Goal: Transaction & Acquisition: Purchase product/service

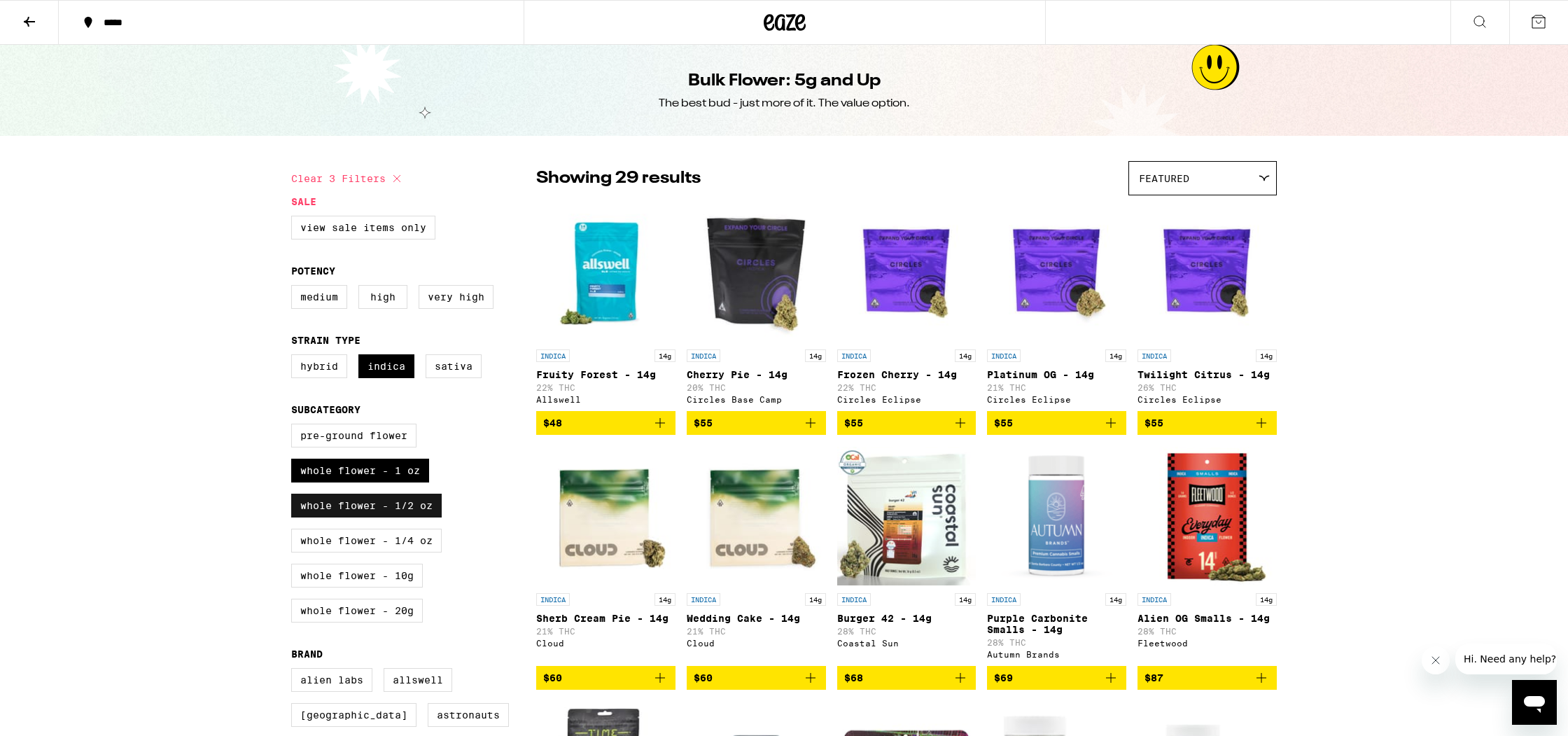
click at [384, 517] on label "Whole Flower - 1/2 oz" at bounding box center [366, 505] width 150 height 24
click at [295, 426] on input "Whole Flower - 1/2 oz" at bounding box center [294, 426] width 1 height 1
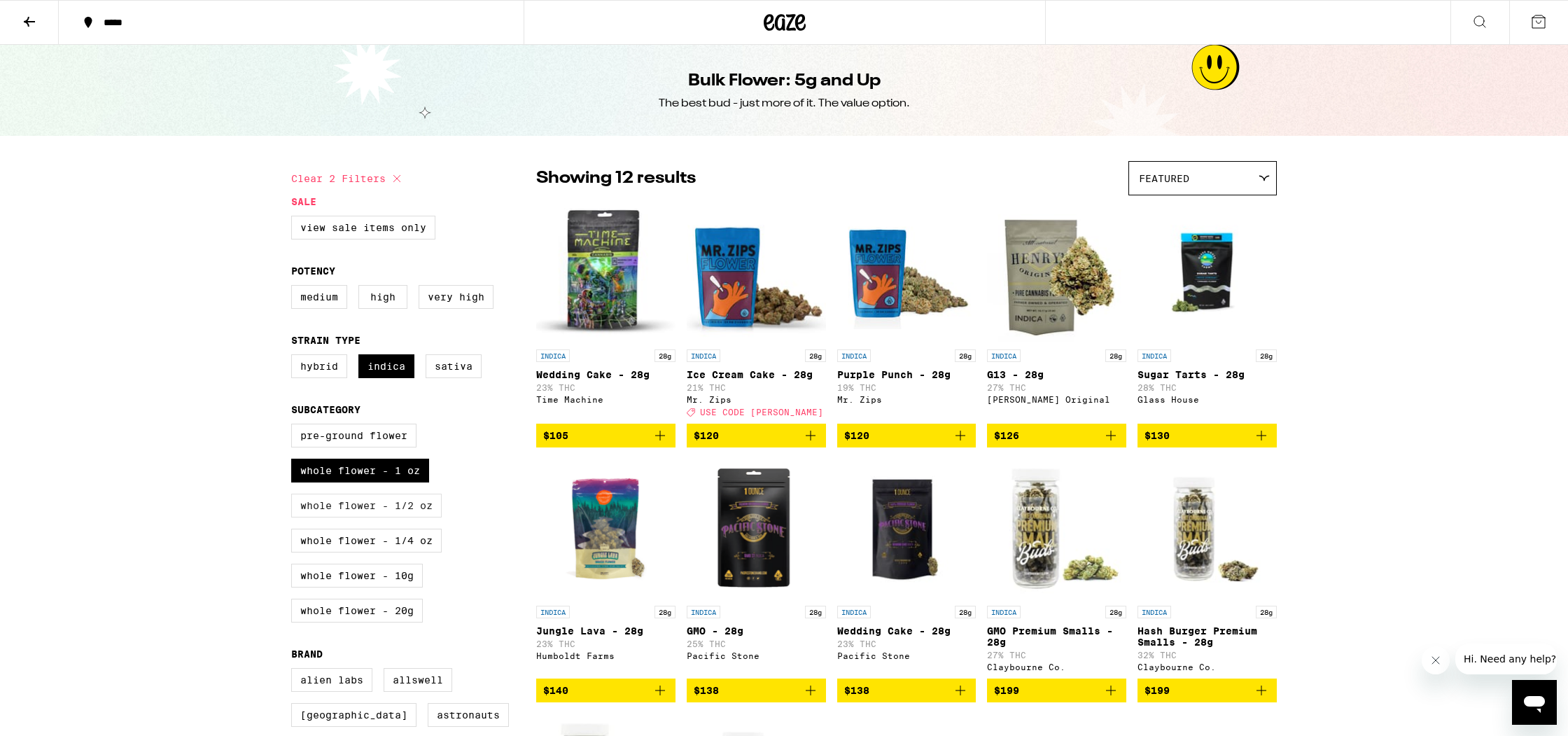
click at [385, 517] on label "Whole Flower - 1/2 oz" at bounding box center [366, 505] width 150 height 24
click at [295, 426] on input "Whole Flower - 1/2 oz" at bounding box center [294, 426] width 1 height 1
checkbox input "true"
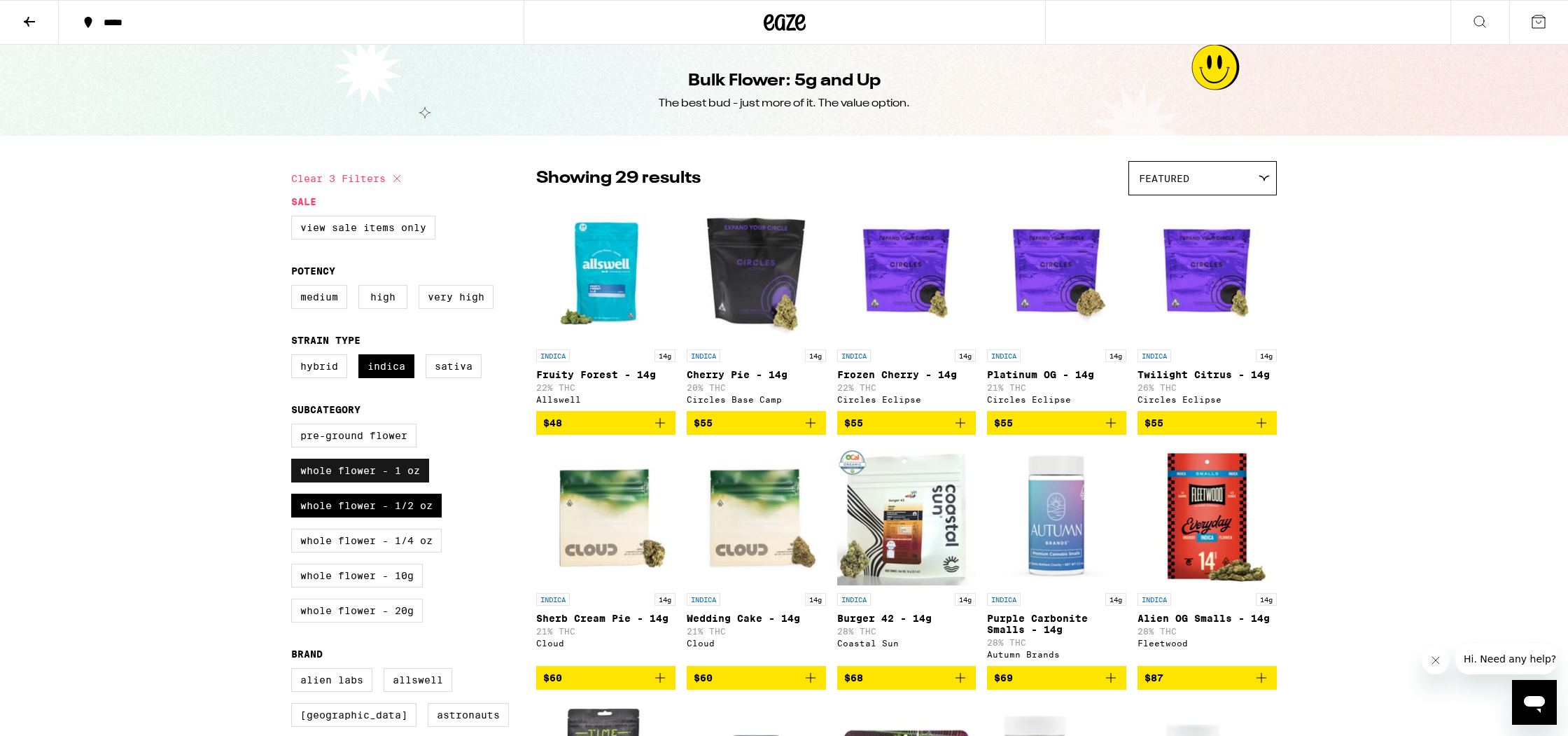
click at [395, 483] on label "Whole Flower - 1 oz" at bounding box center [361, 470] width 138 height 24
click at [295, 426] on input "Whole Flower - 1 oz" at bounding box center [294, 426] width 1 height 1
checkbox input "false"
click at [1215, 431] on span "$55" at bounding box center [1207, 422] width 125 height 17
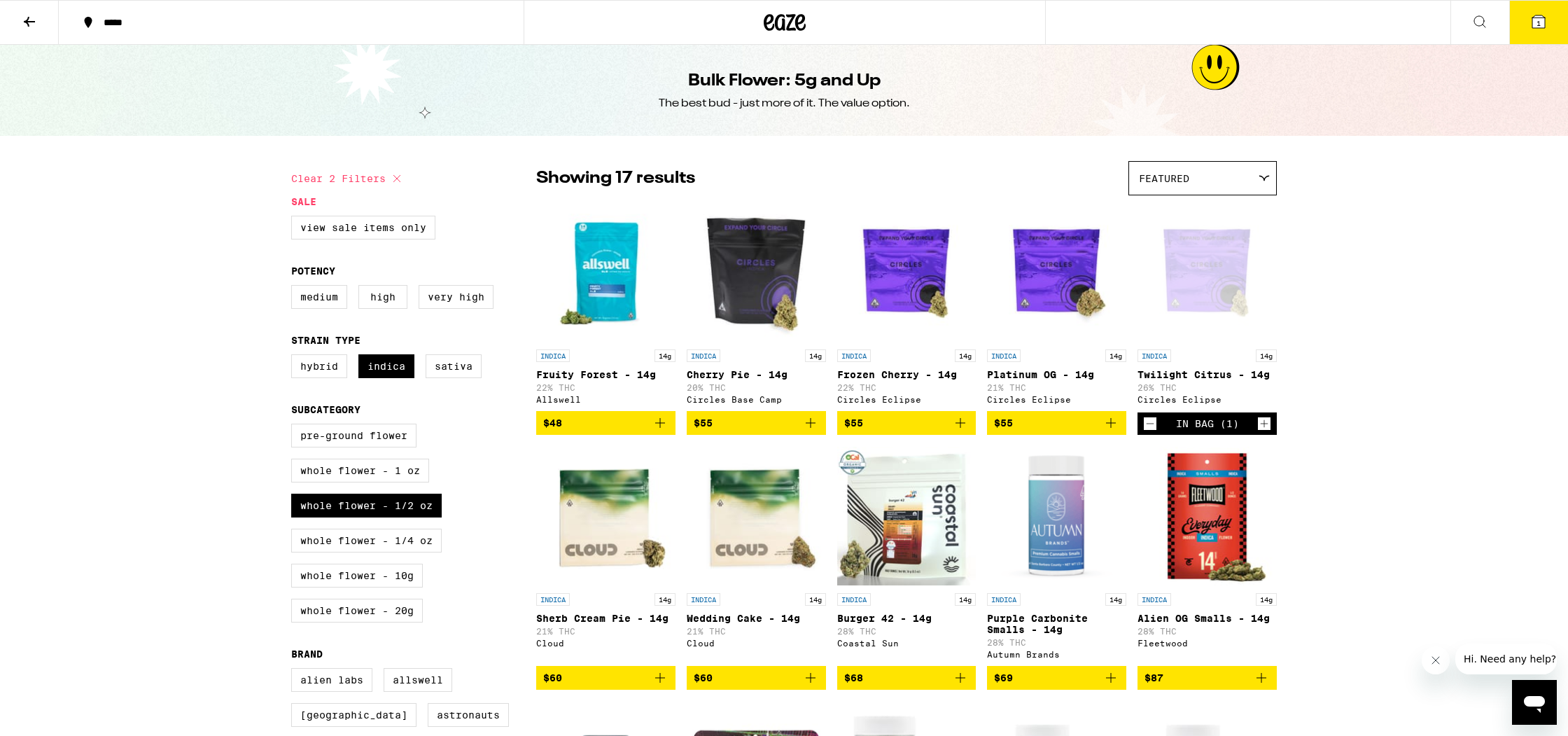
click at [577, 431] on span "$48" at bounding box center [606, 422] width 125 height 17
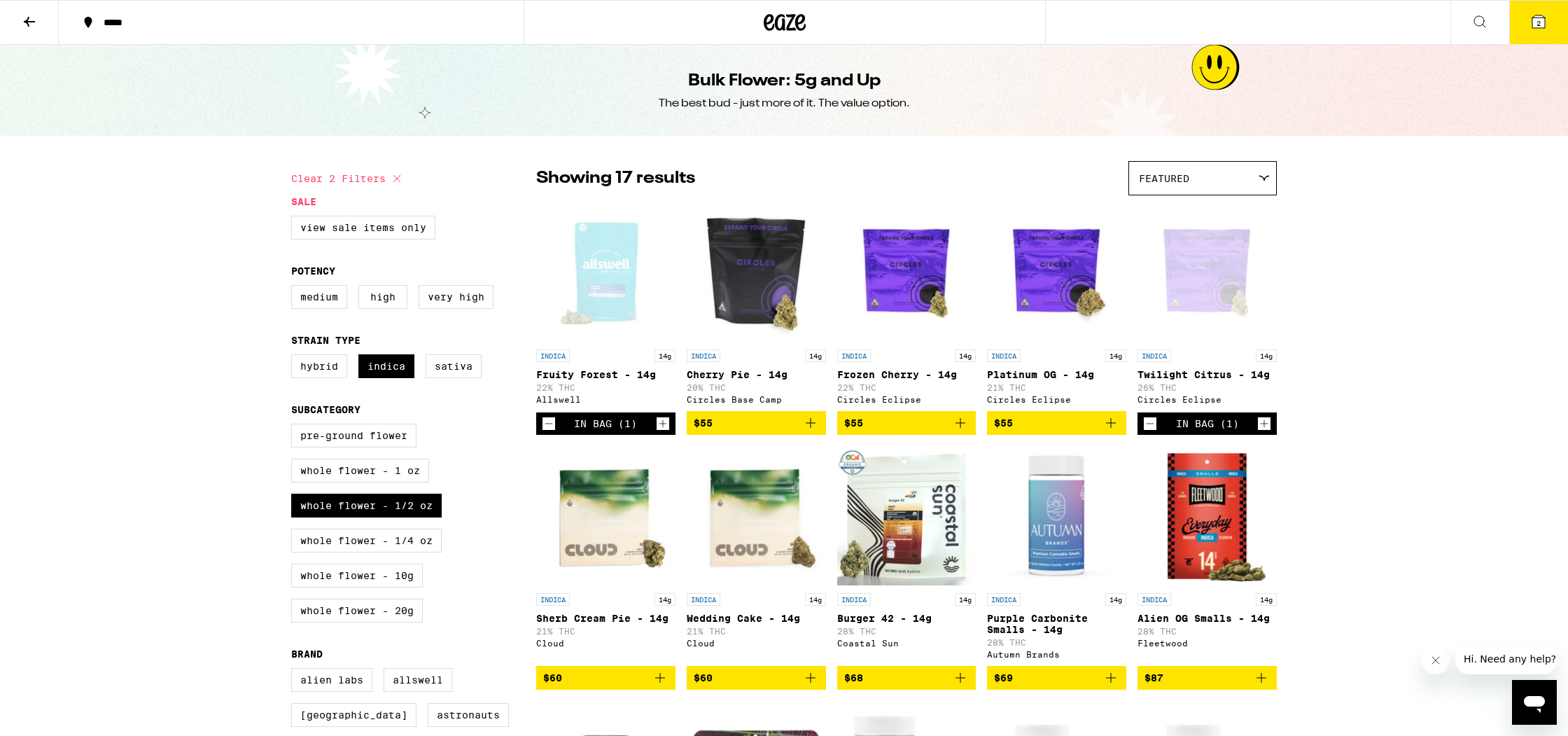
click at [1536, 25] on span "2" at bounding box center [1538, 23] width 4 height 8
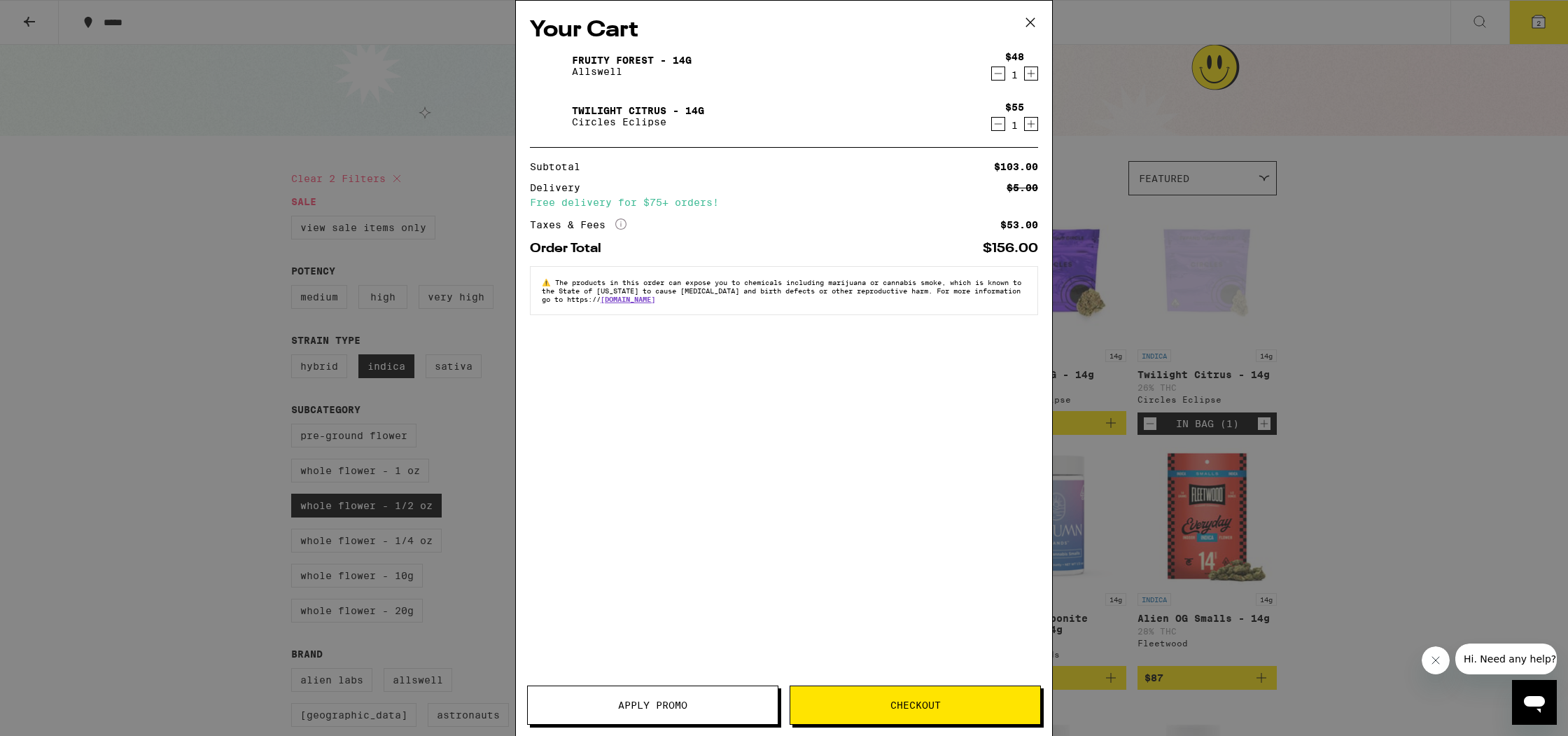
click at [996, 126] on icon "Decrement" at bounding box center [998, 123] width 13 height 17
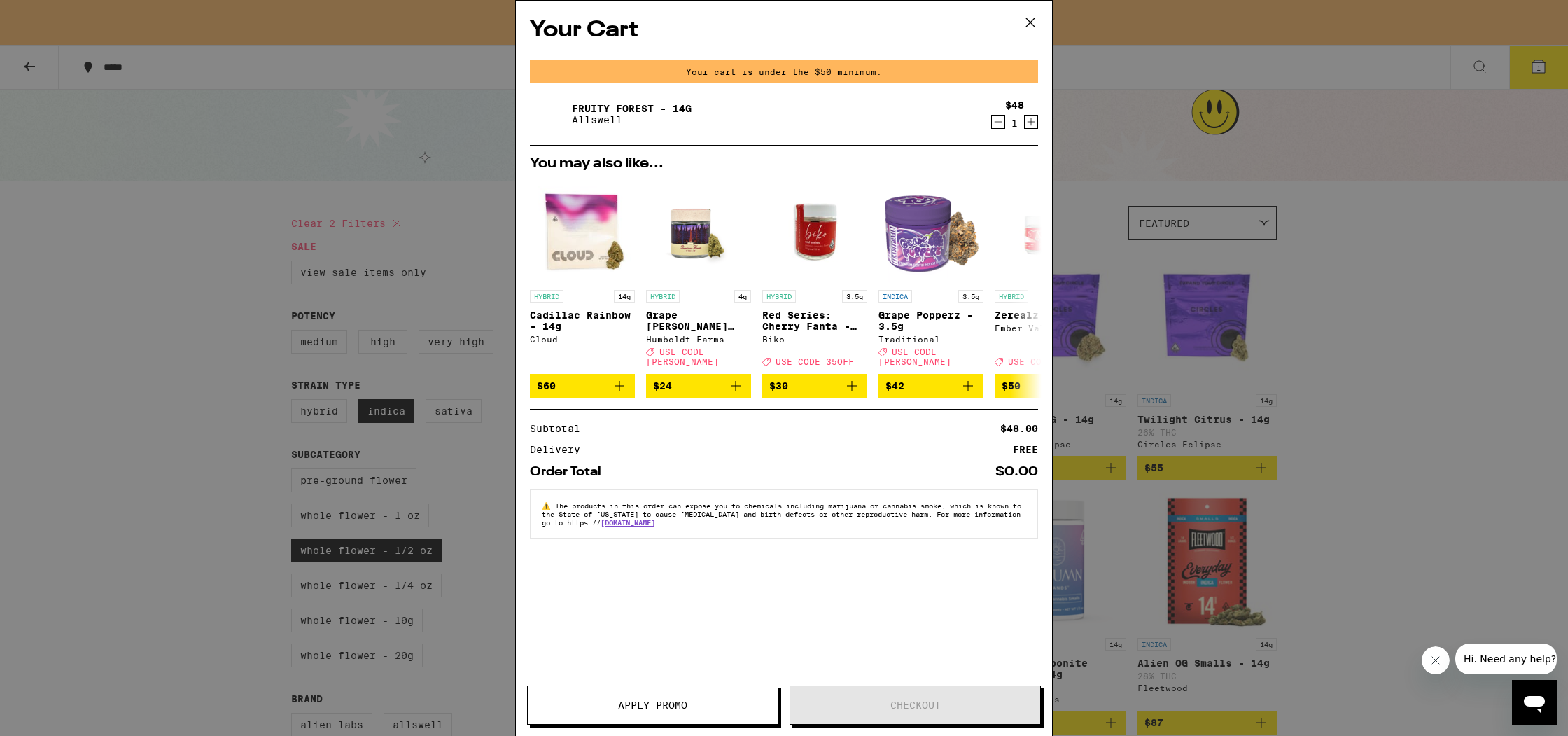
click at [1030, 20] on icon at bounding box center [1030, 23] width 21 height 21
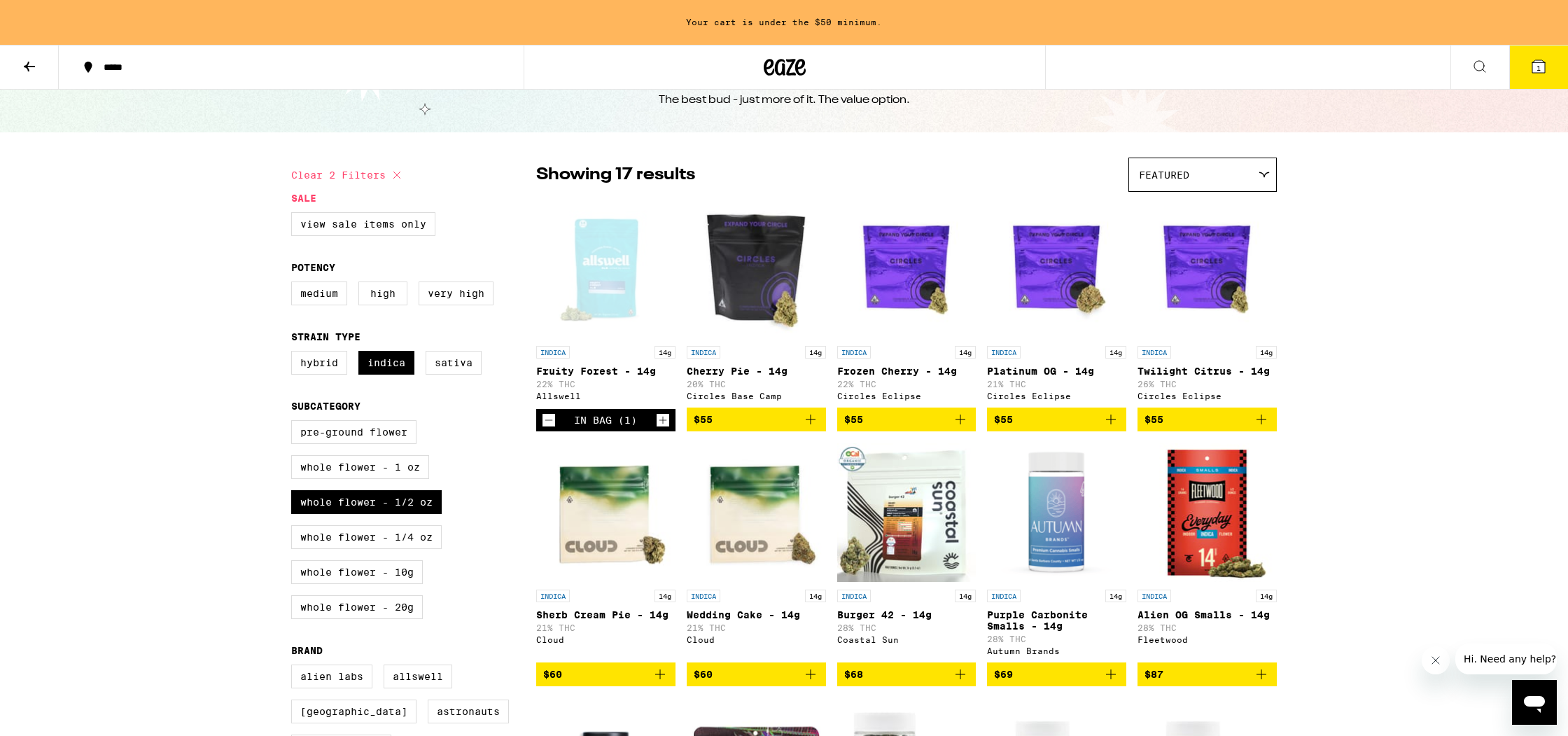
scroll to position [48, 0]
click at [913, 426] on span "$55" at bounding box center [906, 420] width 125 height 17
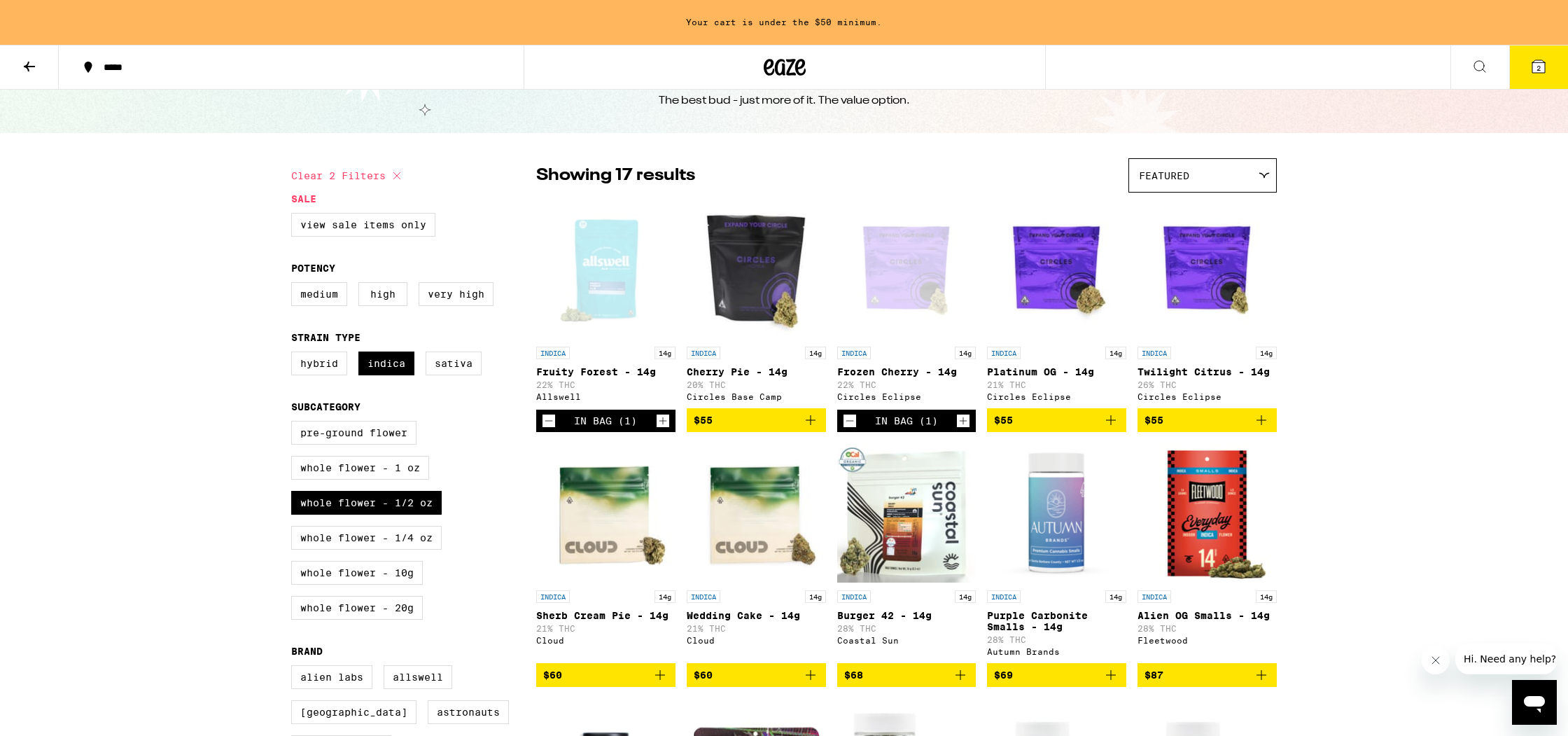
scroll to position [2, 0]
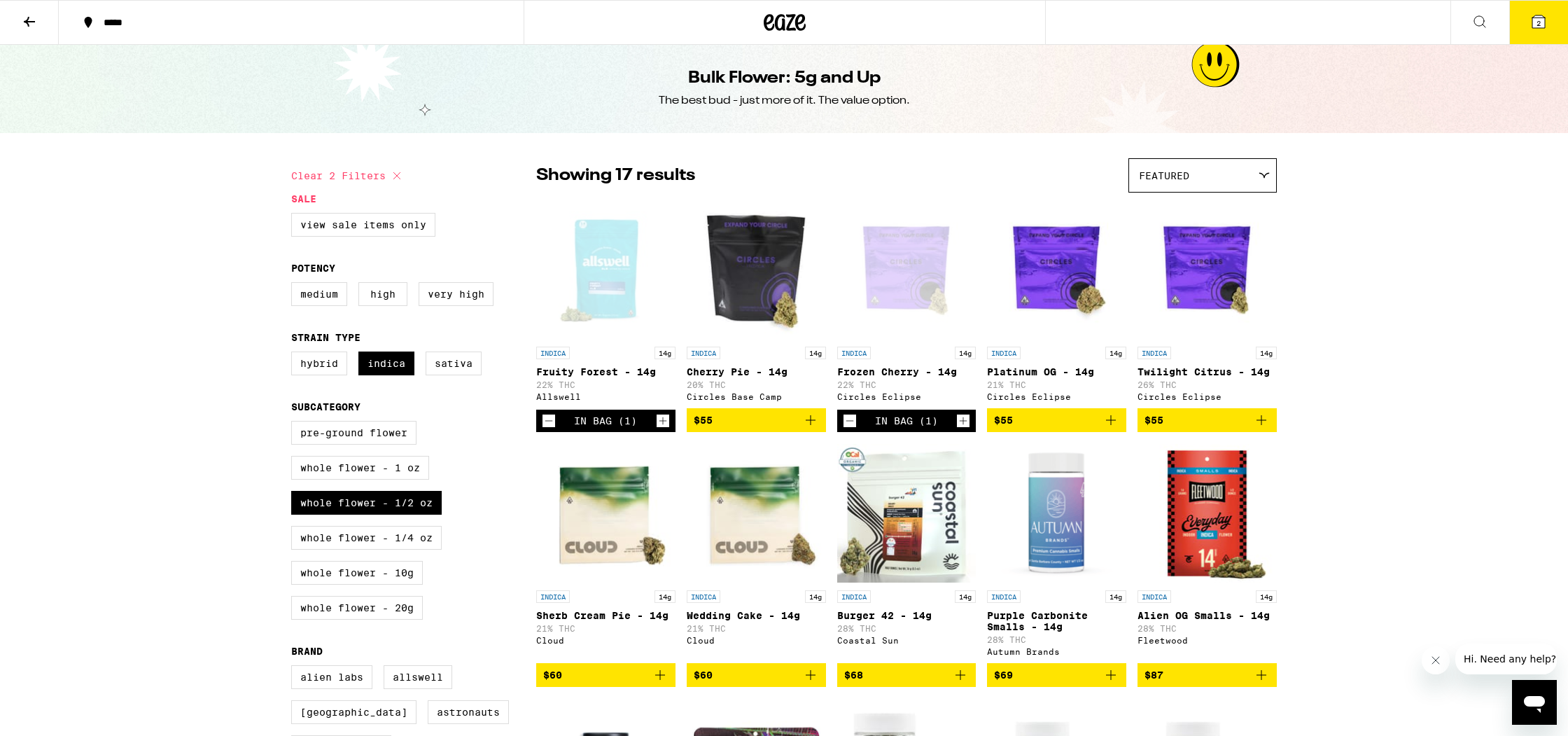
click at [766, 428] on span "$55" at bounding box center [756, 420] width 125 height 17
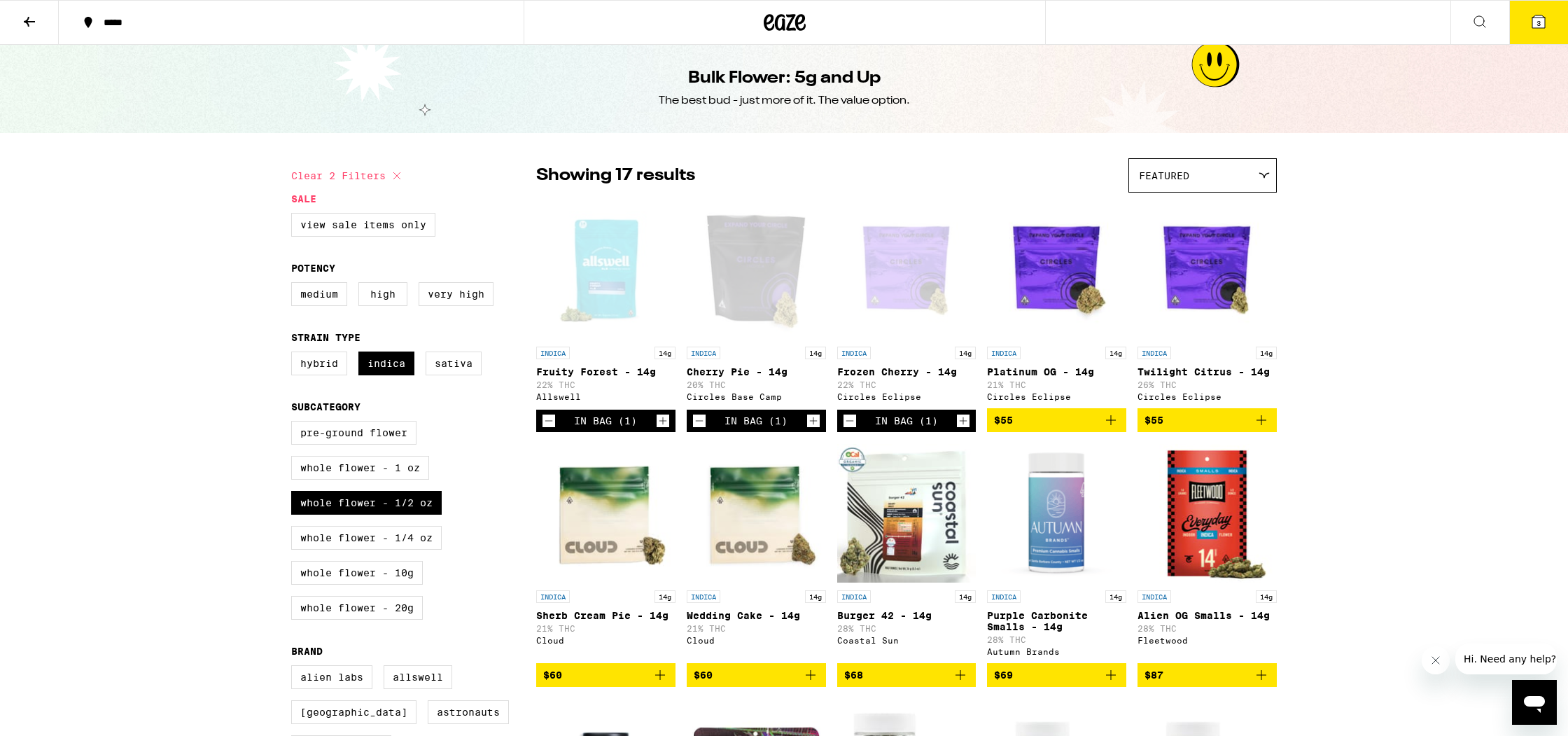
click at [888, 294] on div "Open page for Frozen Cherry - 14g from Circles Eclipse" at bounding box center [907, 270] width 140 height 140
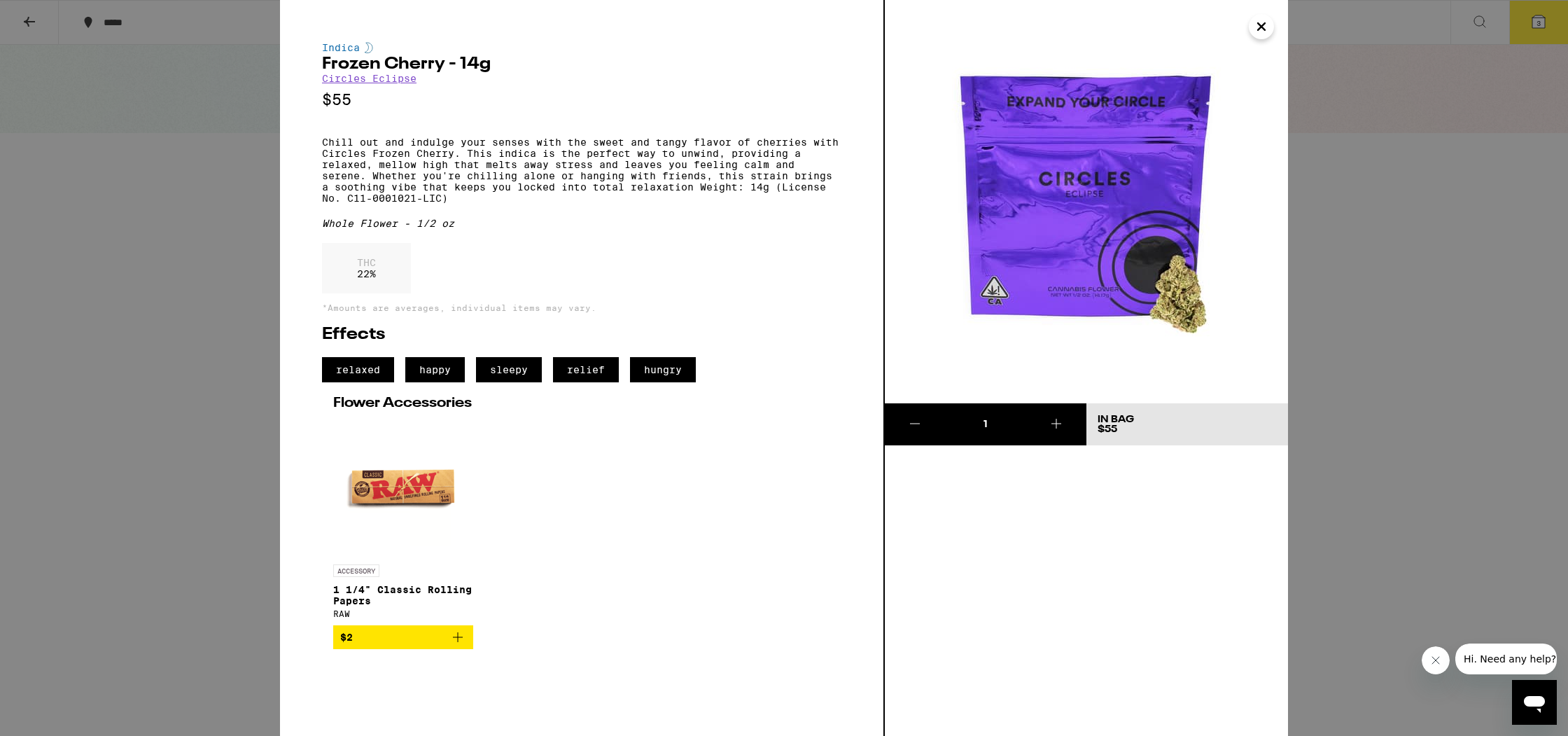
click at [1259, 19] on icon "Close" at bounding box center [1261, 27] width 17 height 21
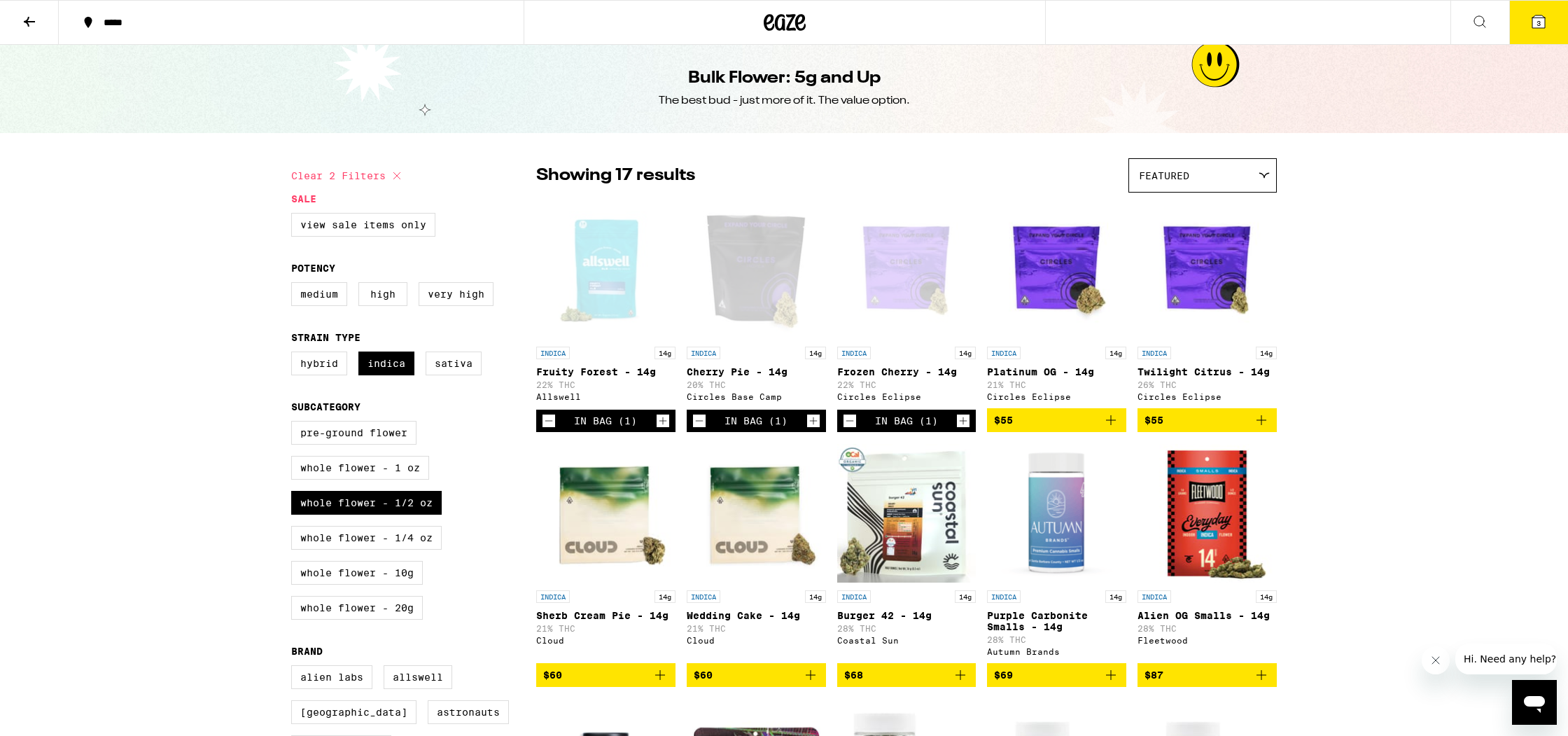
click at [773, 267] on div "Open page for Cherry Pie - 14g from Circles Base Camp" at bounding box center [757, 270] width 140 height 140
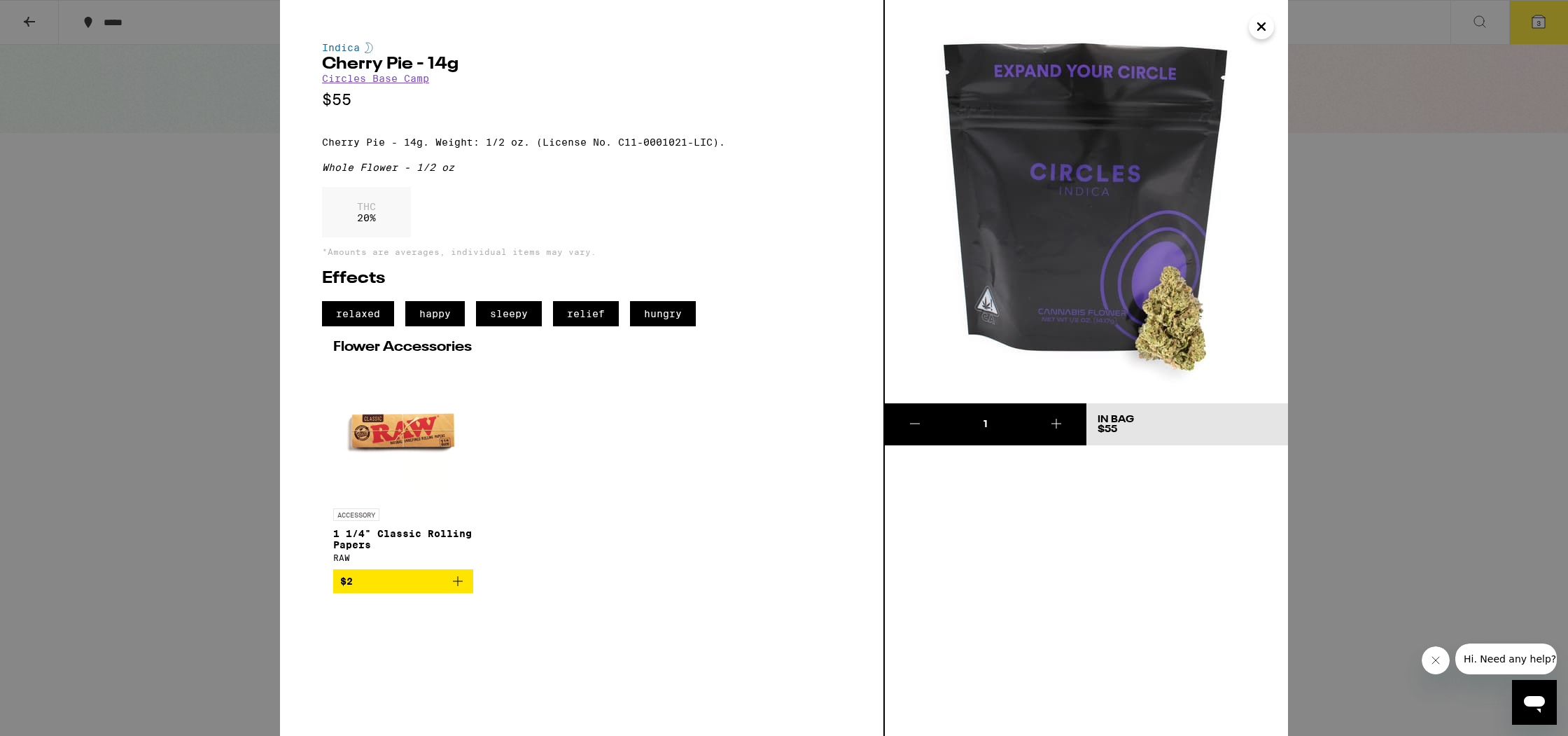
click at [1347, 203] on div "Indica Cherry Pie - 14g Circles Base Camp $55 Cherry Pie - 14g. Weight: 1/2 oz.…" at bounding box center [784, 368] width 1568 height 736
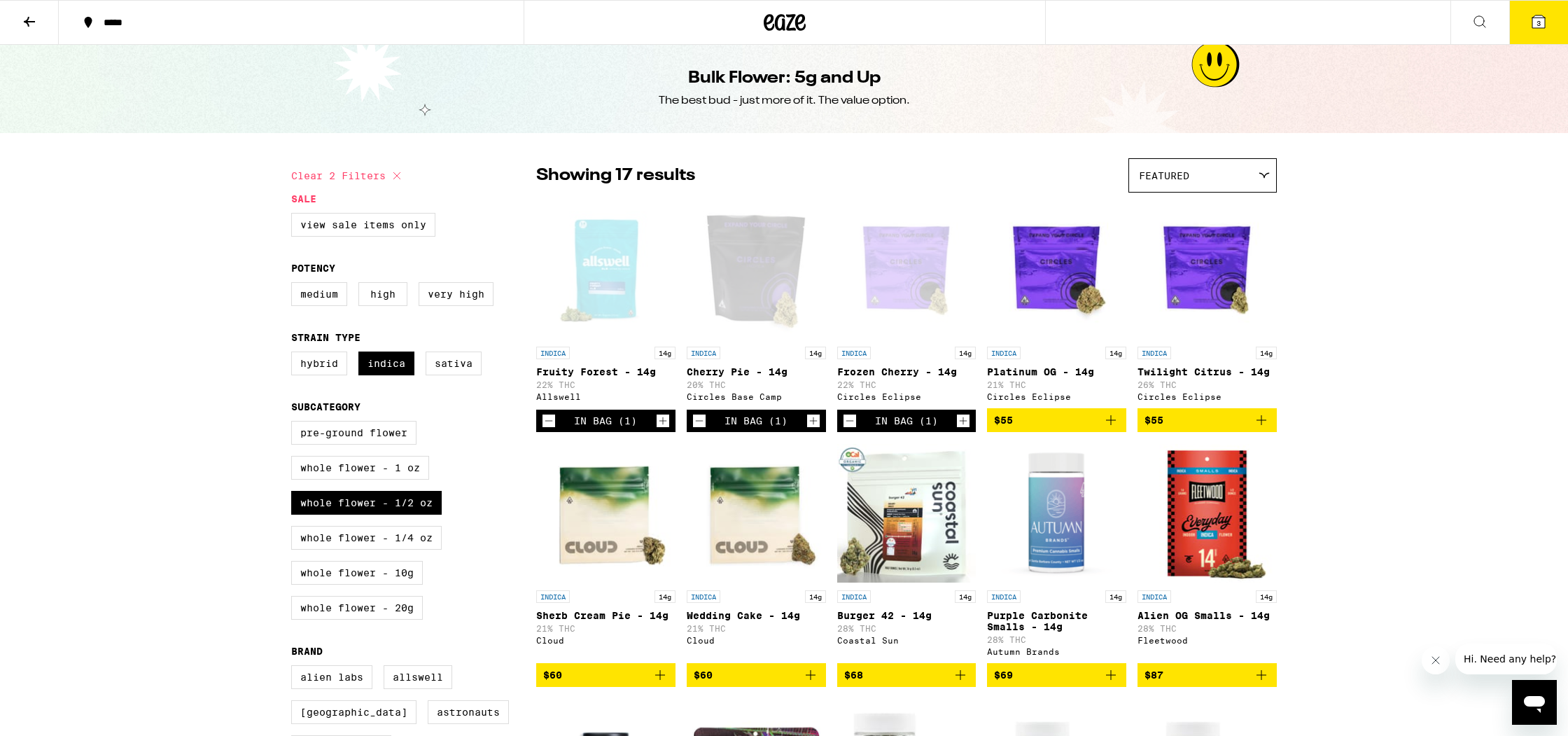
click at [920, 265] on div "Open page for Frozen Cherry - 14g from Circles Eclipse" at bounding box center [907, 270] width 140 height 140
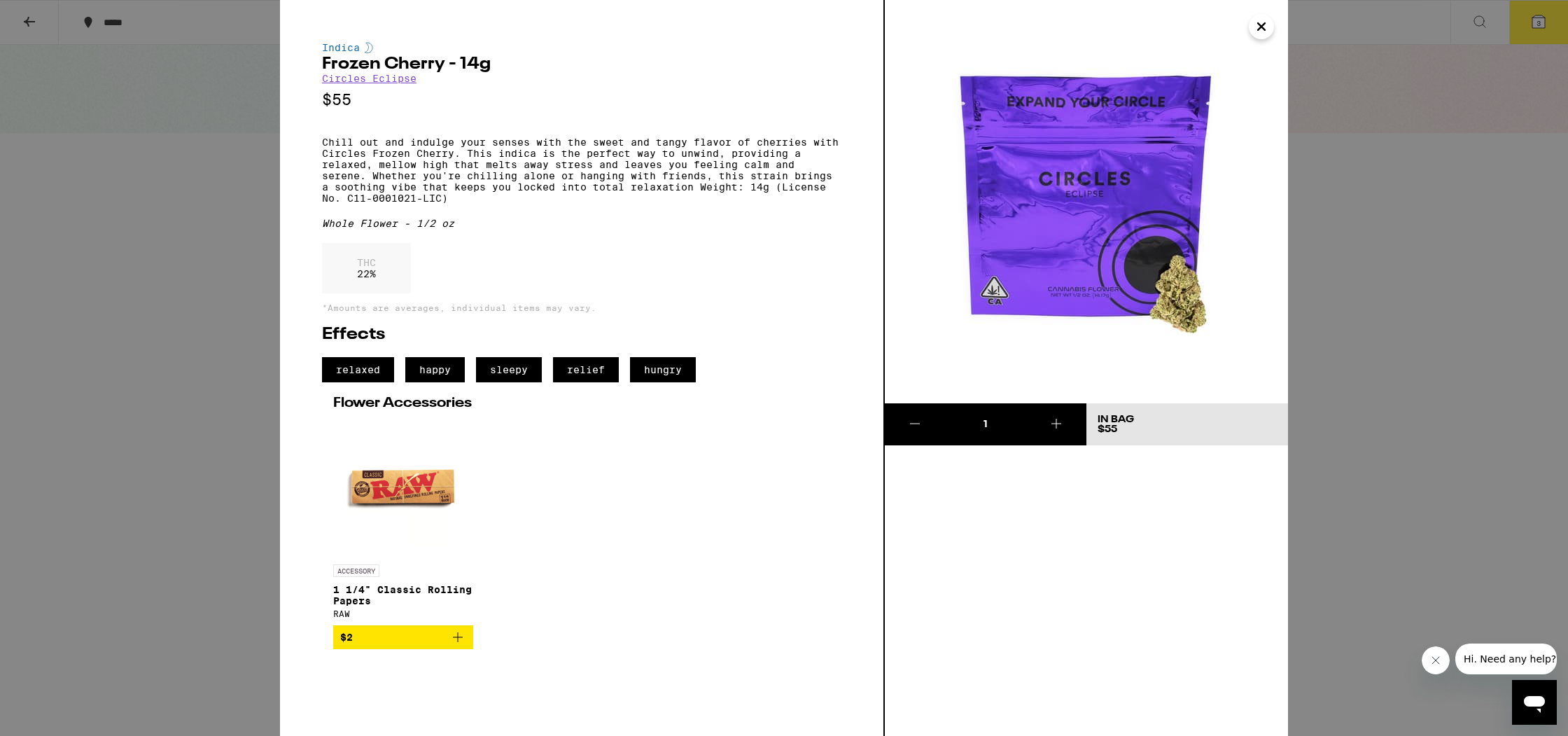
click at [1339, 209] on div "Indica Frozen Cherry - 14g Circles Eclipse $55 Chill out and indulge your sense…" at bounding box center [784, 368] width 1568 height 736
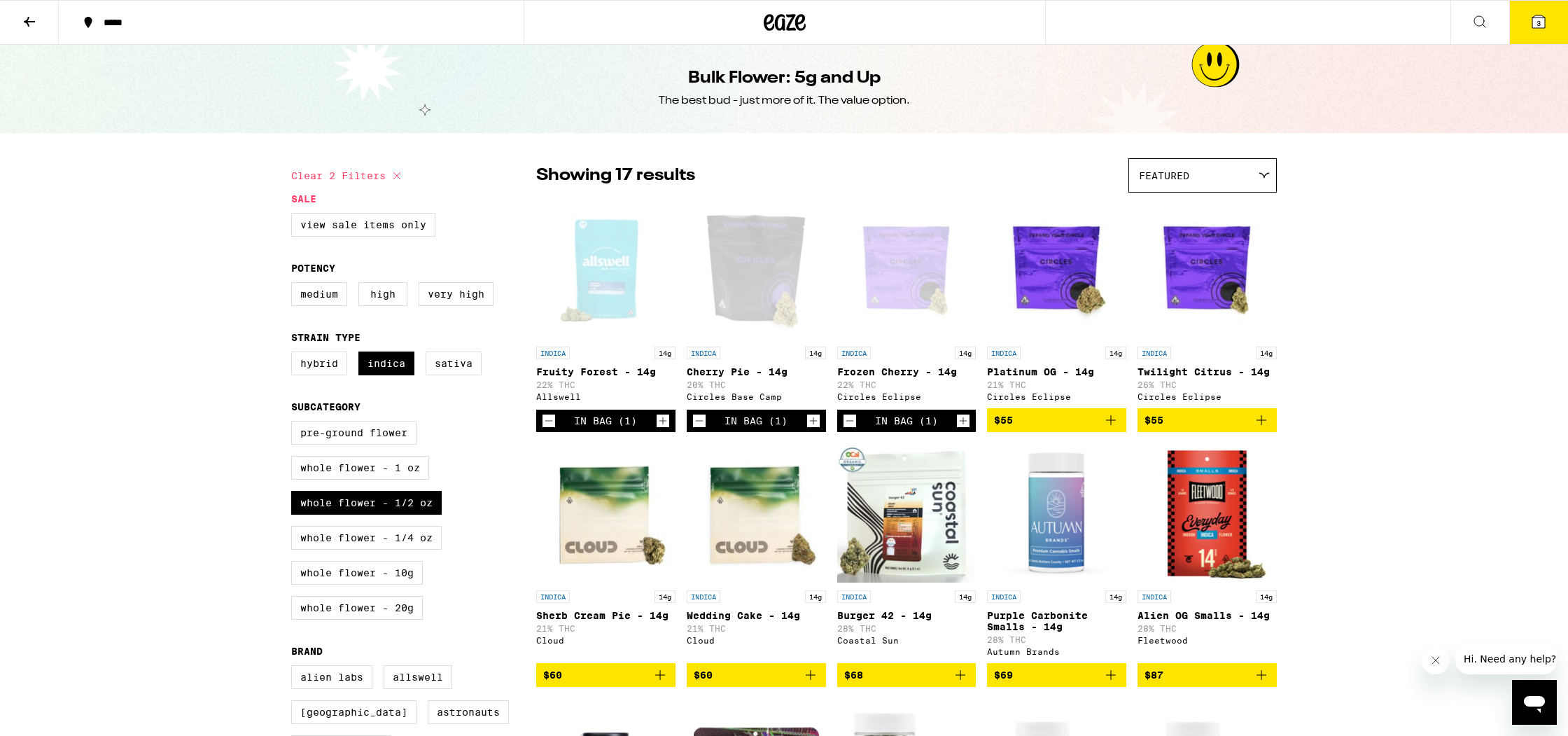
click at [1060, 253] on img "Open page for Platinum OG - 14g from Circles Eclipse" at bounding box center [1056, 270] width 140 height 140
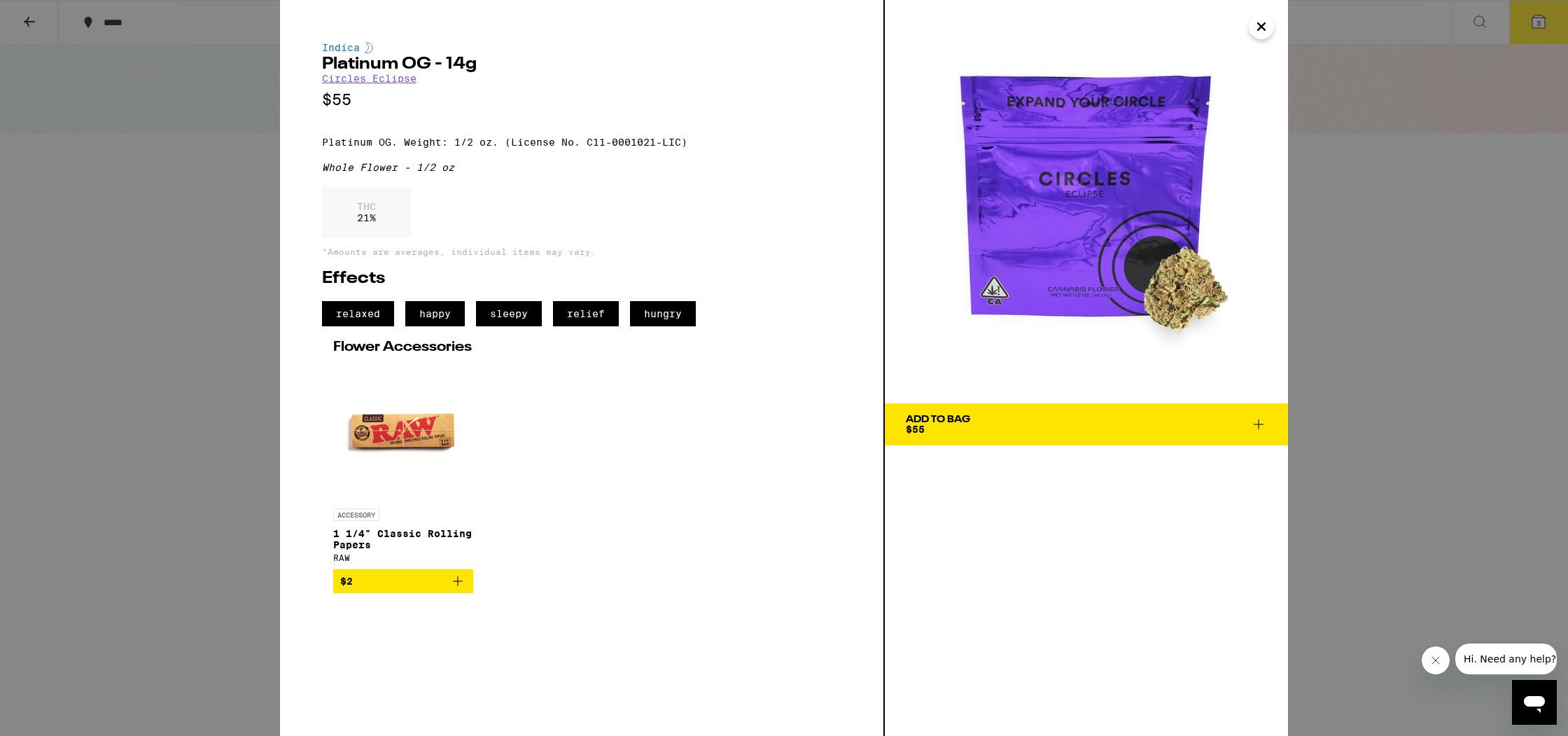
click at [1233, 324] on img at bounding box center [1086, 201] width 403 height 403
click at [1331, 322] on div "Indica Platinum OG - 14g Circles Eclipse $55 Platinum OG. Weight: 1/2 oz. (Lice…" at bounding box center [784, 368] width 1568 height 736
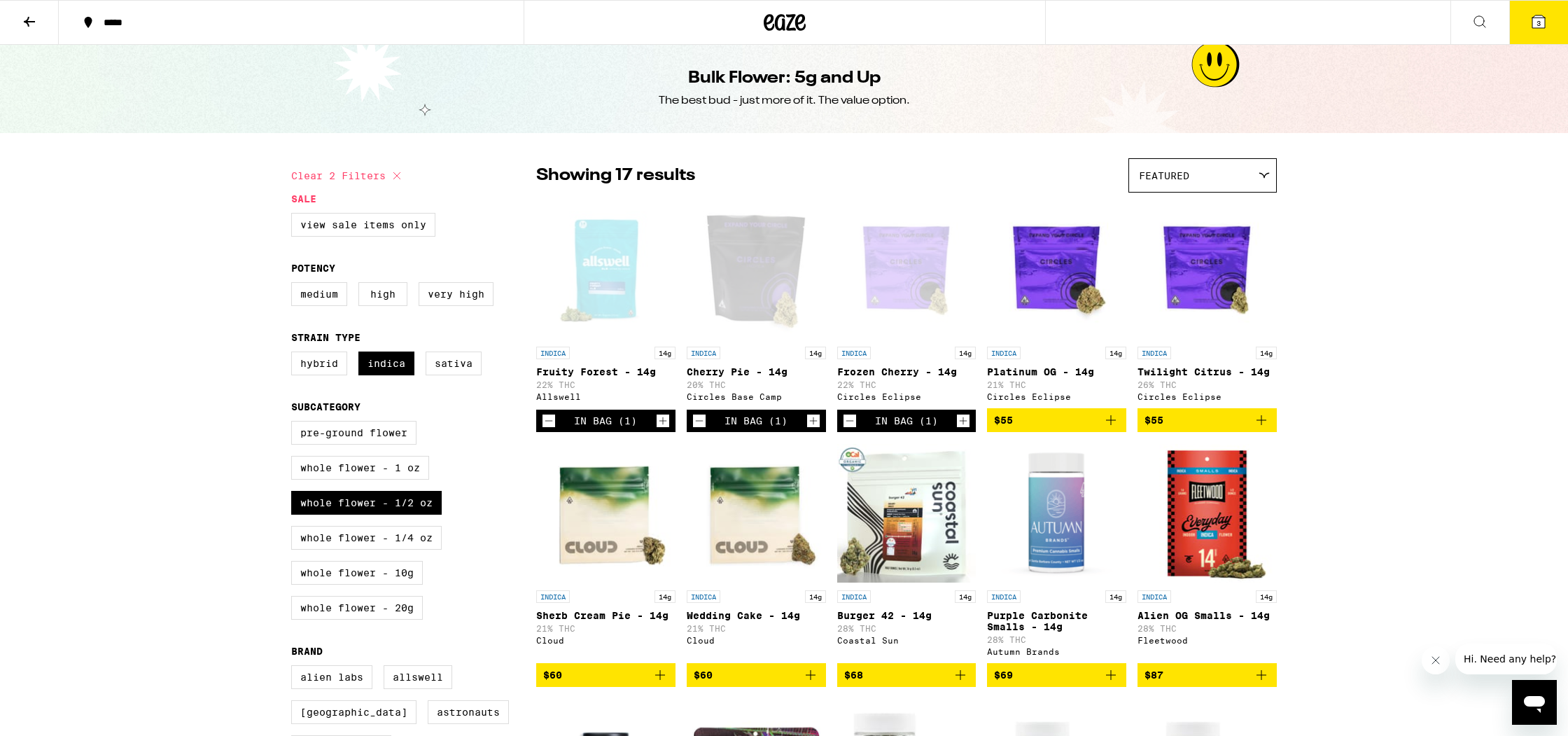
click at [1210, 295] on img "Open page for Twilight Citrus - 14g from Circles Eclipse" at bounding box center [1207, 270] width 140 height 140
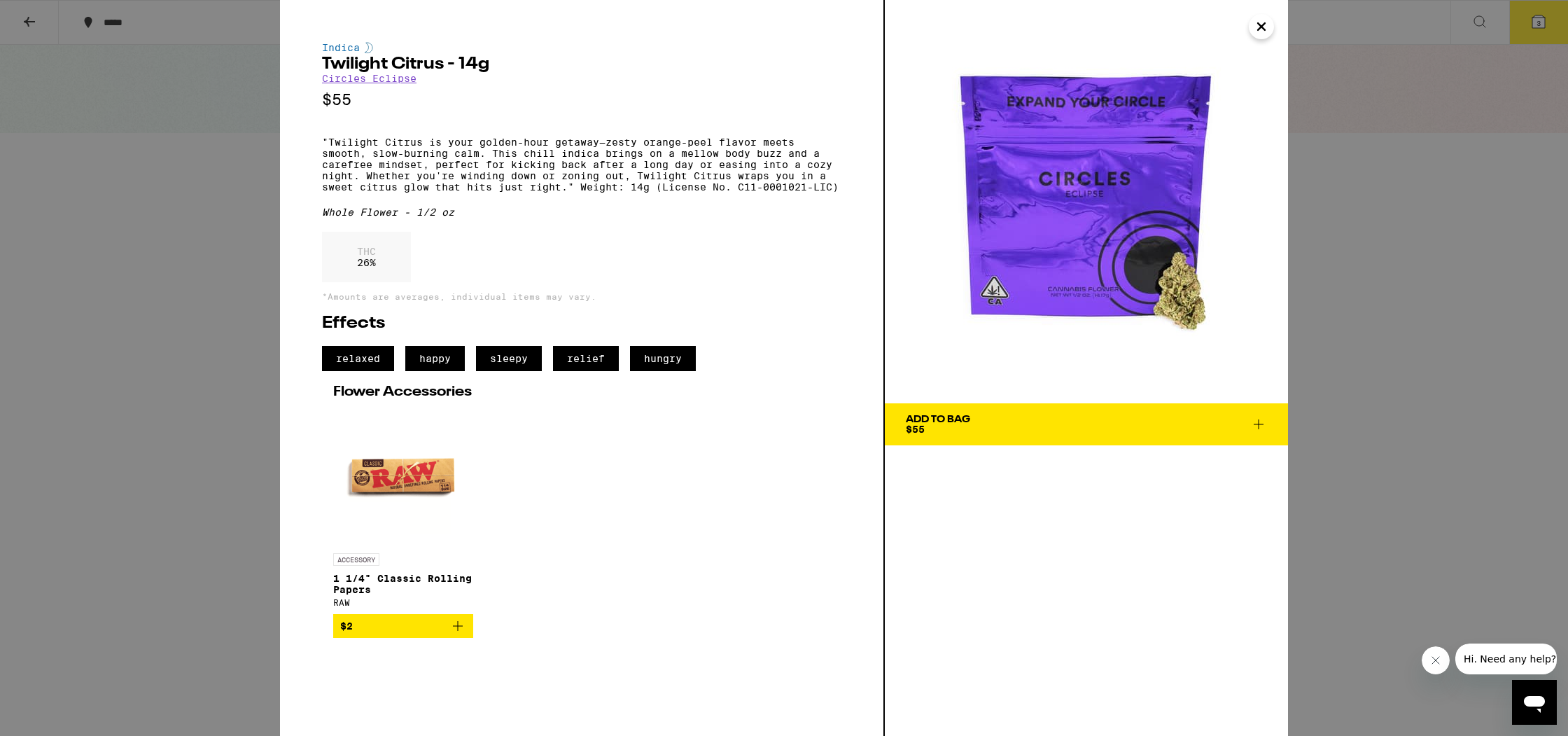
click at [1367, 190] on div "Indica Twilight Citrus - 14g Circles Eclipse $55 "Twilight Citrus is your golde…" at bounding box center [784, 368] width 1568 height 736
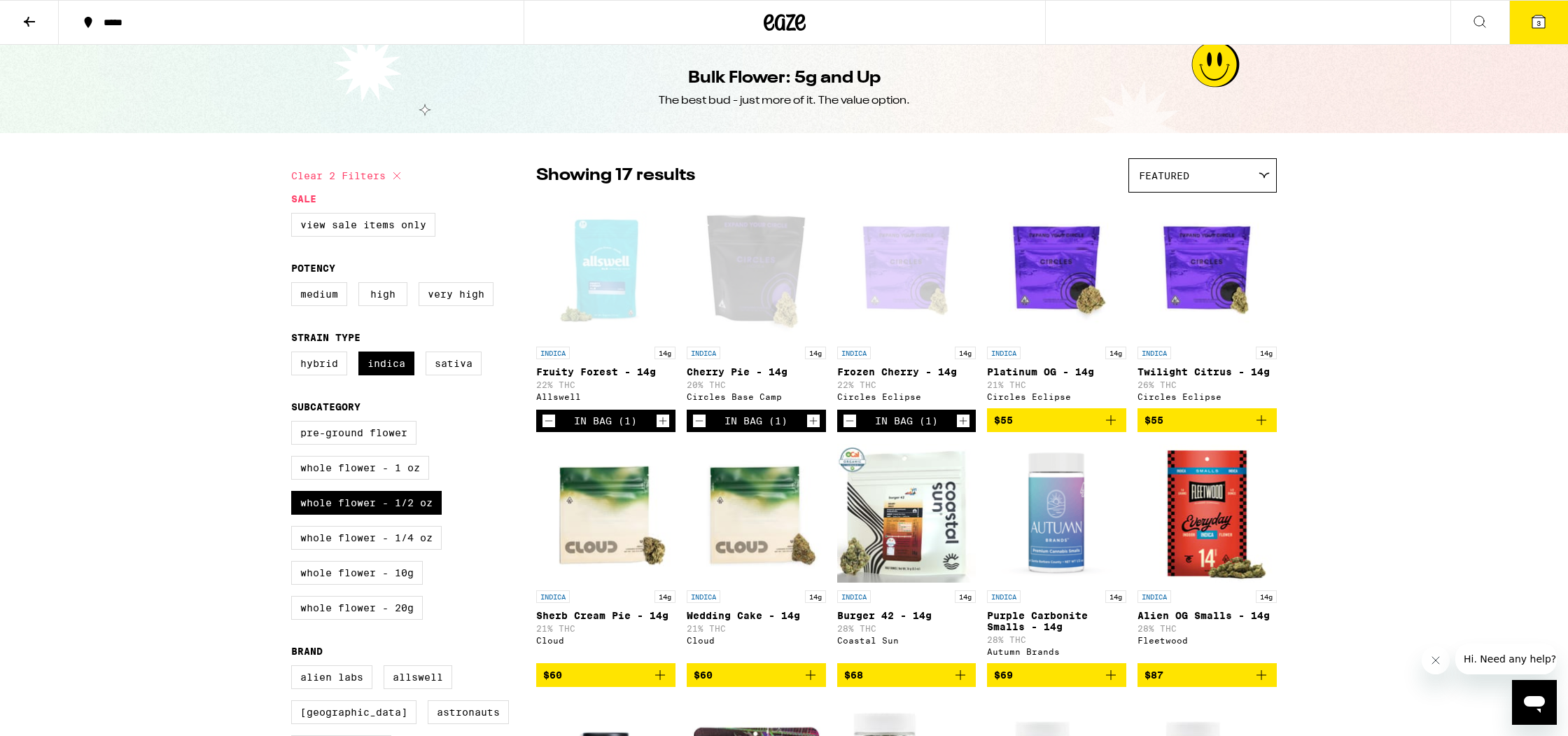
click at [875, 258] on div "Open page for Frozen Cherry - 14g from Circles Eclipse" at bounding box center [907, 270] width 140 height 140
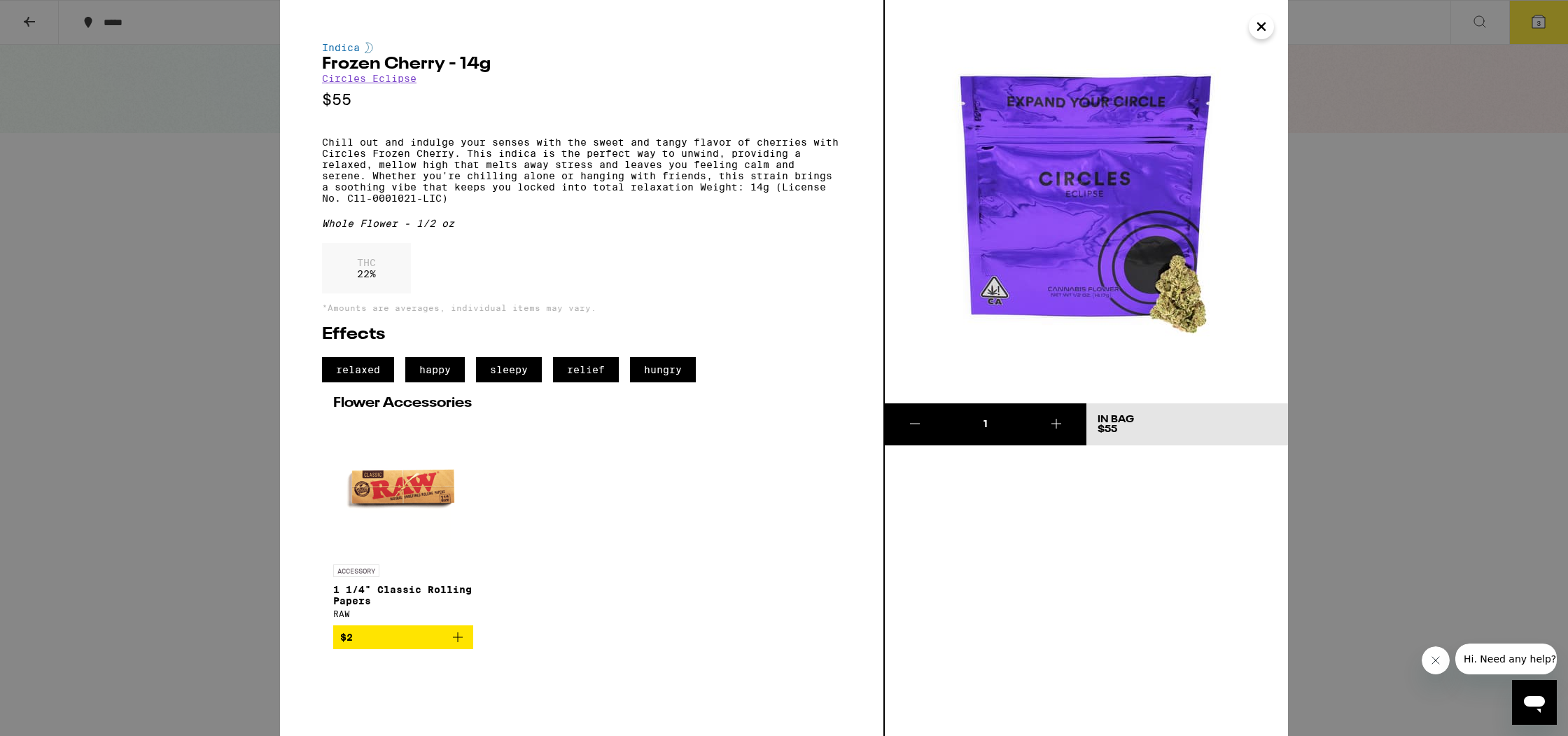
click at [1359, 167] on div "Indica Frozen Cherry - 14g Circles Eclipse $55 Chill out and indulge your sense…" at bounding box center [784, 368] width 1568 height 736
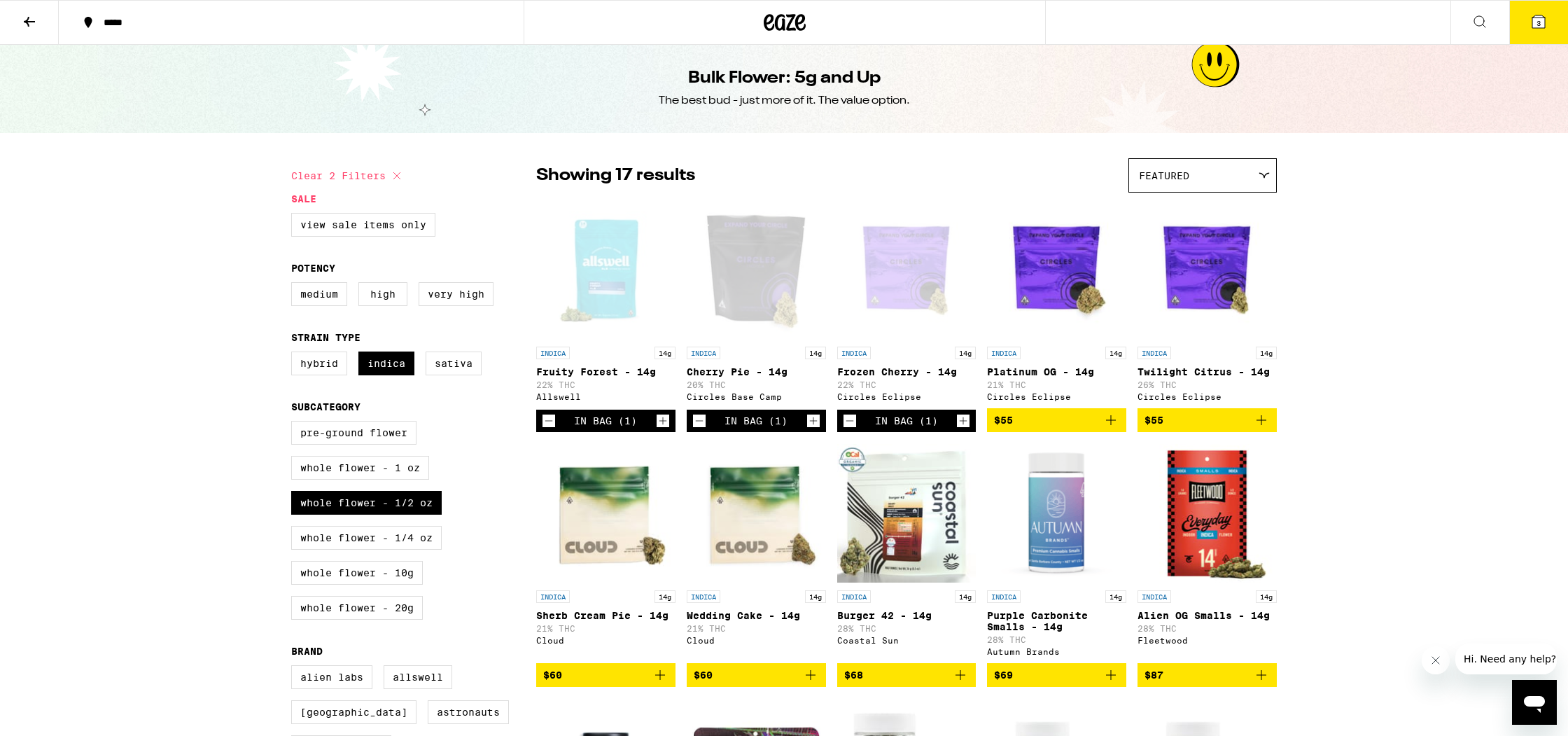
click at [1531, 19] on icon at bounding box center [1538, 21] width 17 height 17
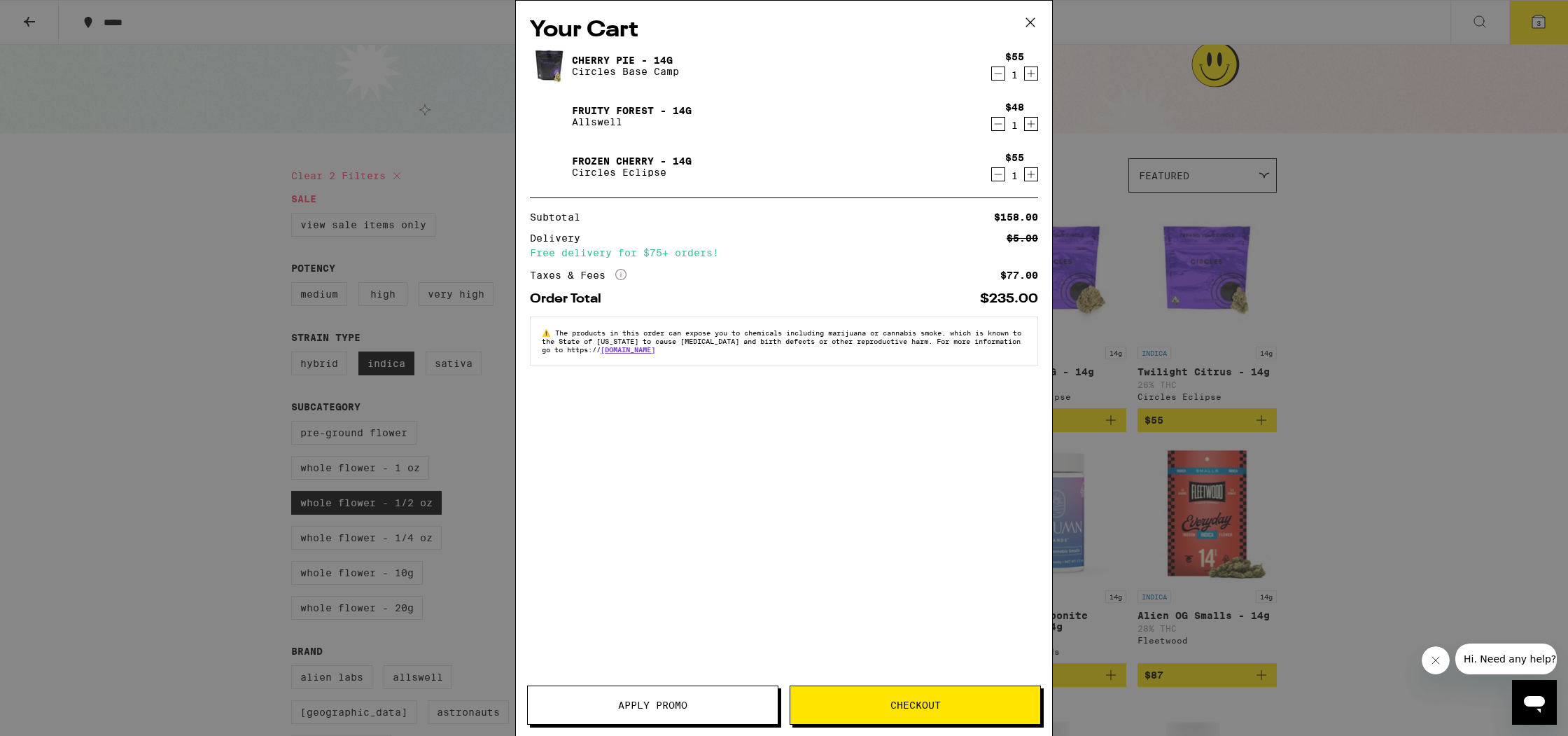
click at [1003, 123] on icon "Decrement" at bounding box center [998, 123] width 13 height 17
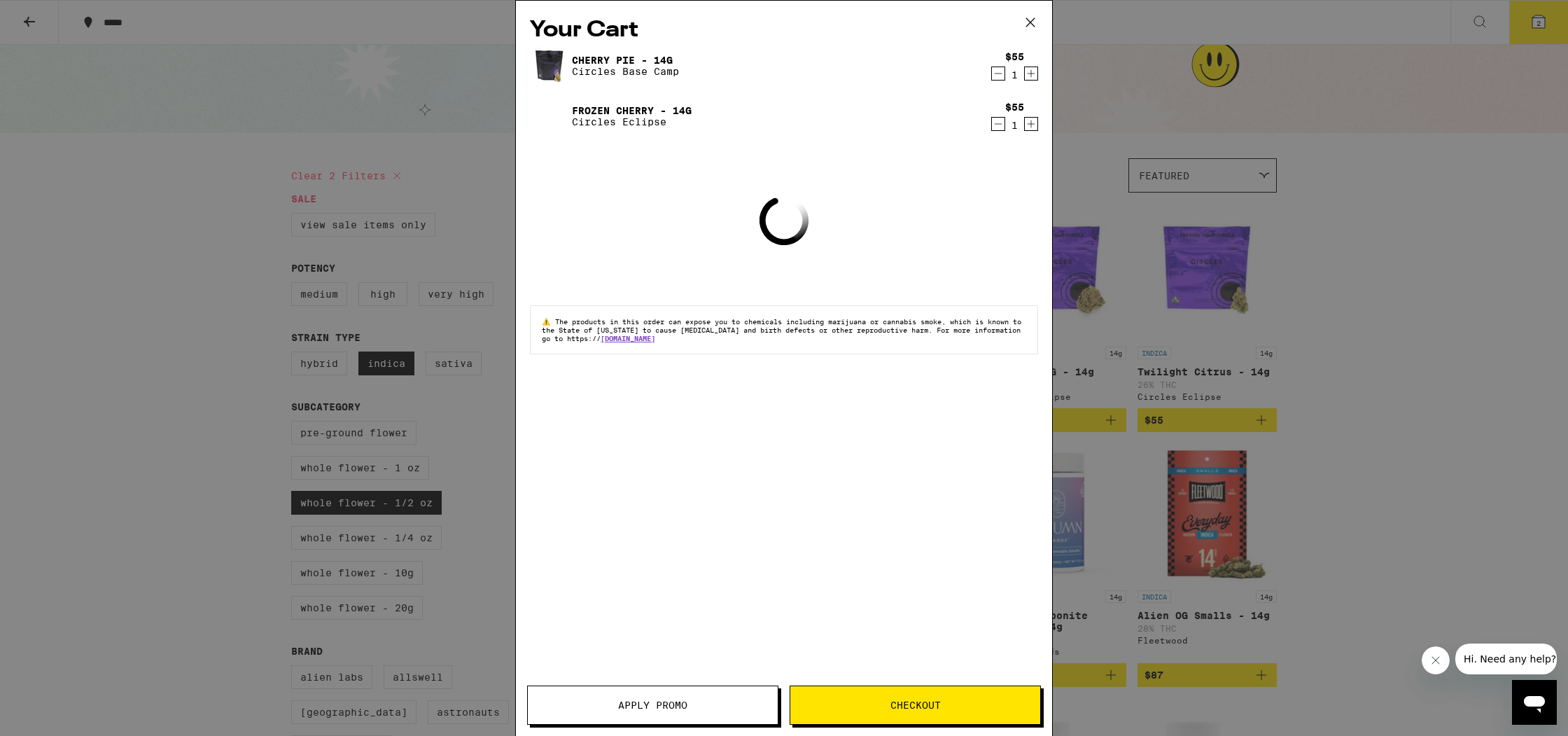
click at [994, 74] on icon "Decrement" at bounding box center [998, 73] width 13 height 17
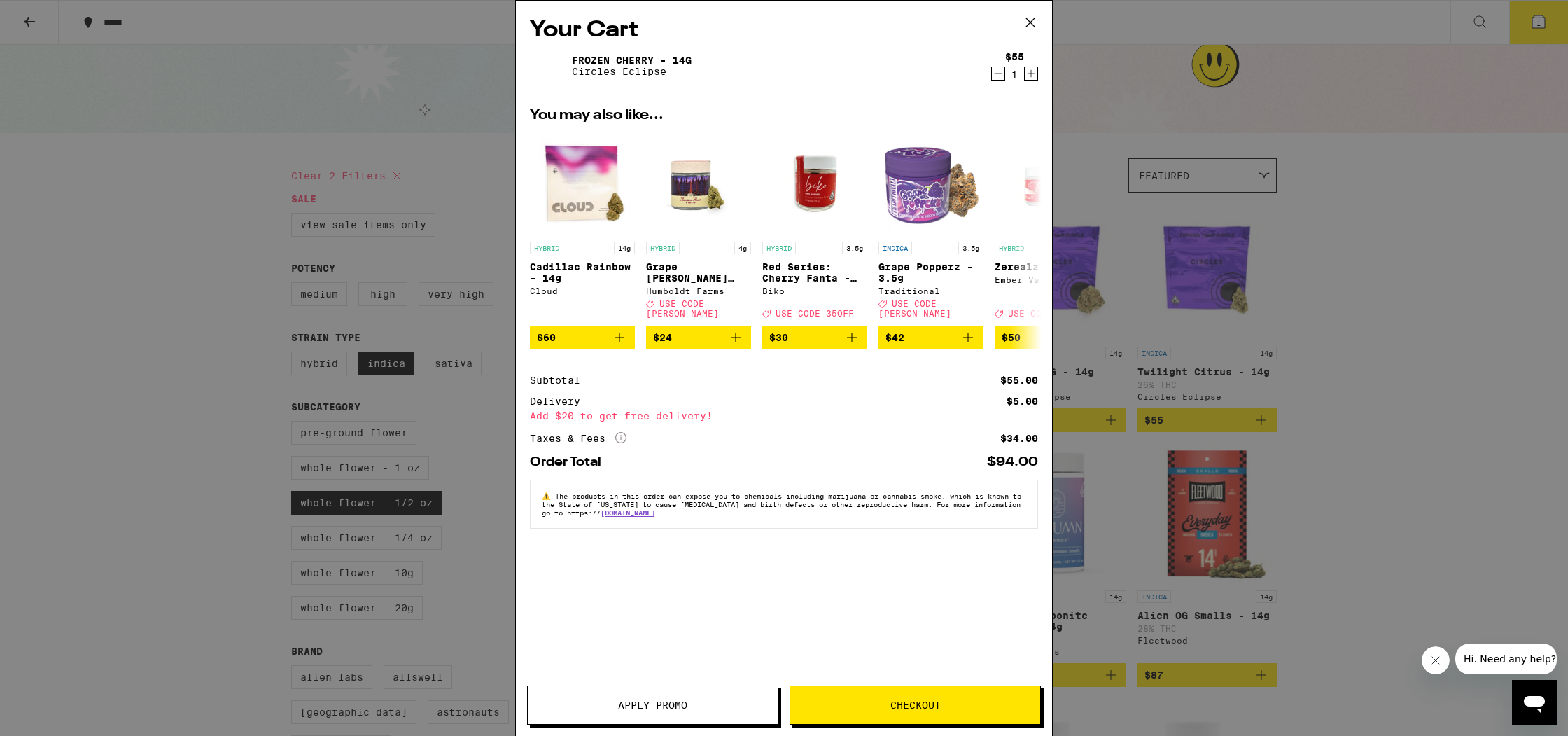
click at [679, 704] on span "Apply Promo" at bounding box center [652, 705] width 69 height 10
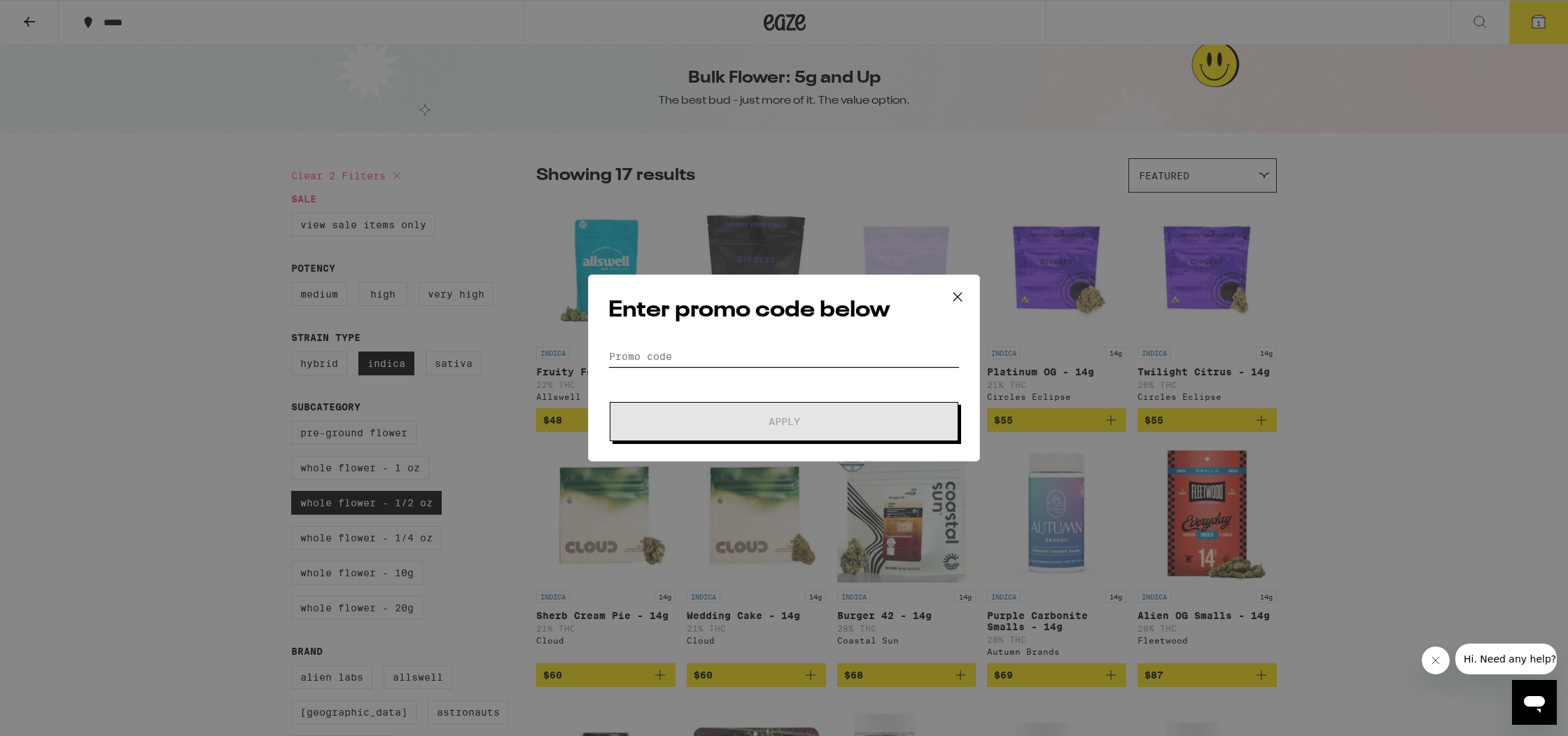
click at [728, 353] on input "Promo Code" at bounding box center [784, 357] width 352 height 21
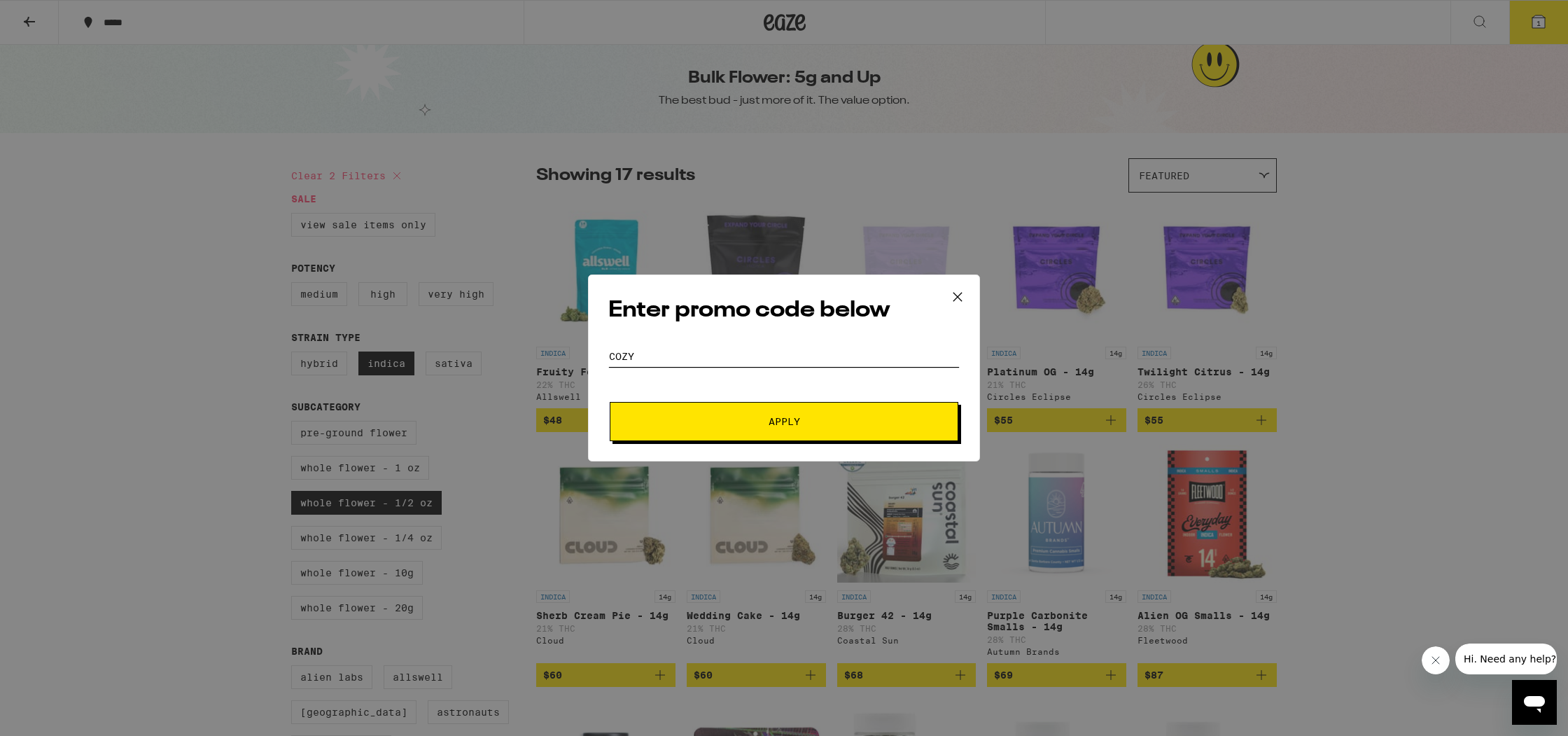
click at [728, 353] on input "COZY" at bounding box center [784, 357] width 352 height 21
type input "COZY30"
click at [610, 402] on button "Apply" at bounding box center [784, 422] width 348 height 39
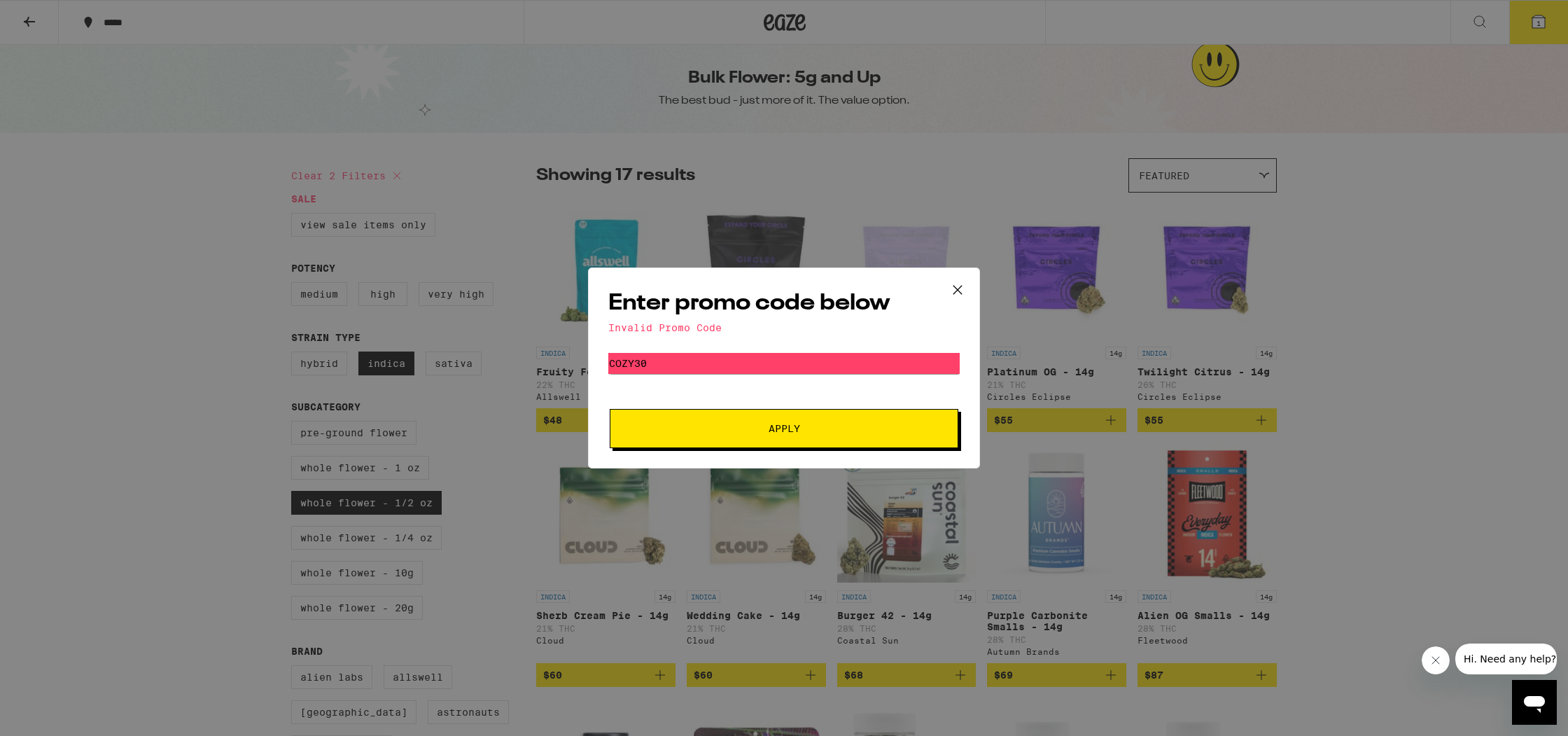
click at [951, 281] on icon at bounding box center [957, 290] width 21 height 21
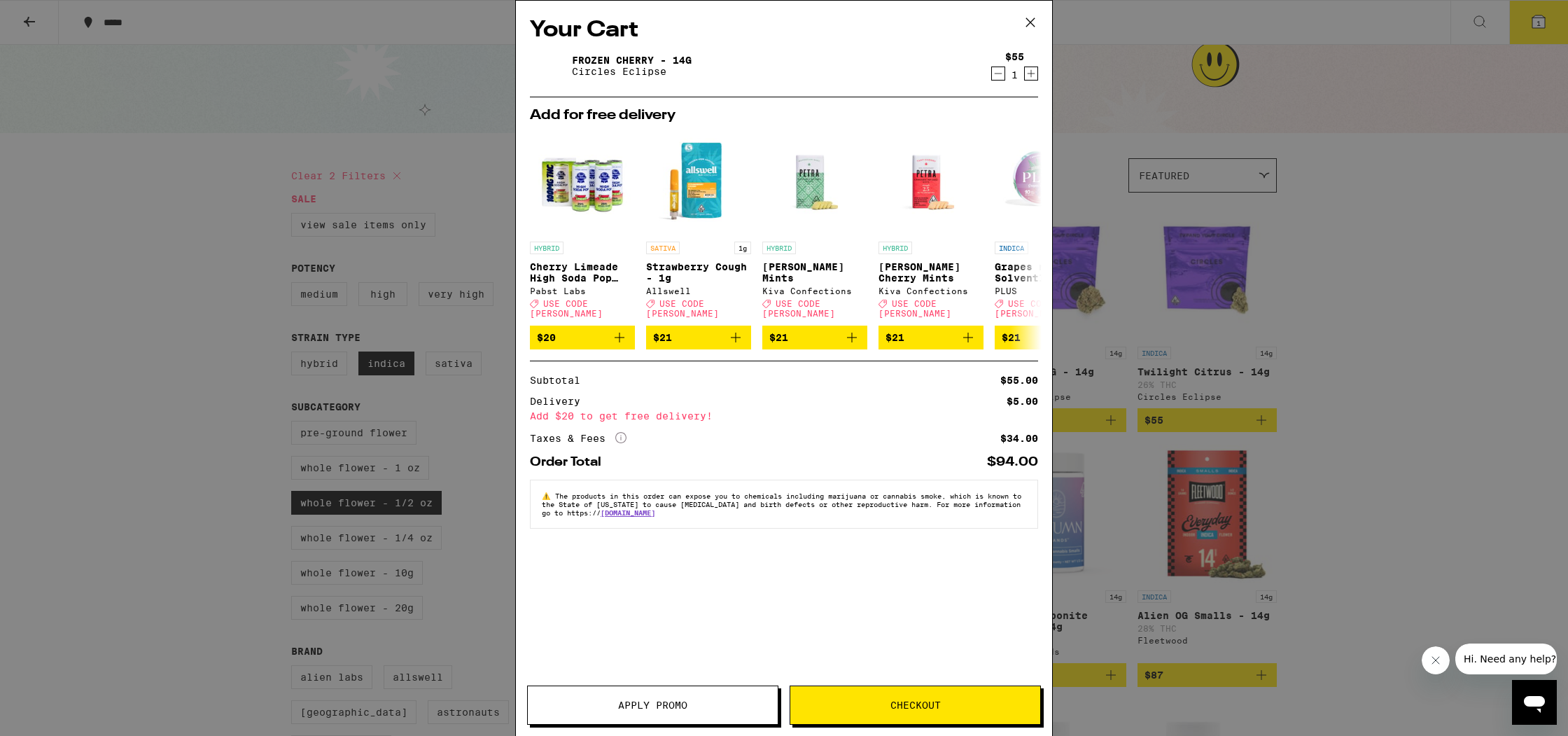
click at [619, 435] on icon "More Info" at bounding box center [621, 438] width 11 height 11
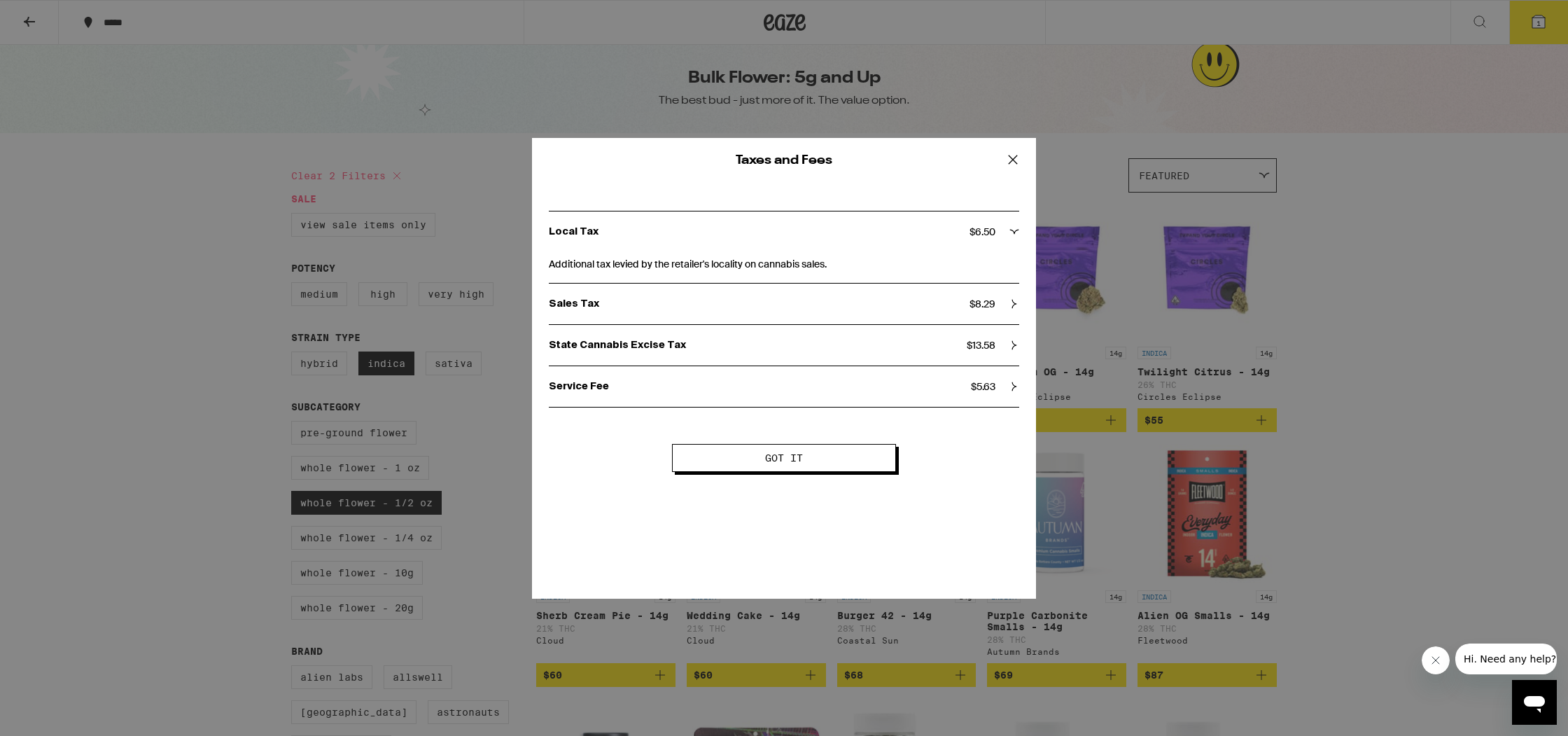
click at [641, 387] on p "Service Fee" at bounding box center [760, 387] width 422 height 13
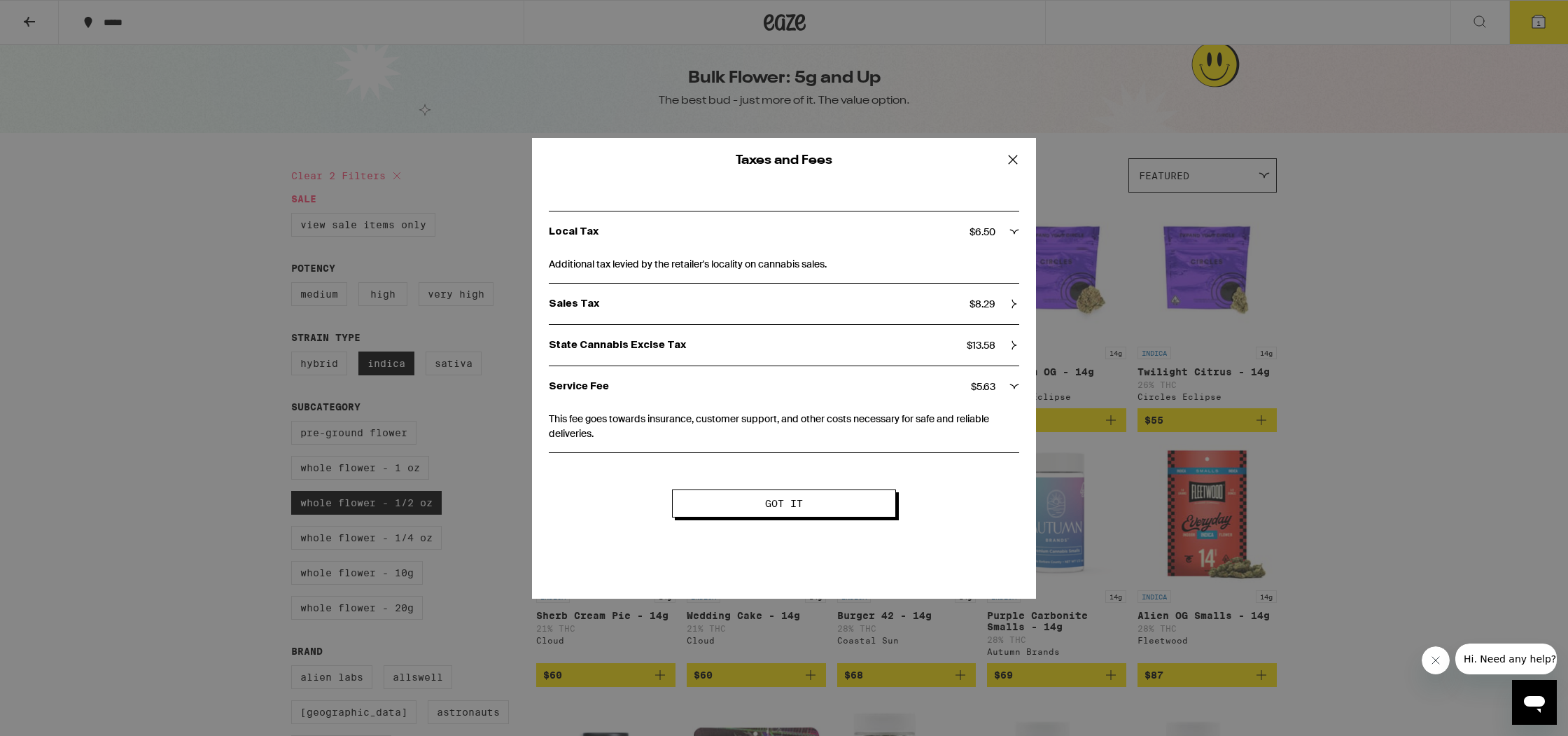
click at [1011, 159] on icon at bounding box center [1013, 160] width 21 height 21
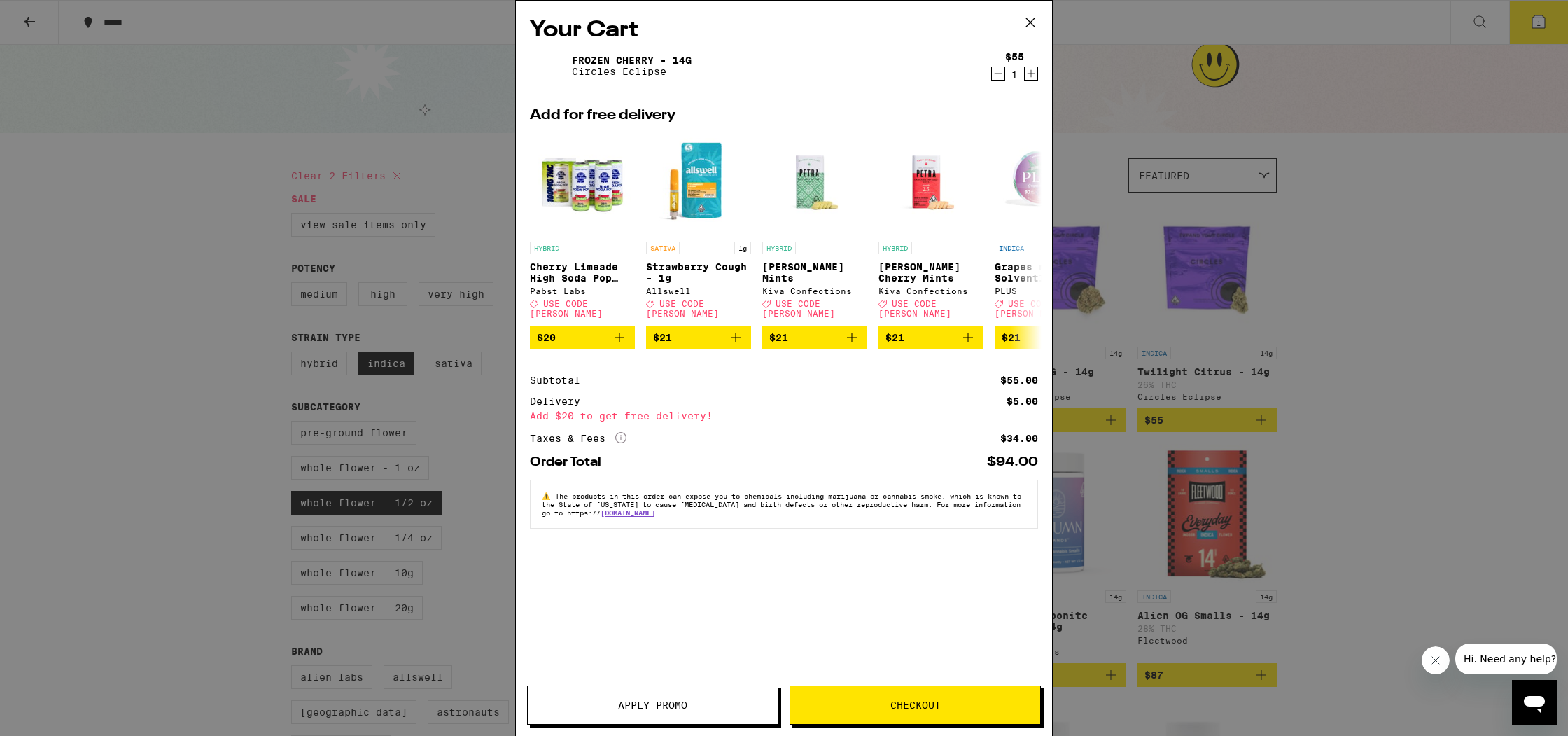
click at [1271, 252] on div "Your Cart Frozen Cherry - 14g Circles Eclipse $55 1 Add for free delivery HYBRI…" at bounding box center [784, 368] width 1568 height 736
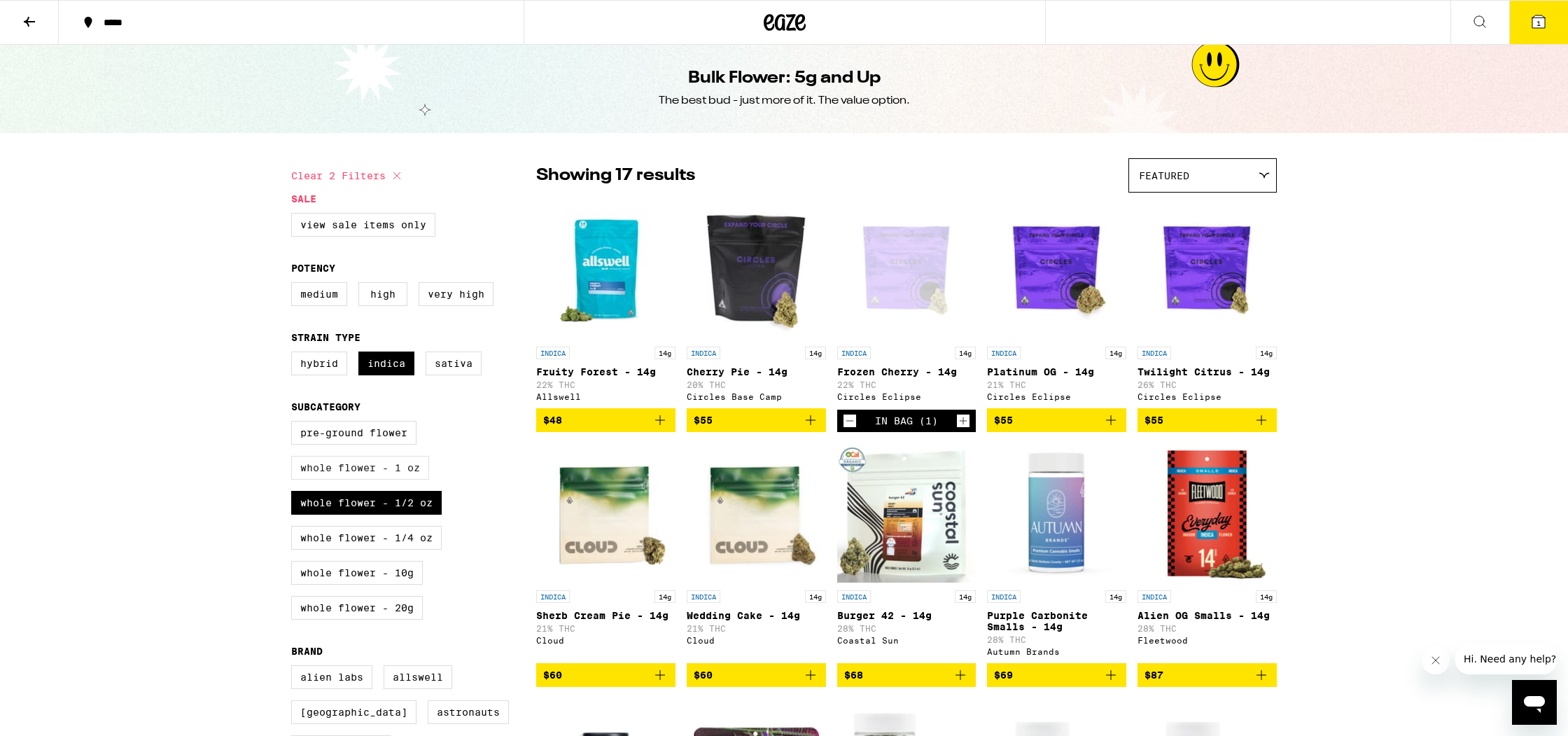
click at [364, 479] on label "Whole Flower - 1 oz" at bounding box center [361, 467] width 138 height 24
click at [295, 423] on input "Whole Flower - 1 oz" at bounding box center [294, 423] width 1 height 1
checkbox input "true"
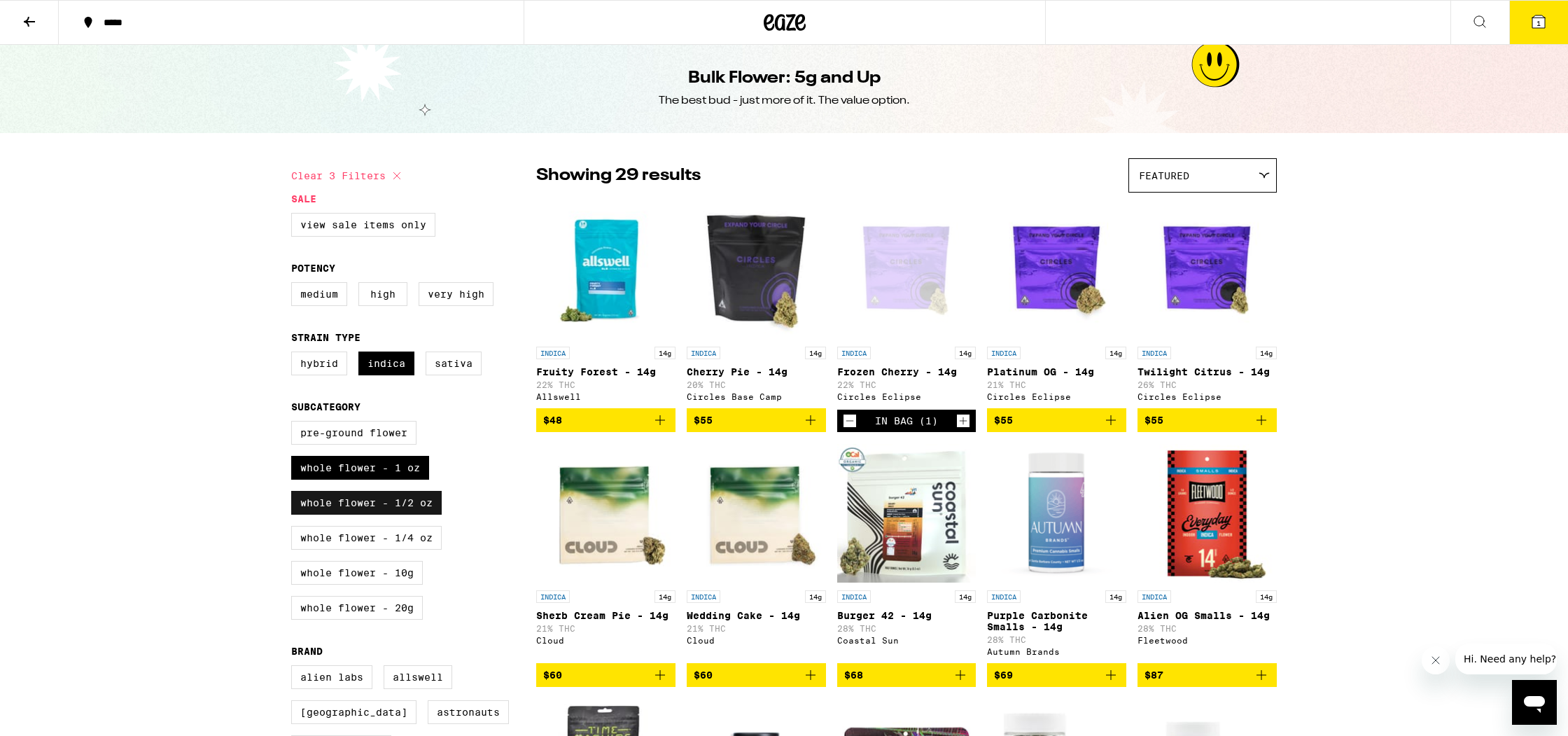
click at [362, 515] on label "Whole Flower - 1/2 oz" at bounding box center [366, 502] width 150 height 24
click at [295, 423] on input "Whole Flower - 1/2 oz" at bounding box center [294, 423] width 1 height 1
checkbox input "false"
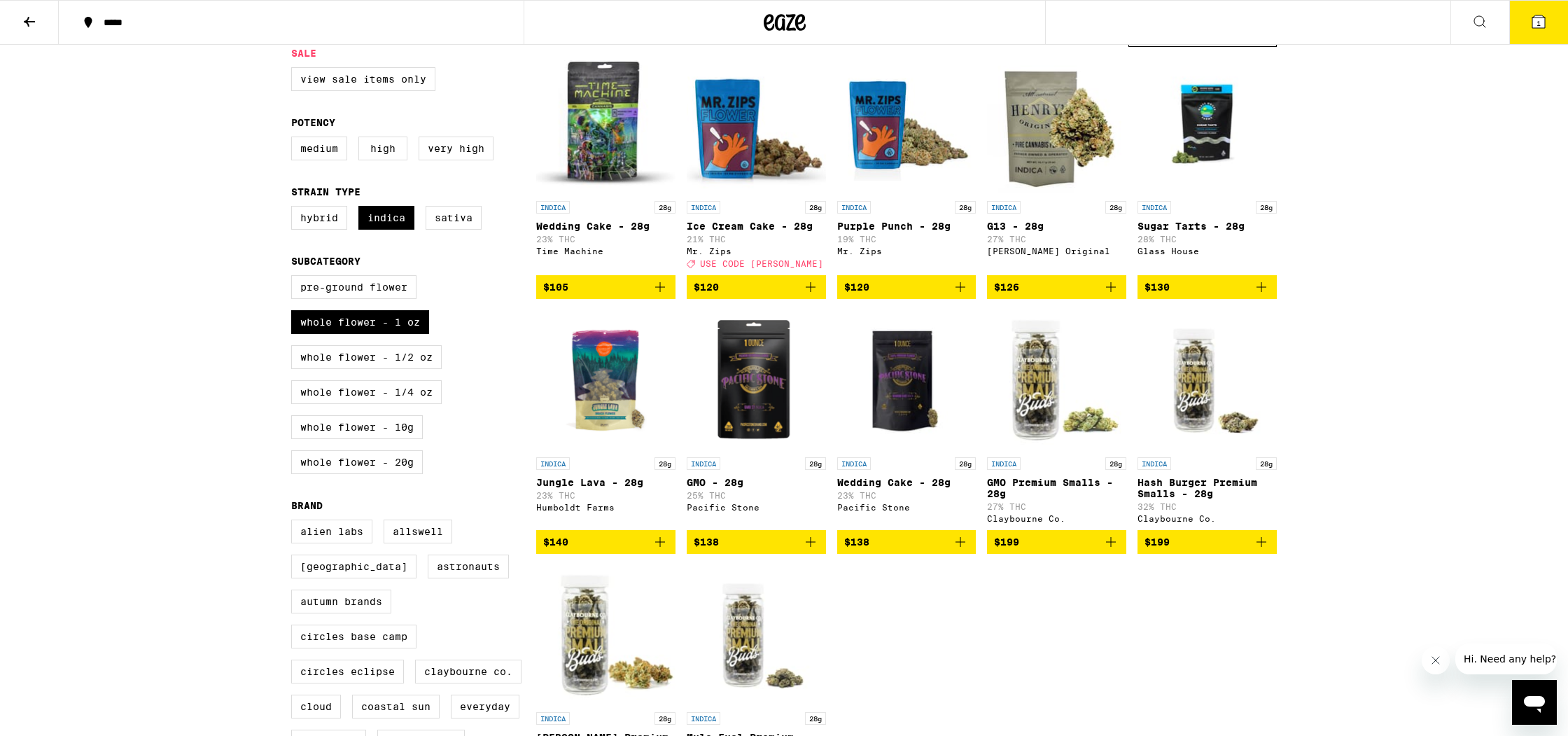
scroll to position [142, 0]
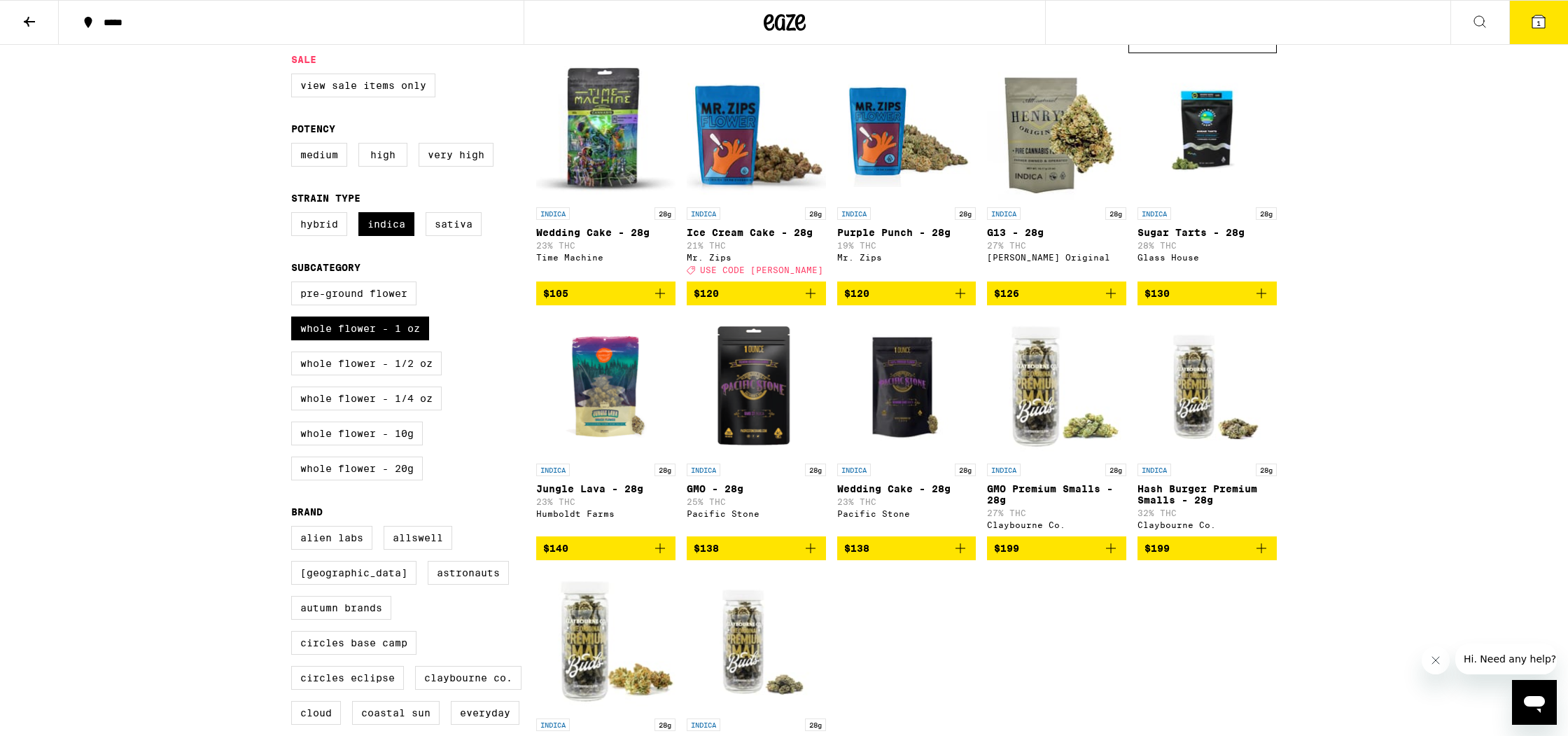
click at [741, 140] on img "Open page for Ice Cream Cake - 28g from Mr. Zips" at bounding box center [757, 130] width 140 height 140
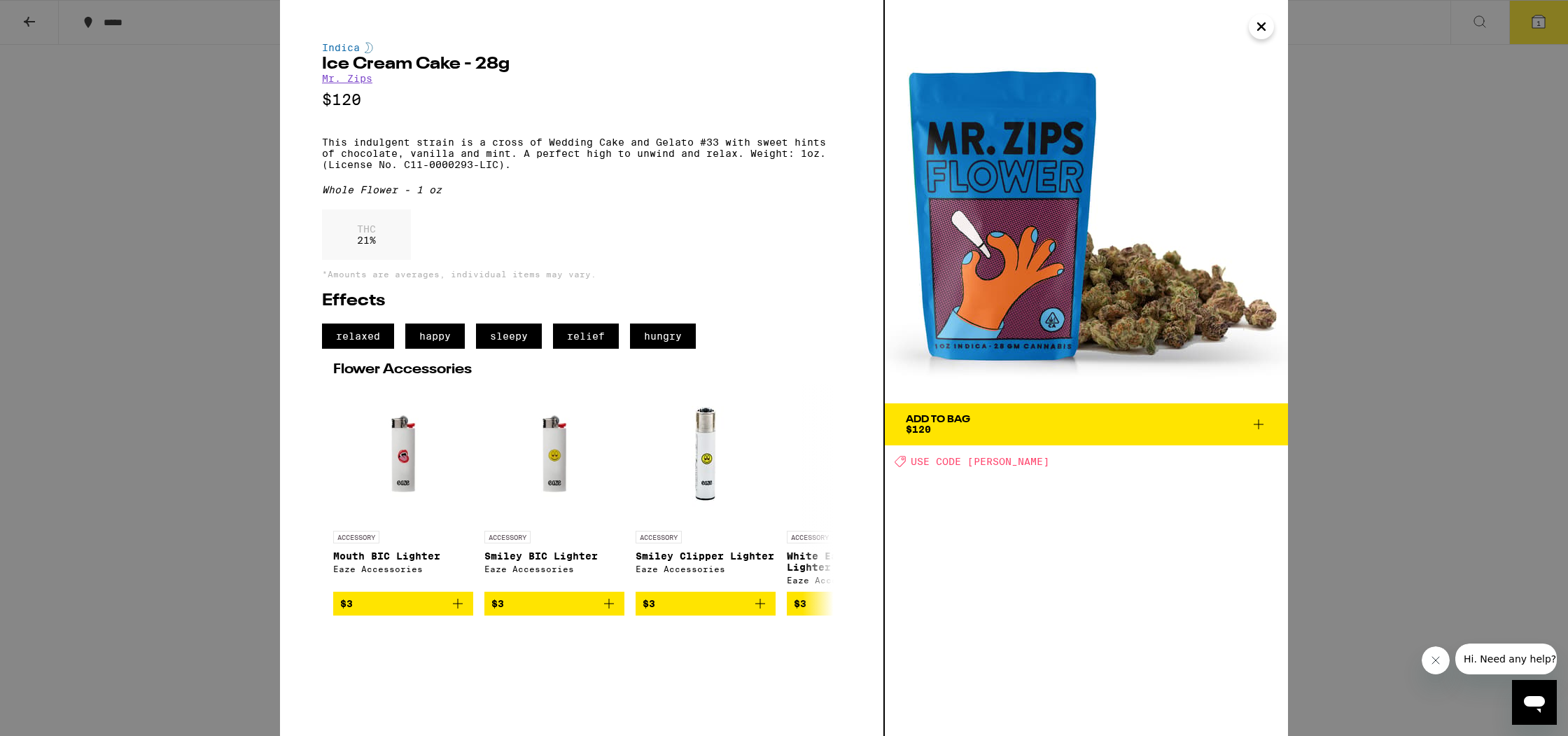
click at [990, 464] on span "USE CODE [PERSON_NAME]" at bounding box center [979, 461] width 139 height 11
click at [999, 434] on span "Add To Bag $120" at bounding box center [1086, 424] width 361 height 19
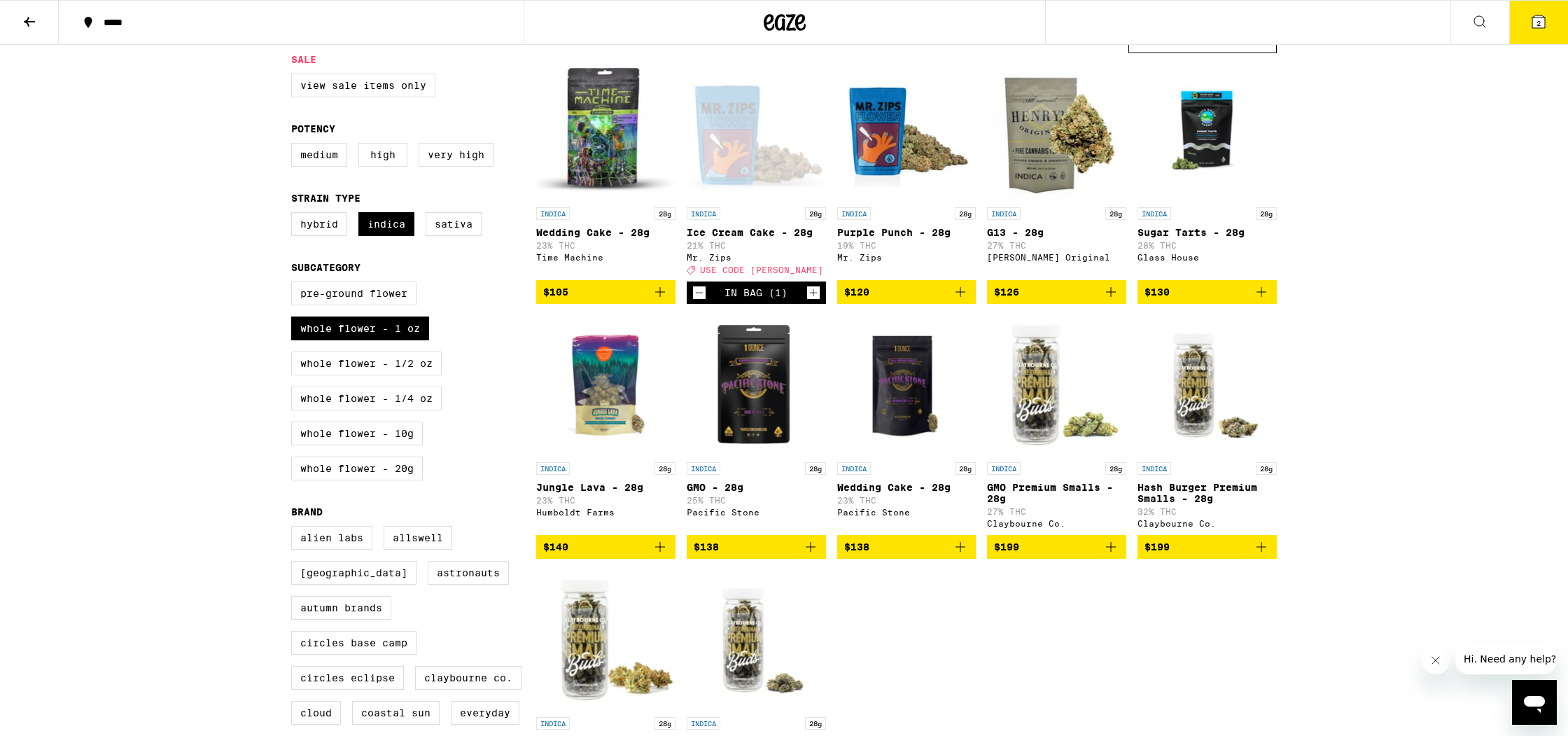
click at [1546, 23] on icon at bounding box center [1538, 21] width 17 height 17
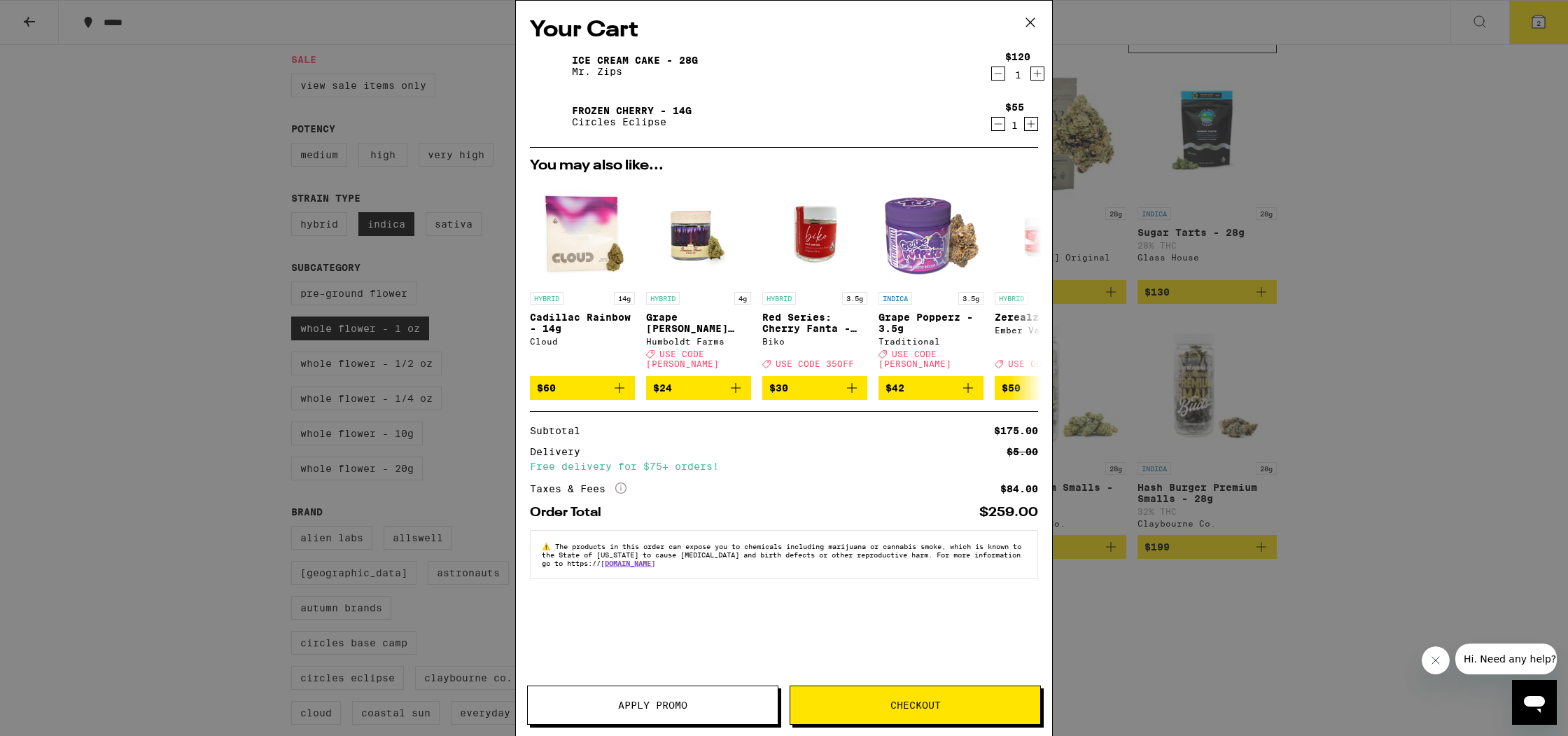
click at [999, 123] on icon "Decrement" at bounding box center [998, 123] width 13 height 17
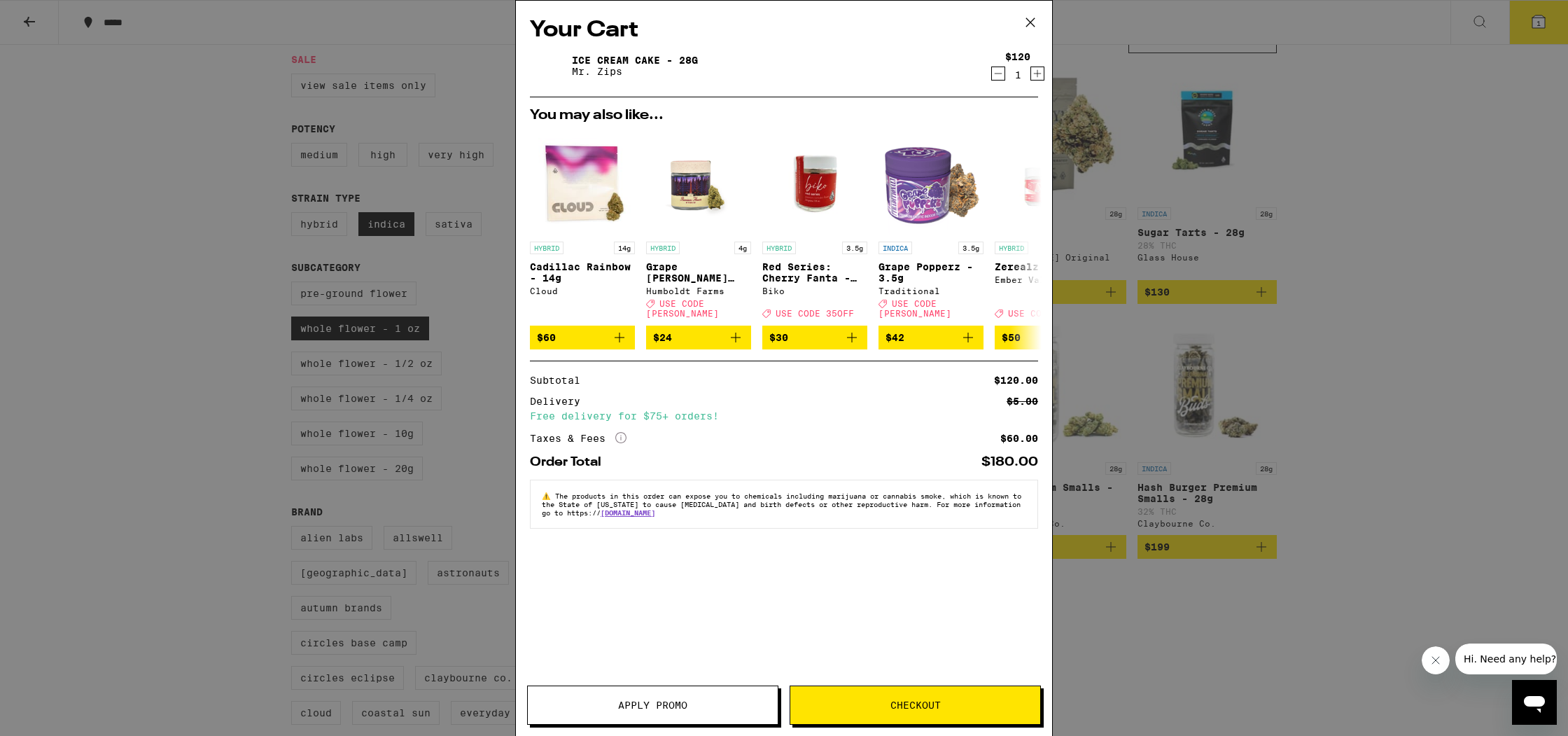
click at [687, 708] on span "Apply Promo" at bounding box center [652, 705] width 69 height 10
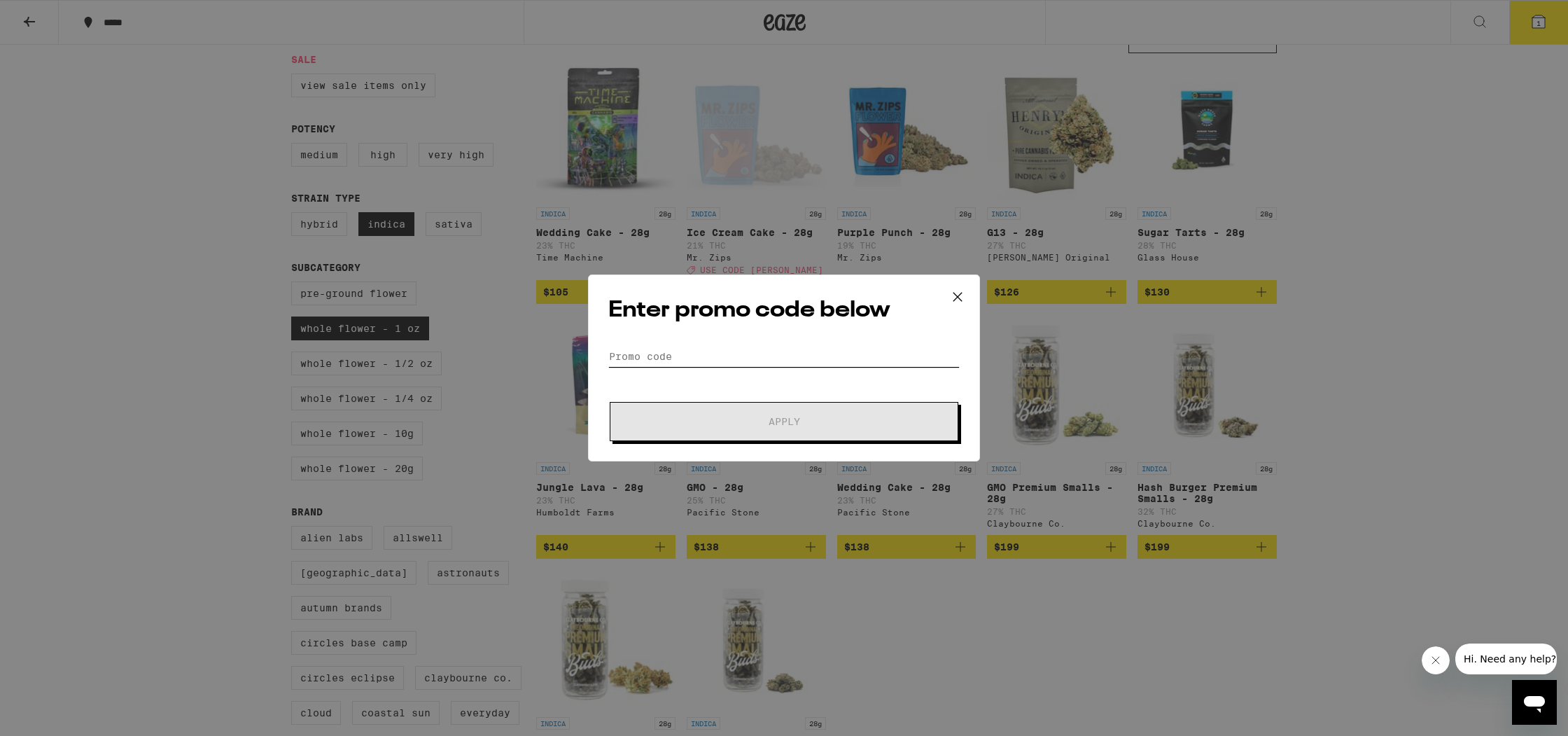
click at [687, 354] on input "Promo Code" at bounding box center [784, 357] width 352 height 21
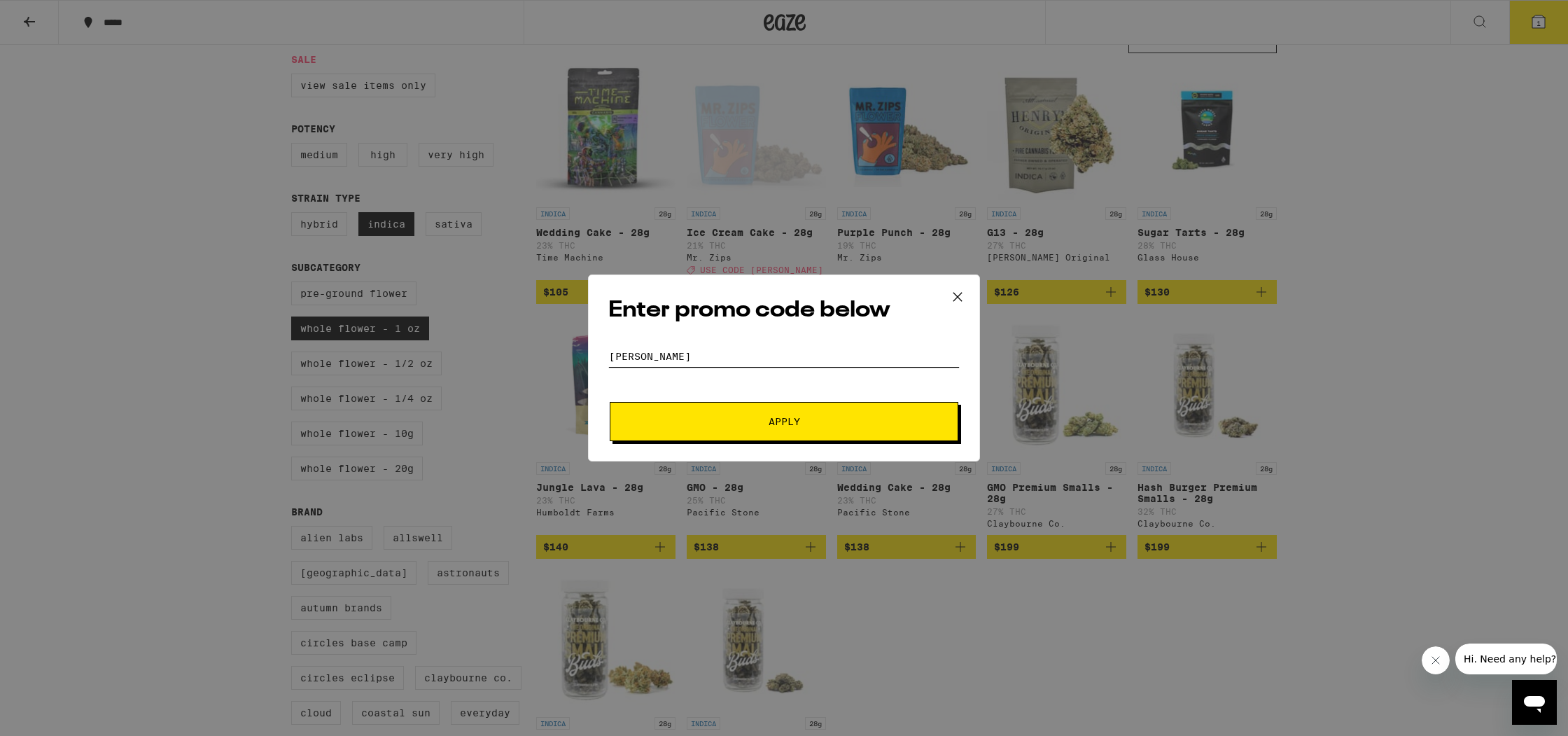
type input "[PERSON_NAME]"
click at [749, 424] on span "Apply" at bounding box center [784, 422] width 252 height 10
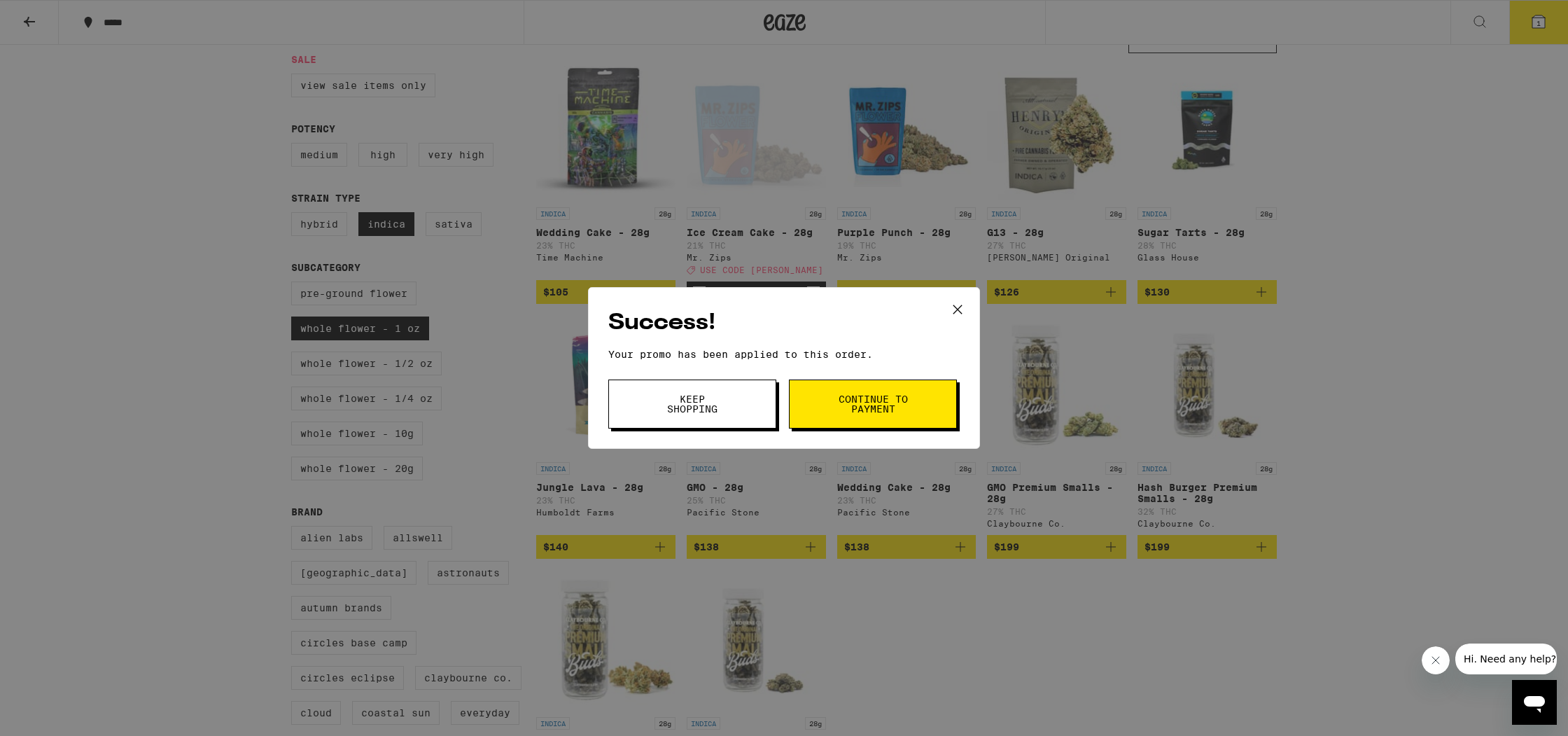
click at [850, 418] on button "Continue to payment" at bounding box center [872, 404] width 168 height 49
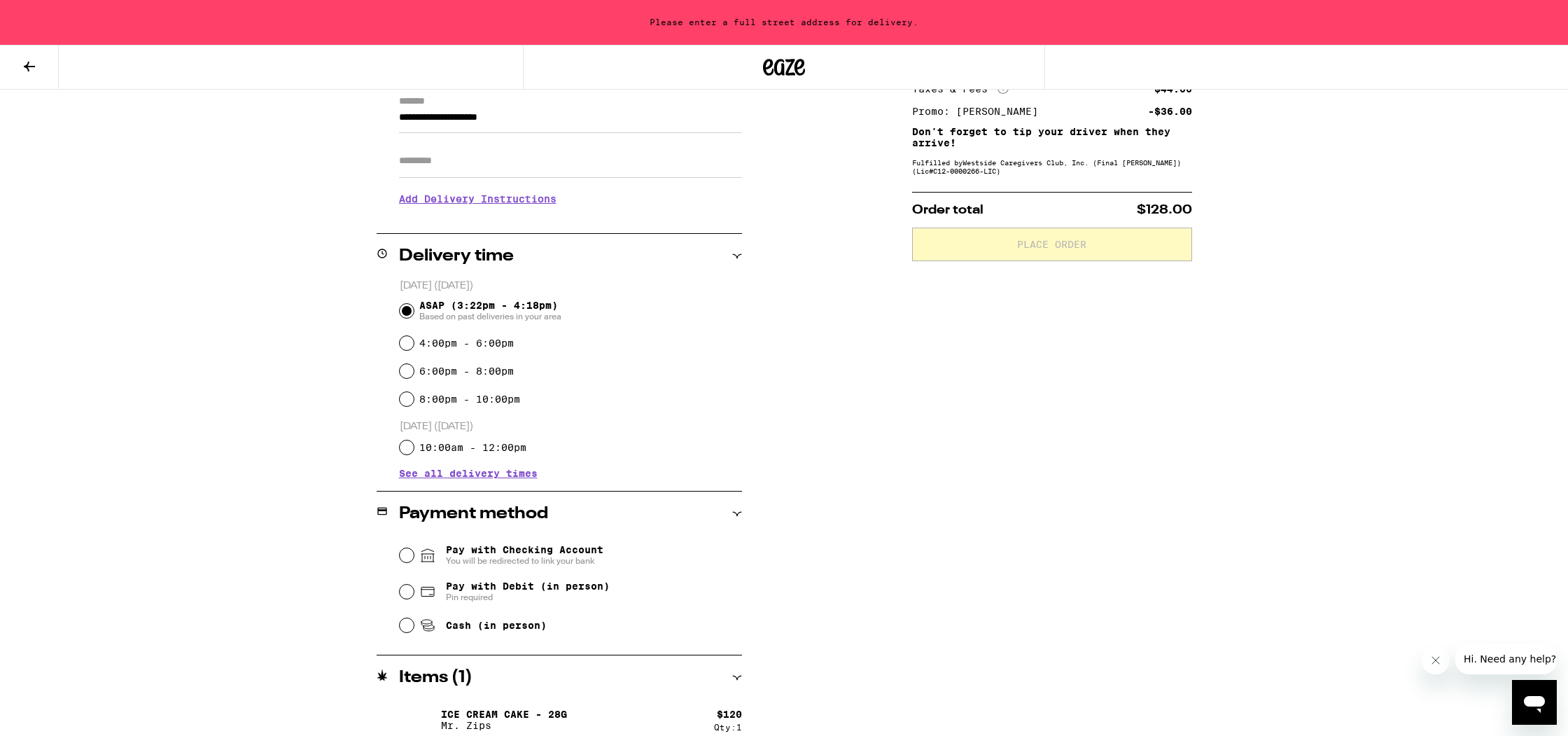
scroll to position [218, 0]
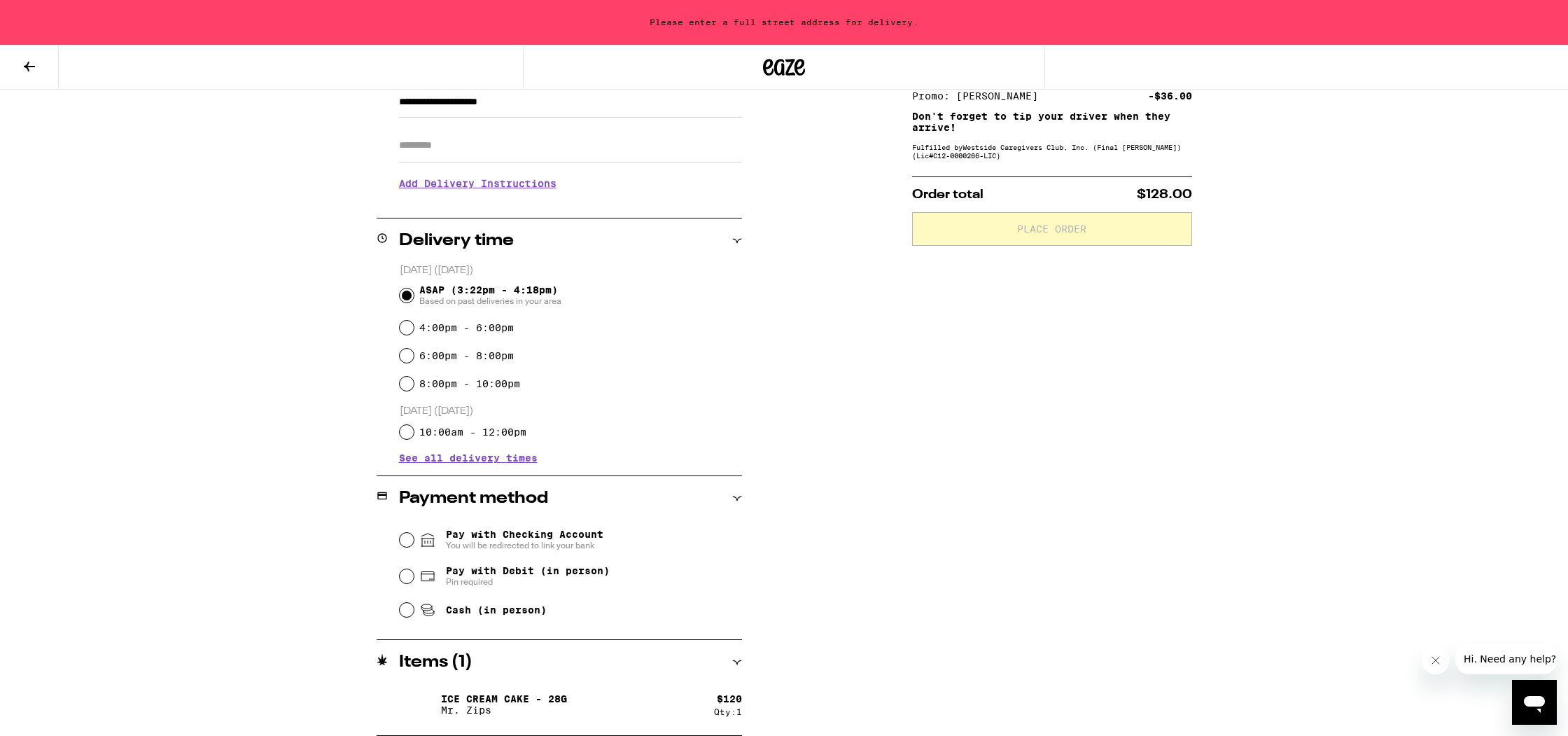
click at [498, 576] on span "Pay with Debit (in person)" at bounding box center [528, 571] width 164 height 11
click at [413, 578] on input "Pay with Debit (in person) Pin required" at bounding box center [406, 576] width 14 height 14
radio input "true"
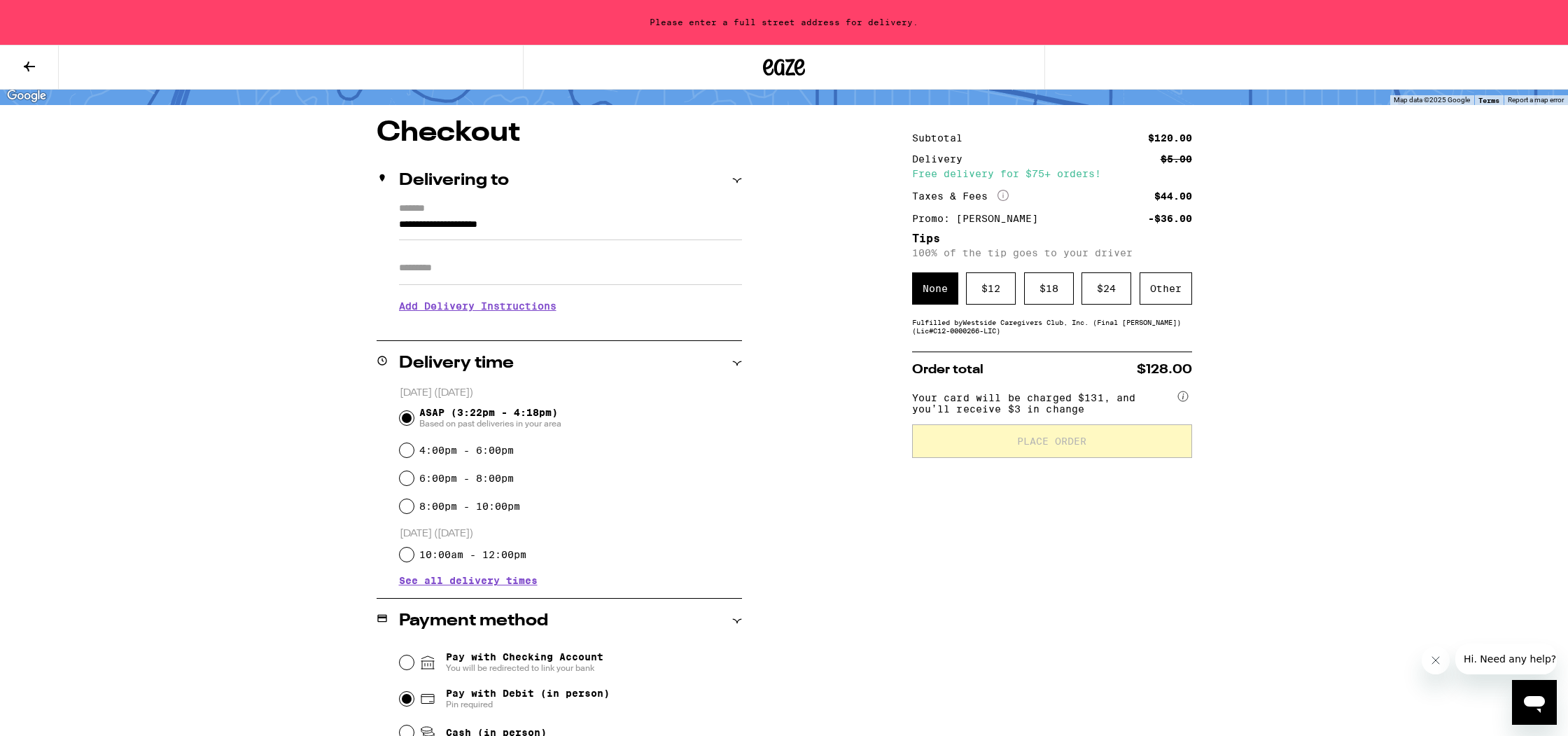
scroll to position [96, 0]
click at [1164, 278] on div "Other" at bounding box center [1165, 288] width 53 height 32
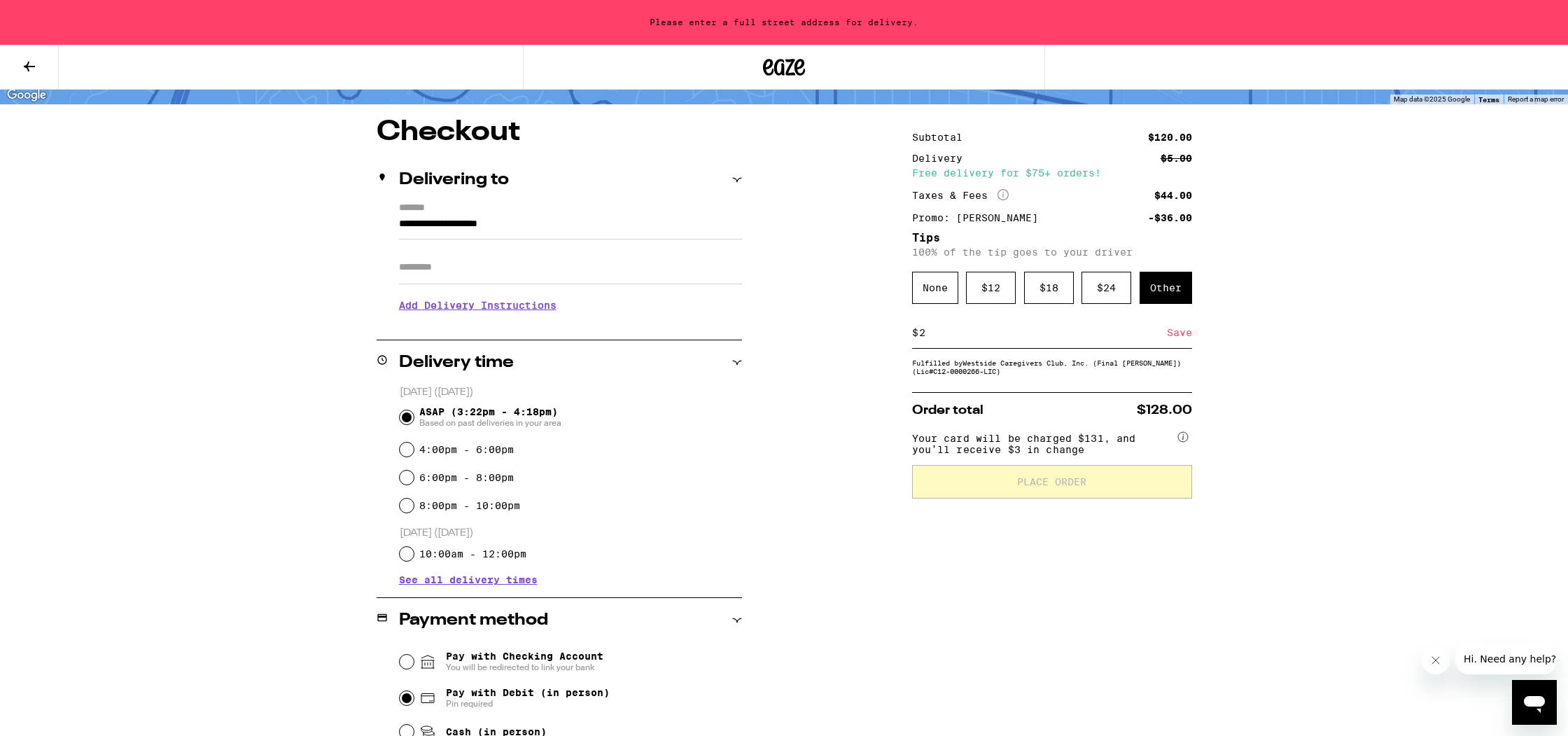
click at [1236, 395] on div "**********" at bounding box center [784, 488] width 1008 height 739
click at [1179, 340] on div "Save" at bounding box center [1179, 332] width 25 height 31
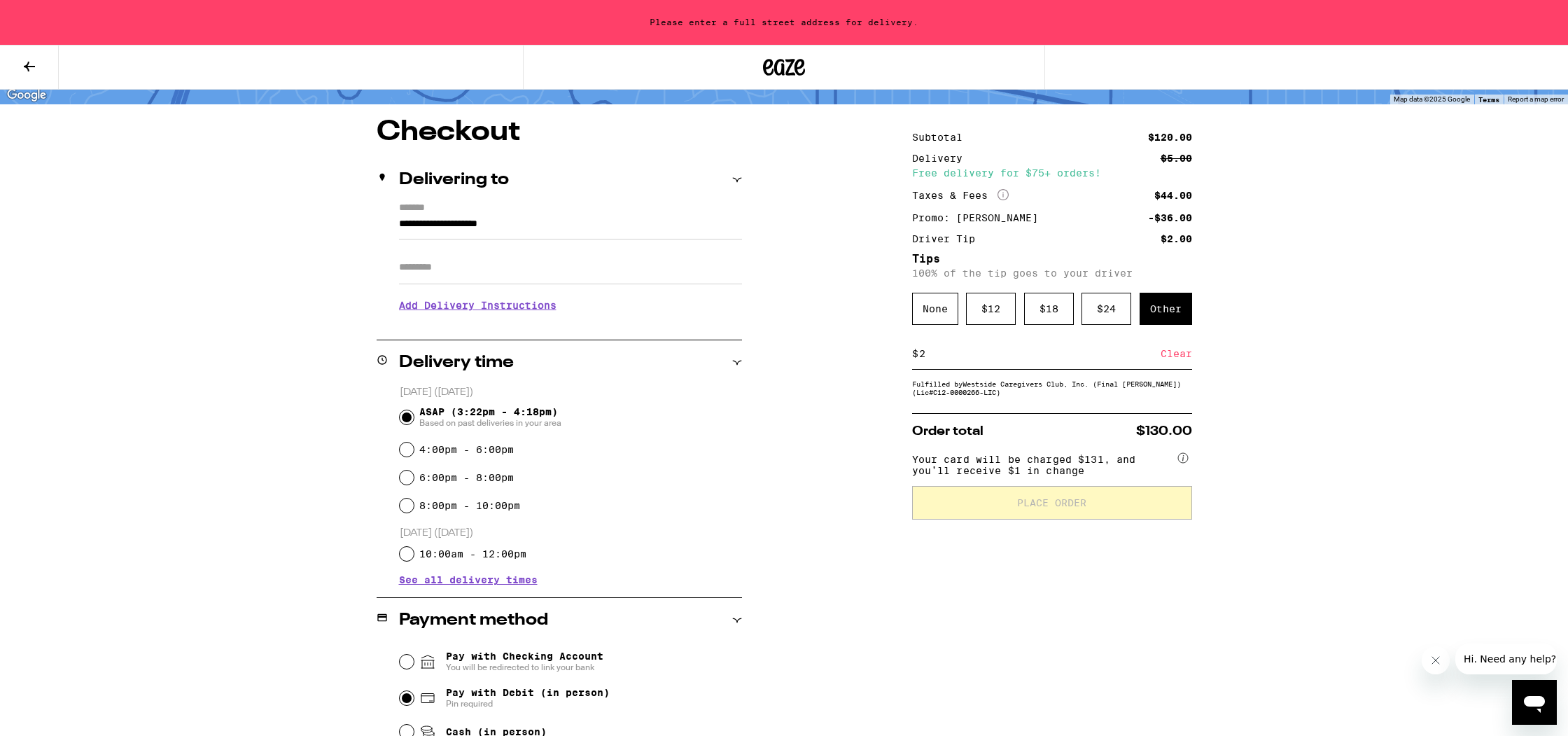
click at [977, 357] on input "2" at bounding box center [1039, 354] width 242 height 13
type input "0"
click at [1173, 362] on div "Save" at bounding box center [1179, 353] width 25 height 31
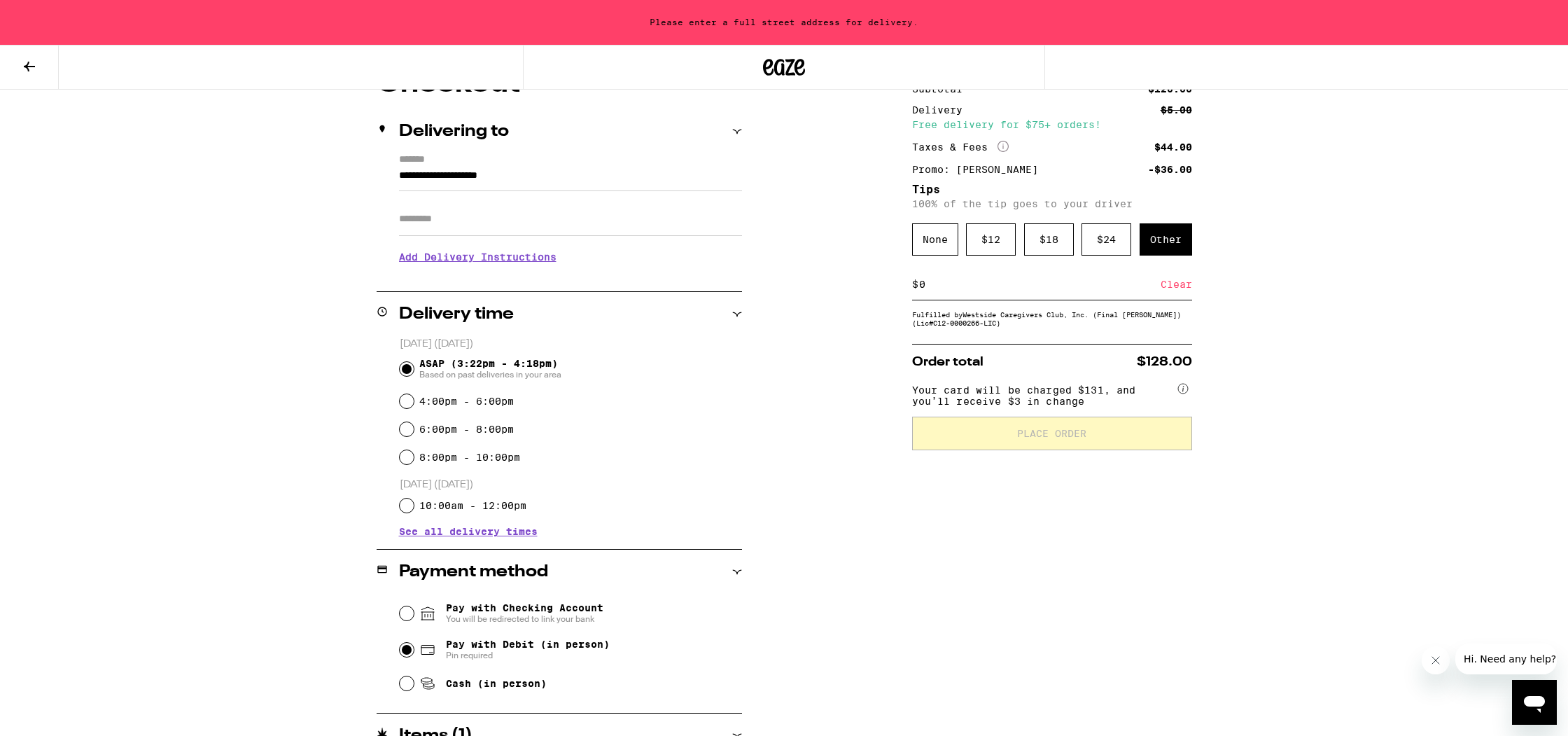
scroll to position [218, 0]
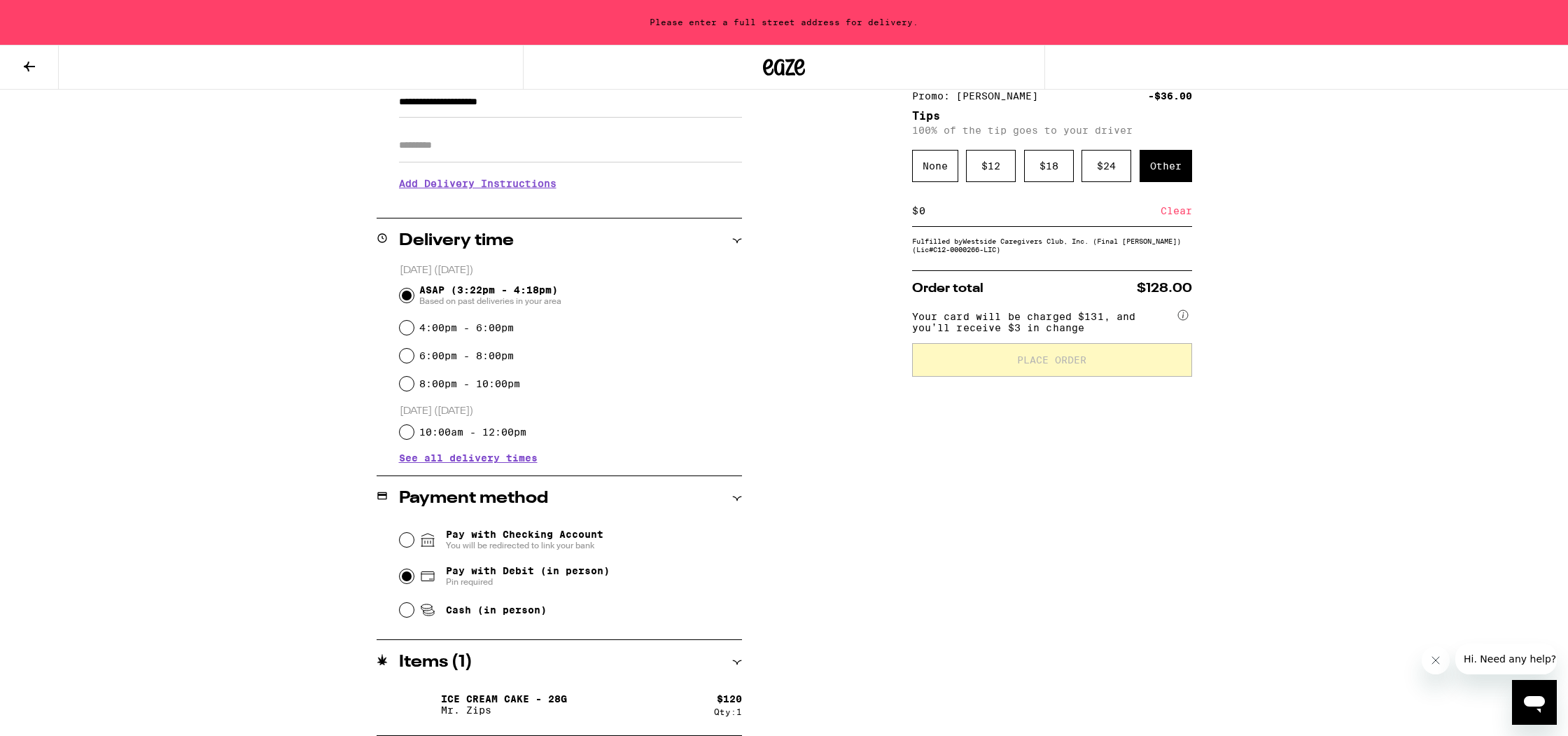
click at [560, 530] on span "Pay with Checking Account You will be redirected to link your bank" at bounding box center [525, 540] width 158 height 23
click at [413, 533] on input "Pay with Checking Account You will be redirected to link your bank" at bounding box center [406, 539] width 14 height 14
click at [538, 545] on span "You will be redirected to link your bank" at bounding box center [525, 546] width 158 height 11
click at [413, 545] on input "Pay with Checking Account You will be redirected to link your bank" at bounding box center [406, 539] width 14 height 14
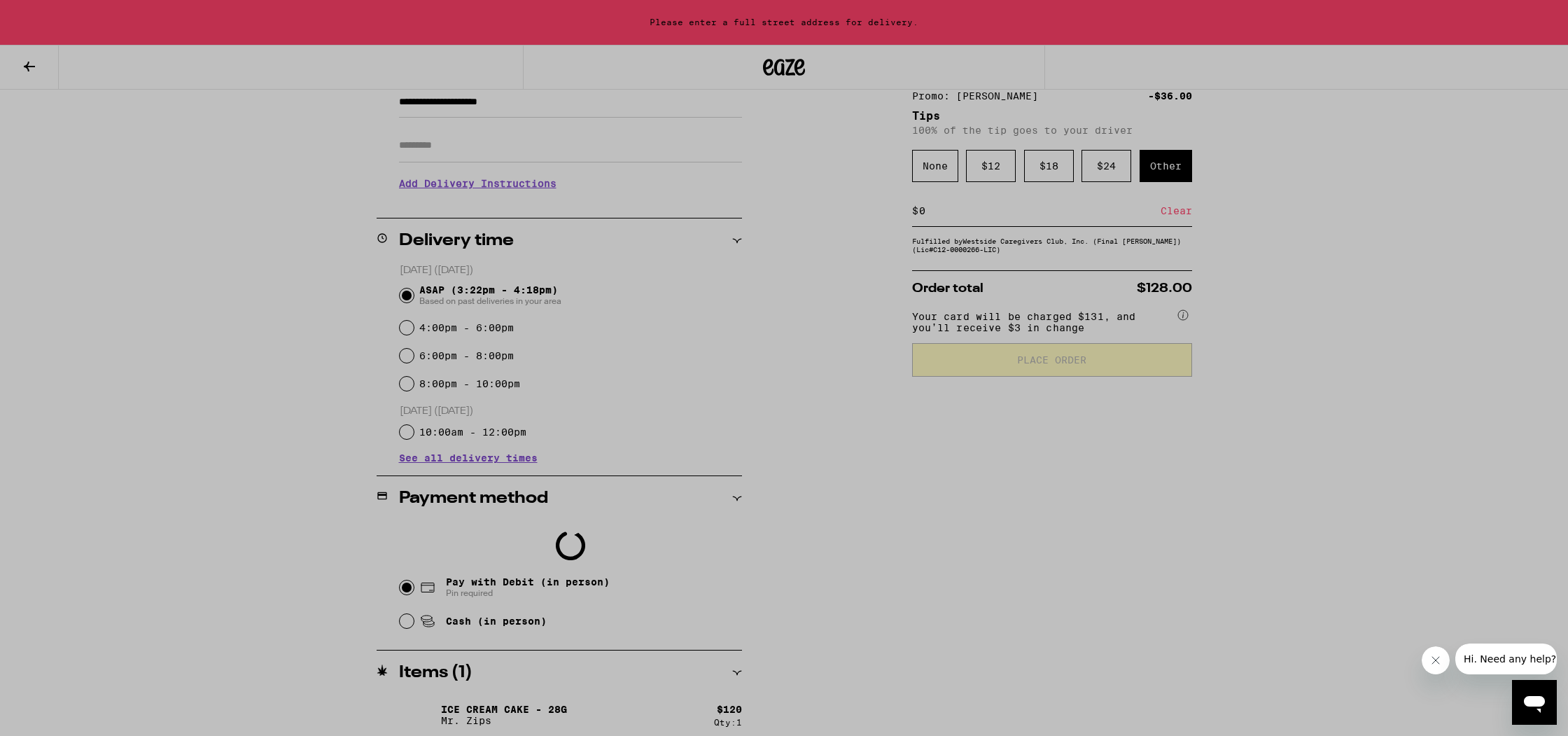
scroll to position [228, 0]
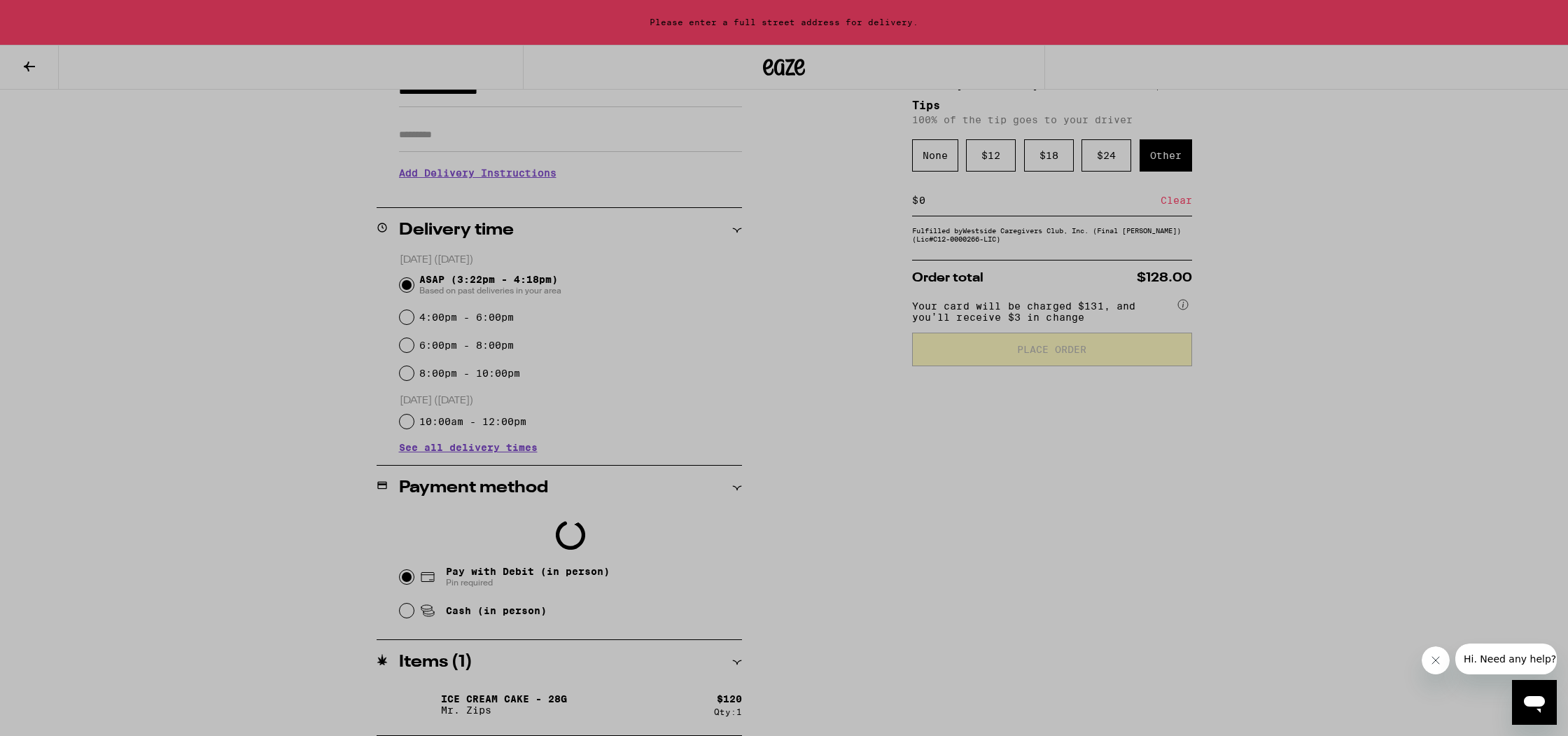
click at [971, 552] on div at bounding box center [784, 368] width 1568 height 736
click at [990, 549] on div at bounding box center [784, 368] width 1568 height 736
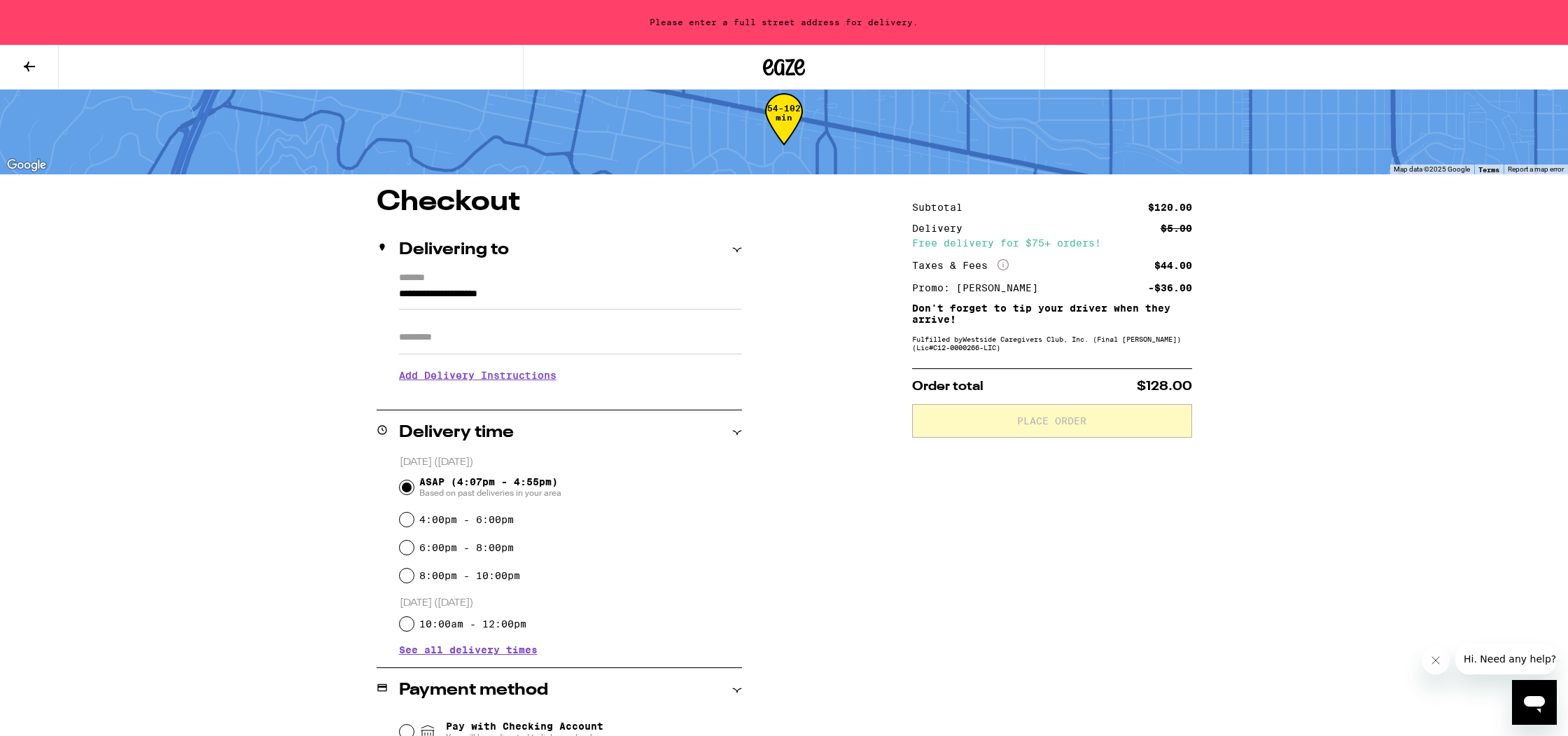
scroll to position [29, 0]
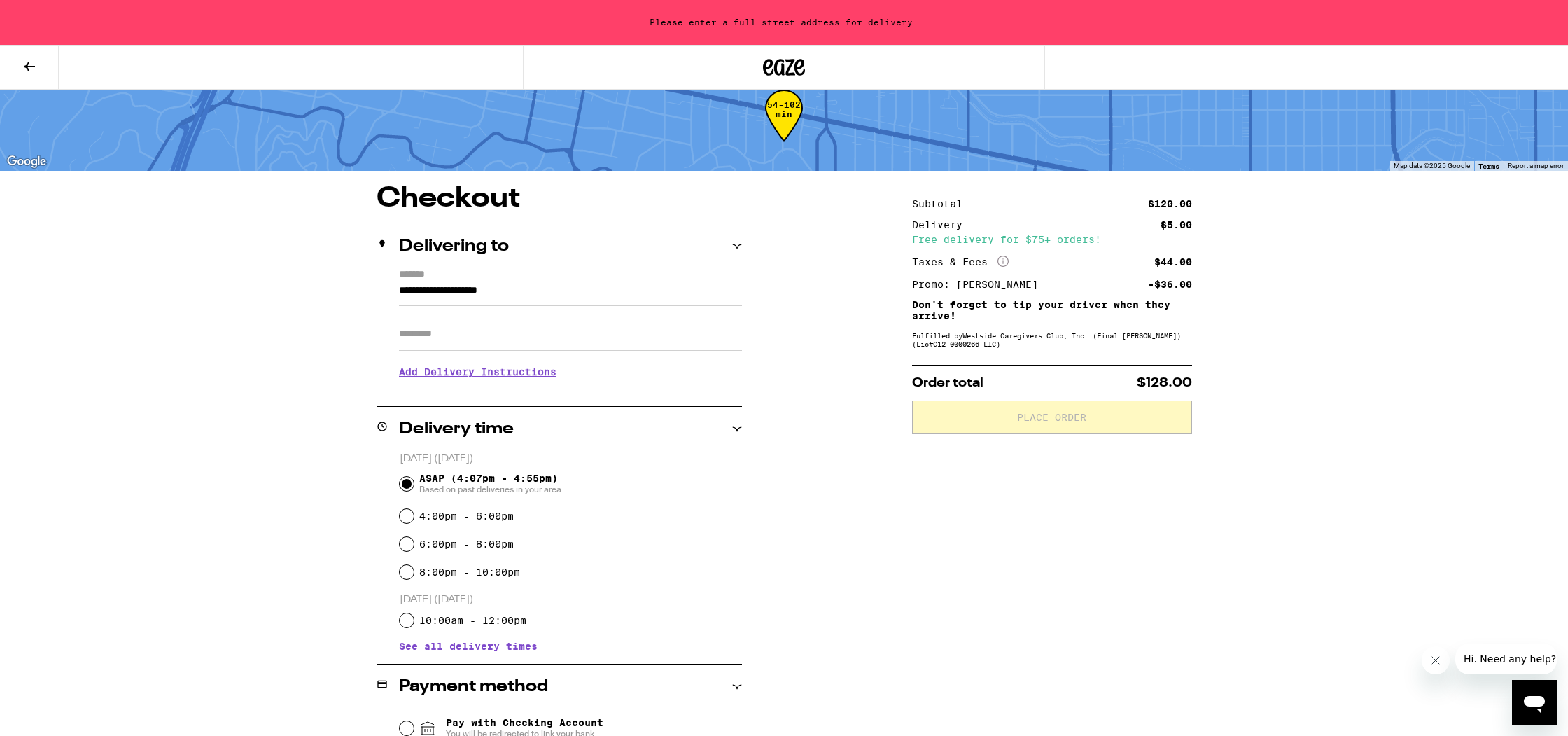
click at [504, 288] on input "**********" at bounding box center [570, 293] width 343 height 24
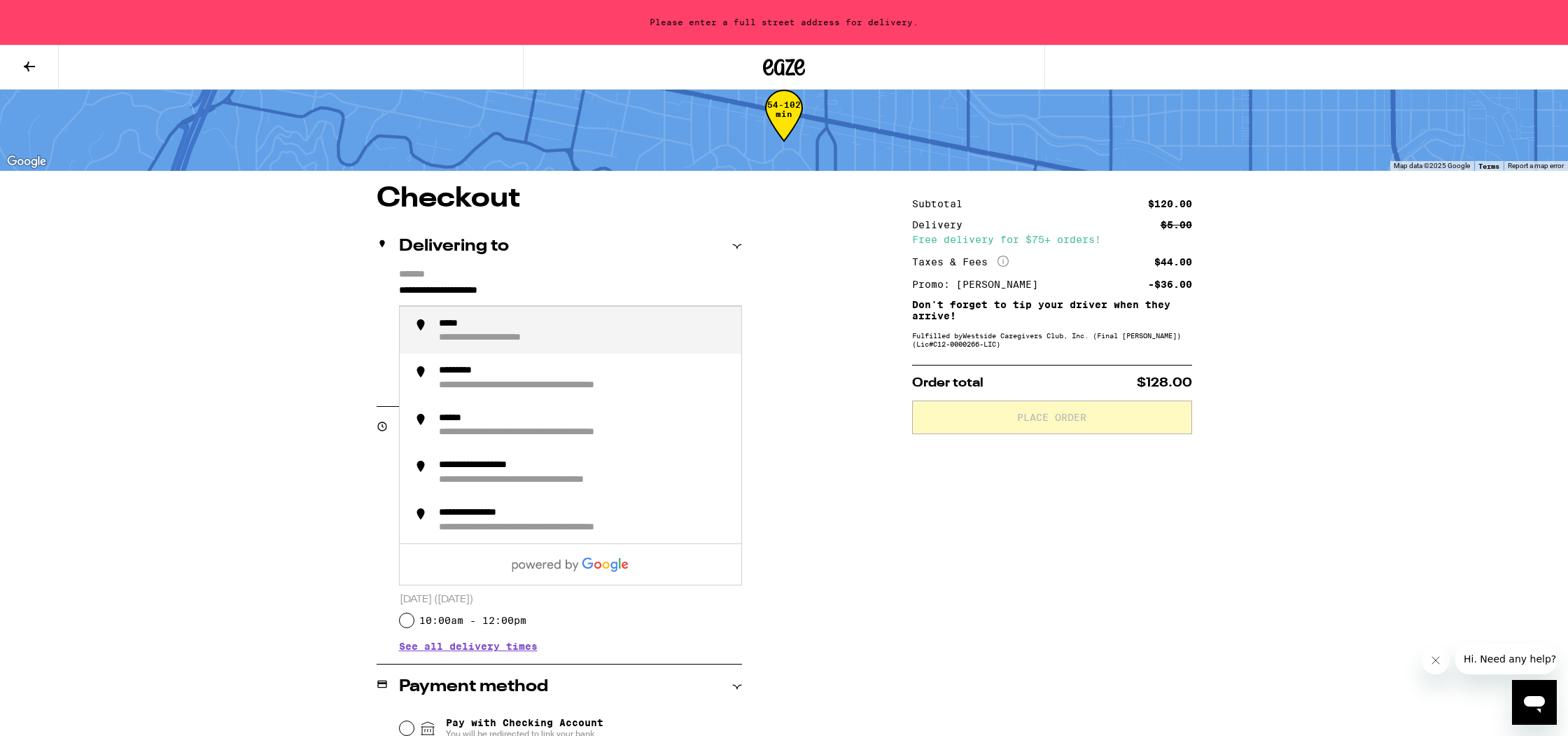
click at [504, 288] on input "**********" at bounding box center [570, 293] width 343 height 24
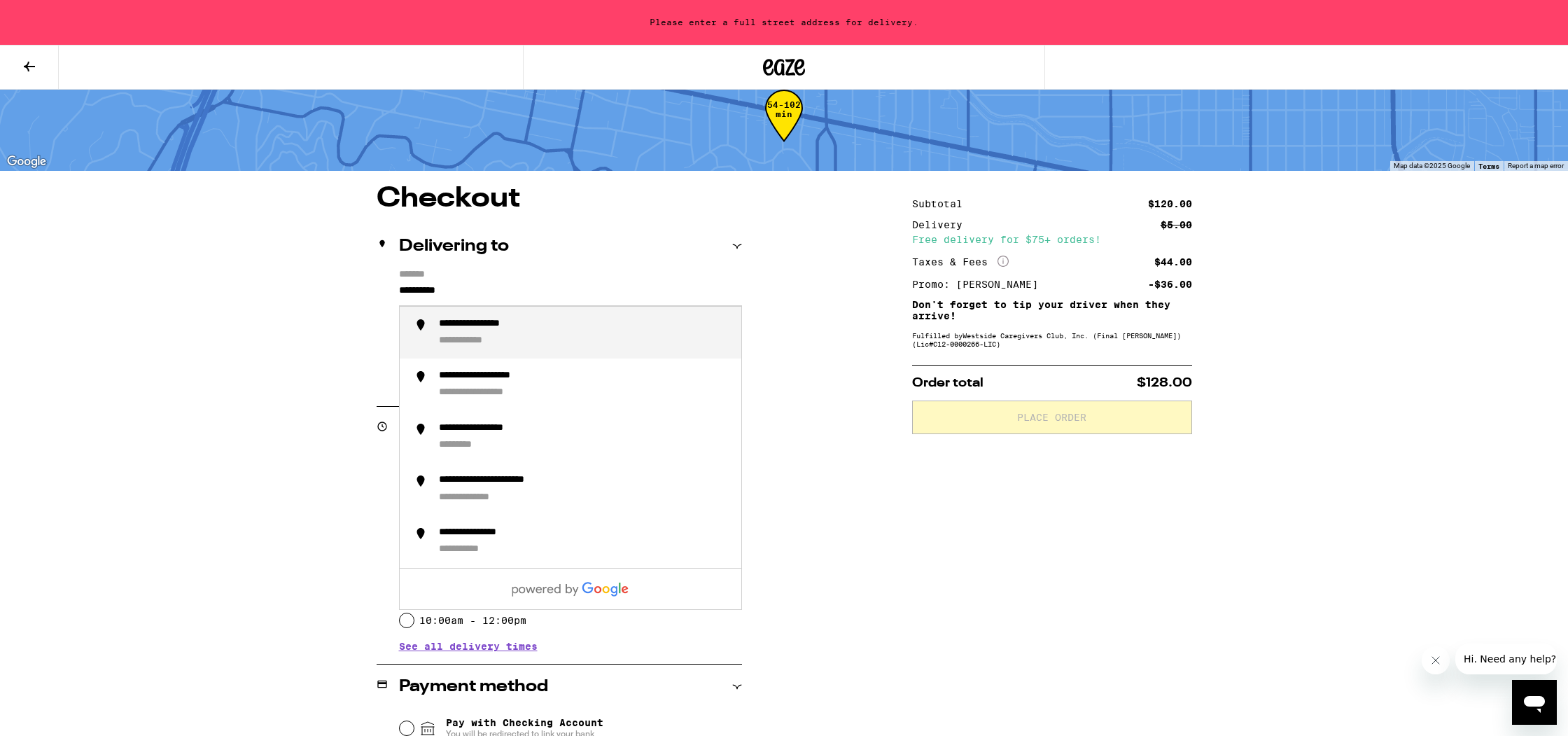
click at [531, 329] on div "**********" at bounding box center [492, 324] width 108 height 13
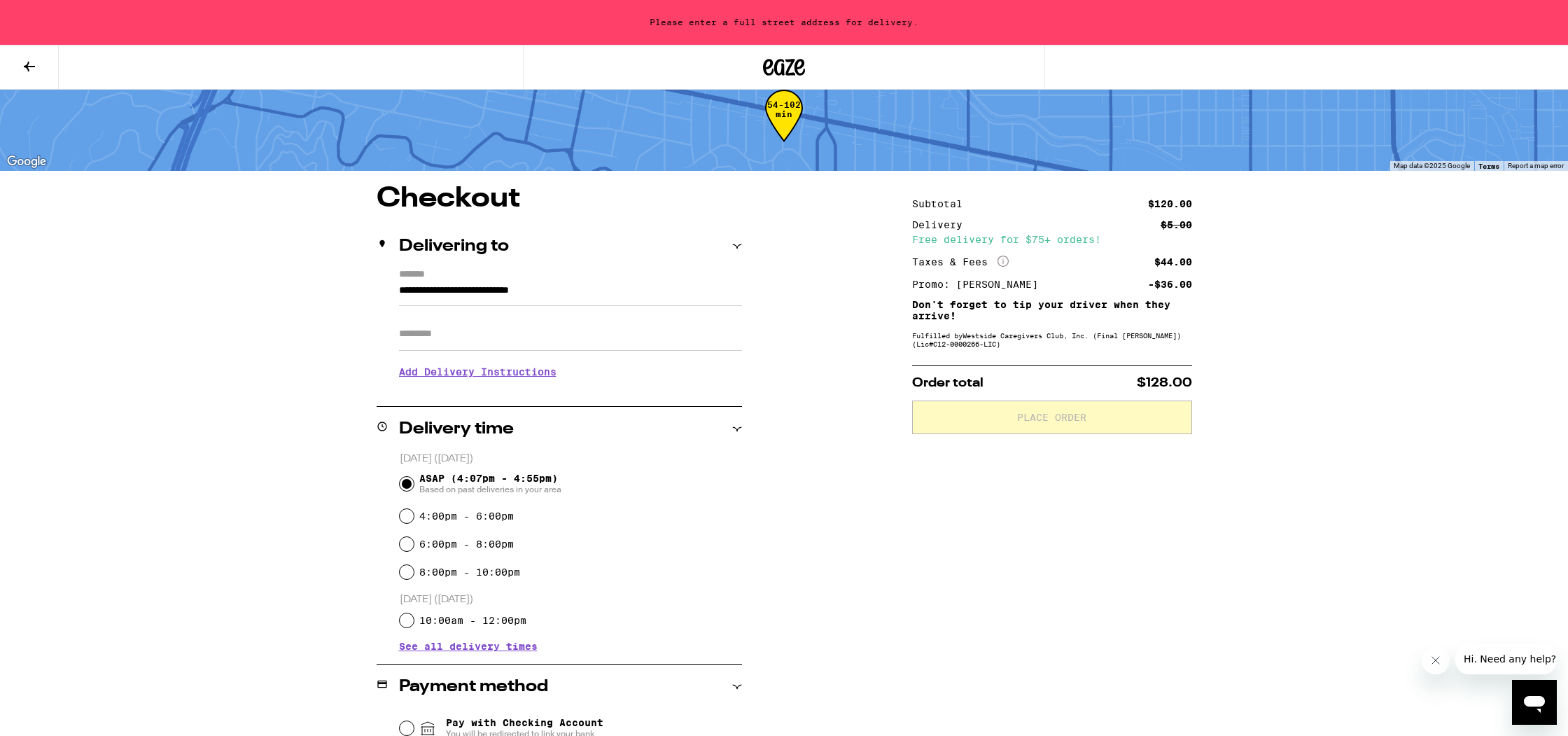
type input "**********"
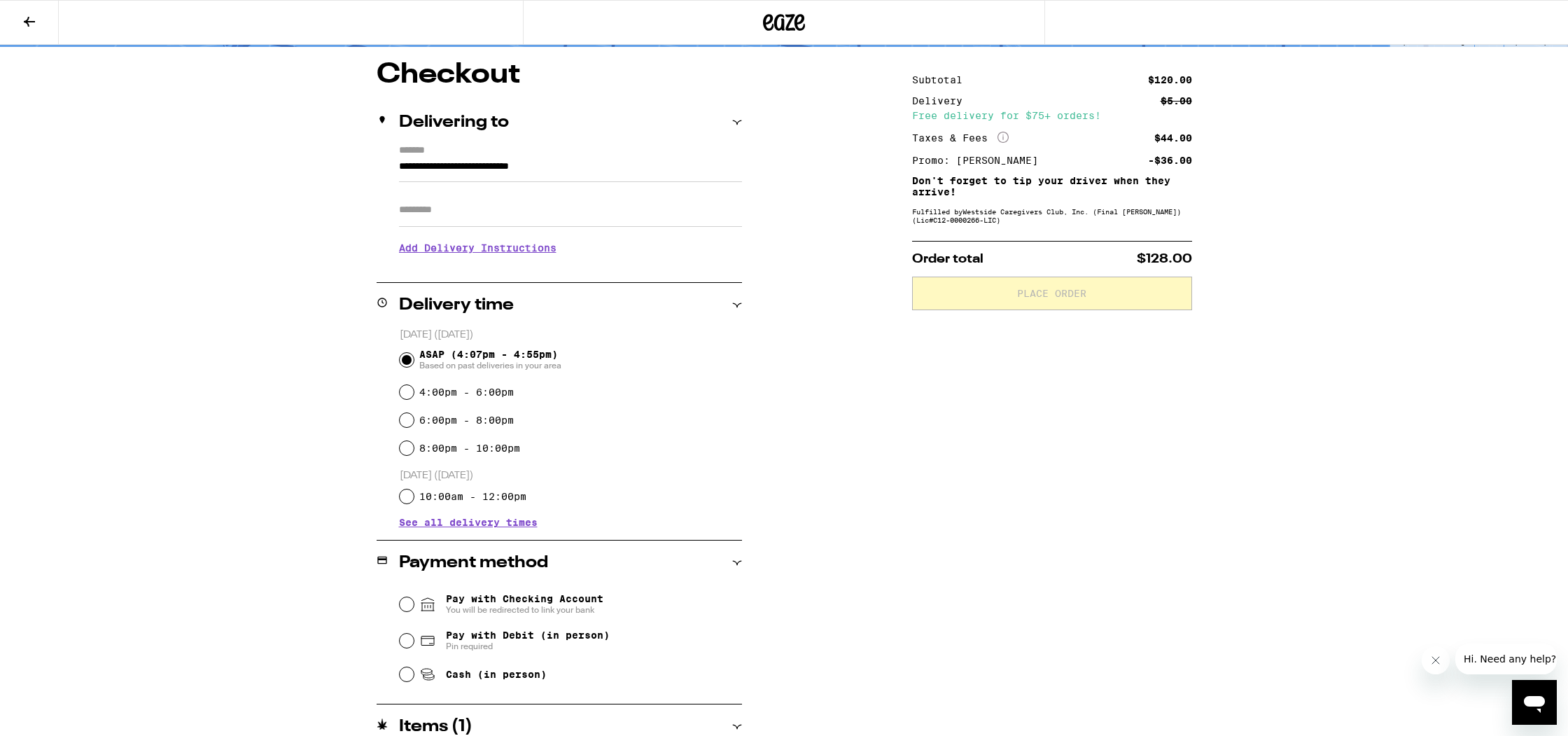
scroll to position [173, 0]
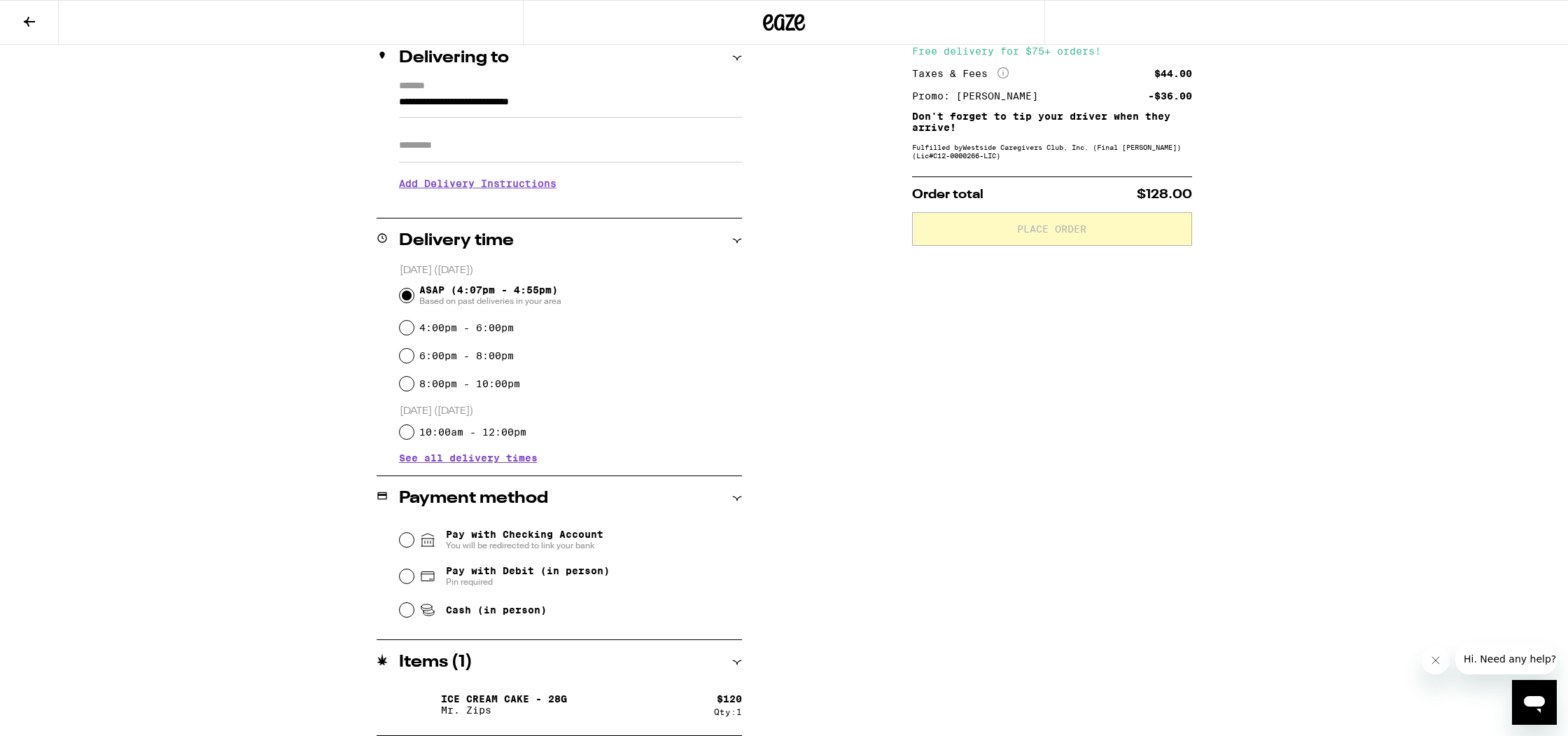
click at [518, 582] on span "Pin required" at bounding box center [528, 582] width 164 height 11
click at [413, 582] on input "Pay with Debit (in person) Pin required" at bounding box center [406, 576] width 14 height 14
radio input "true"
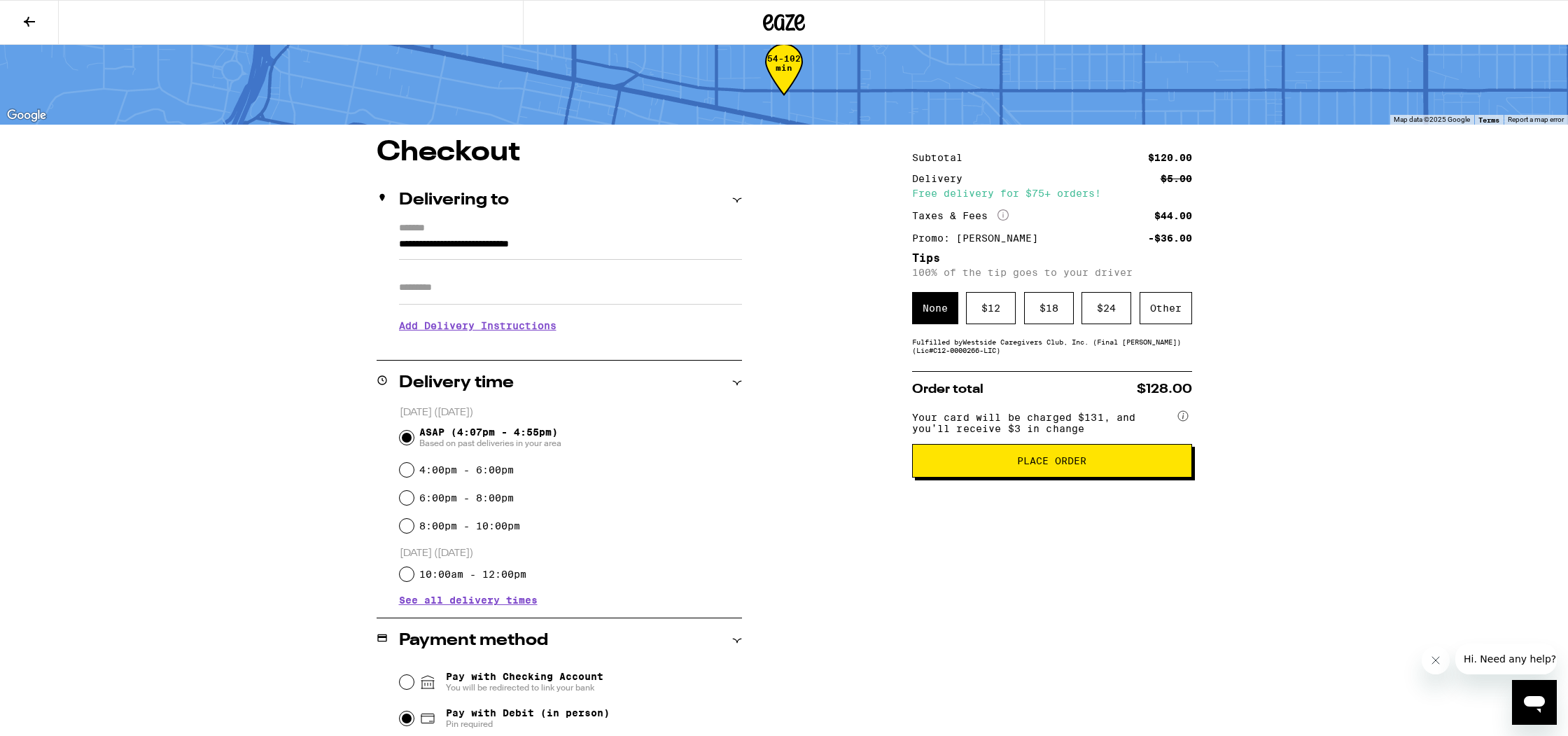
scroll to position [0, 0]
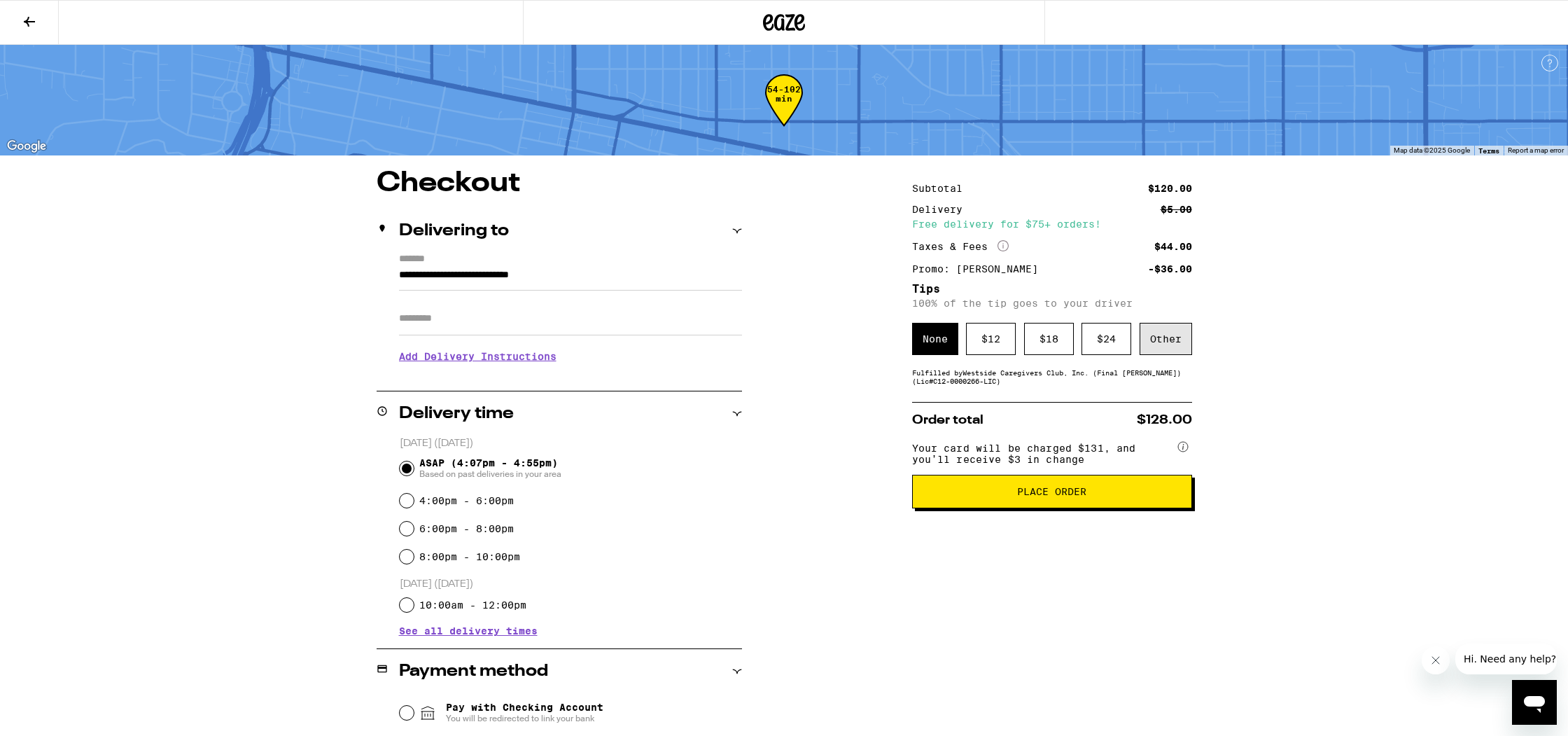
click at [1145, 355] on div "Other" at bounding box center [1165, 339] width 53 height 32
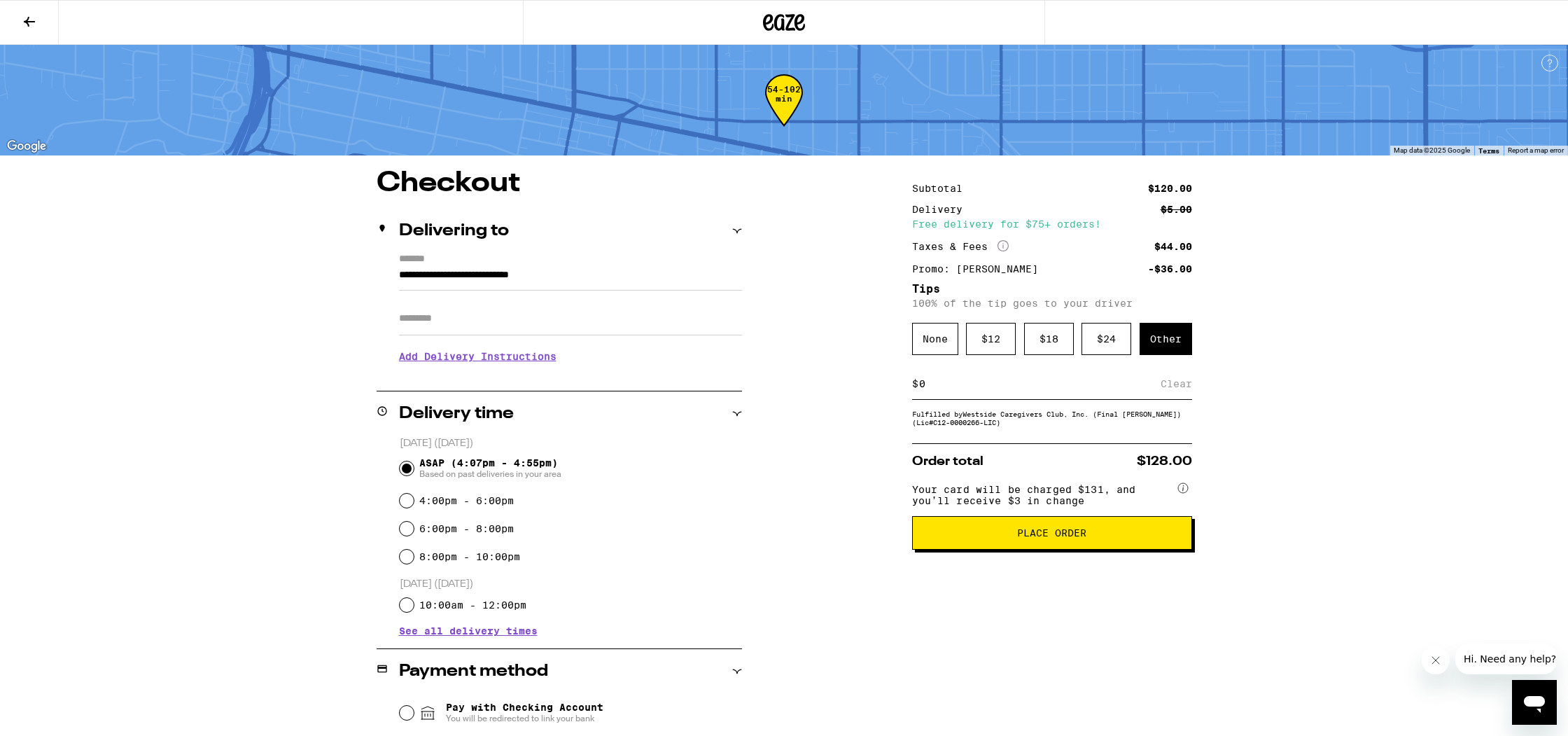
click at [1263, 394] on div "**********" at bounding box center [784, 539] width 1008 height 739
click at [1109, 538] on span "Place Order" at bounding box center [1052, 533] width 256 height 10
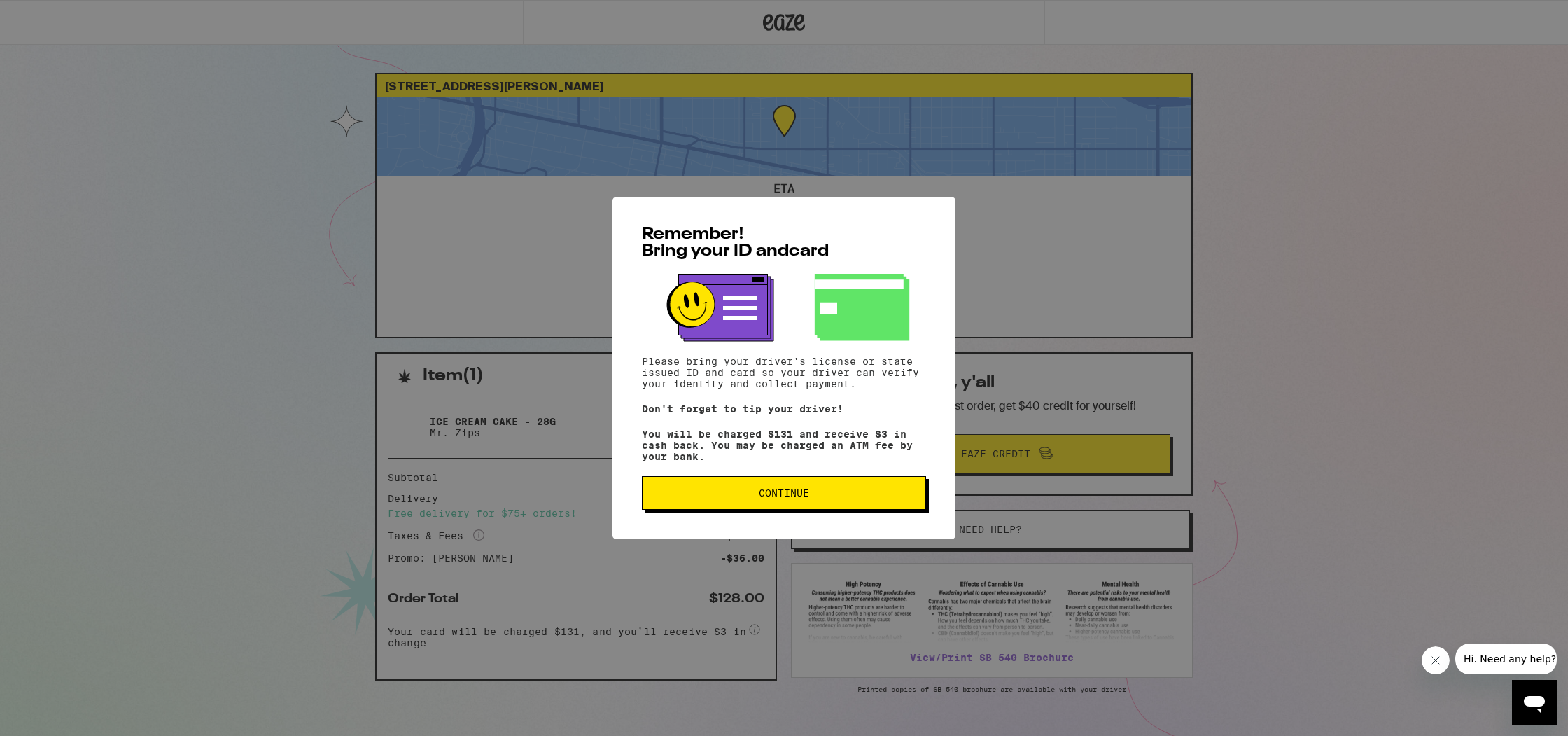
click at [905, 506] on button "Continue" at bounding box center [784, 492] width 284 height 33
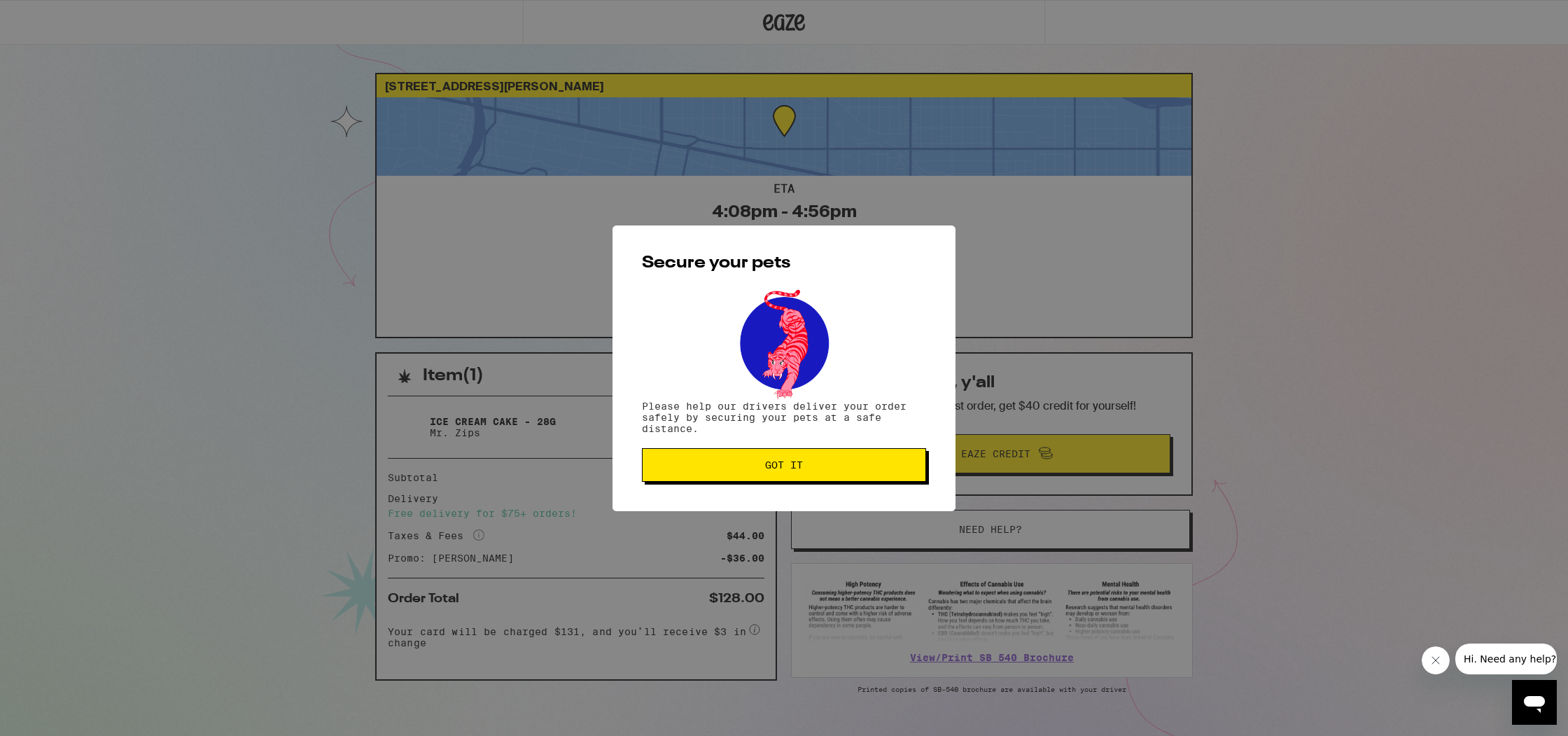
click at [870, 478] on button "Got it" at bounding box center [784, 465] width 284 height 33
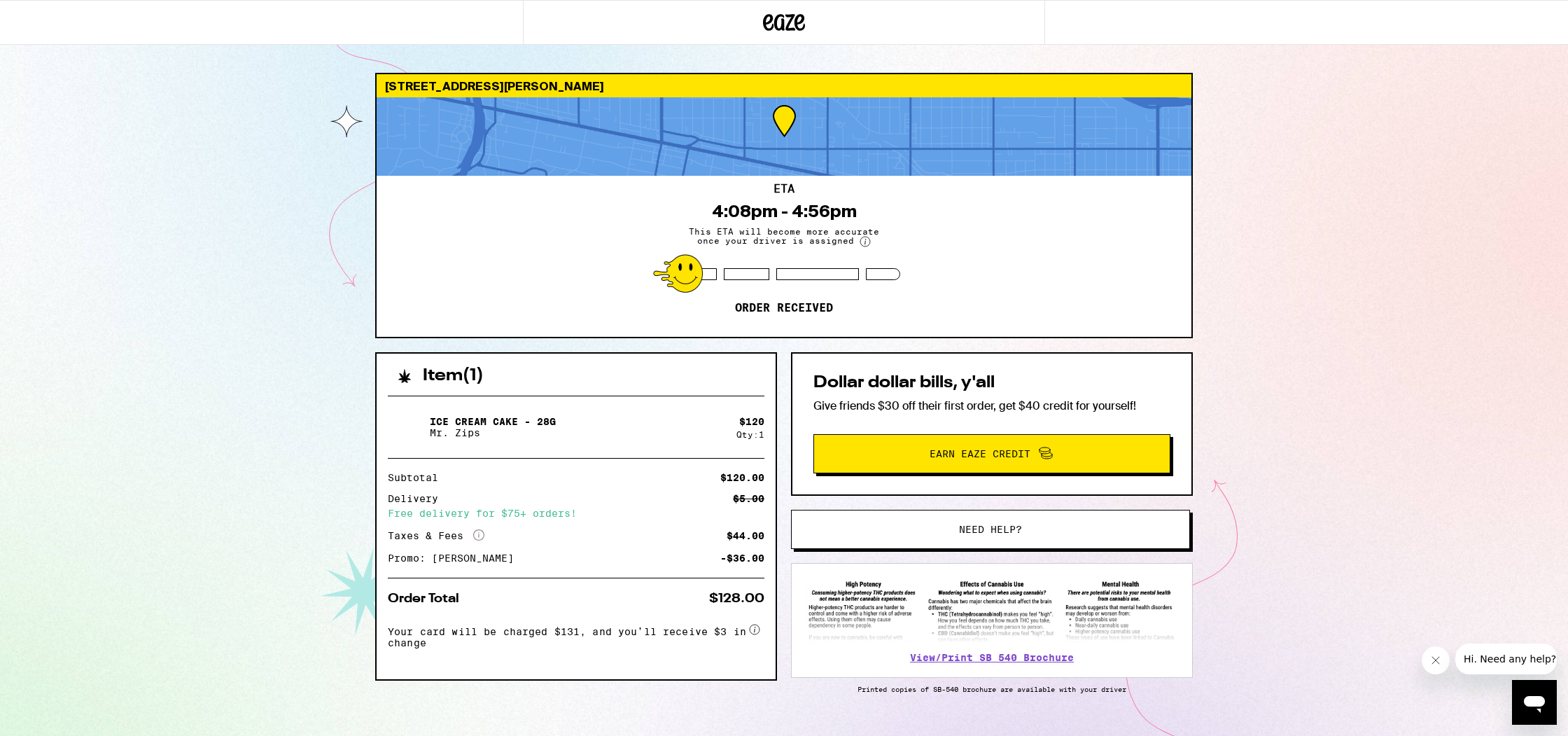
click at [985, 632] on img at bounding box center [991, 610] width 373 height 65
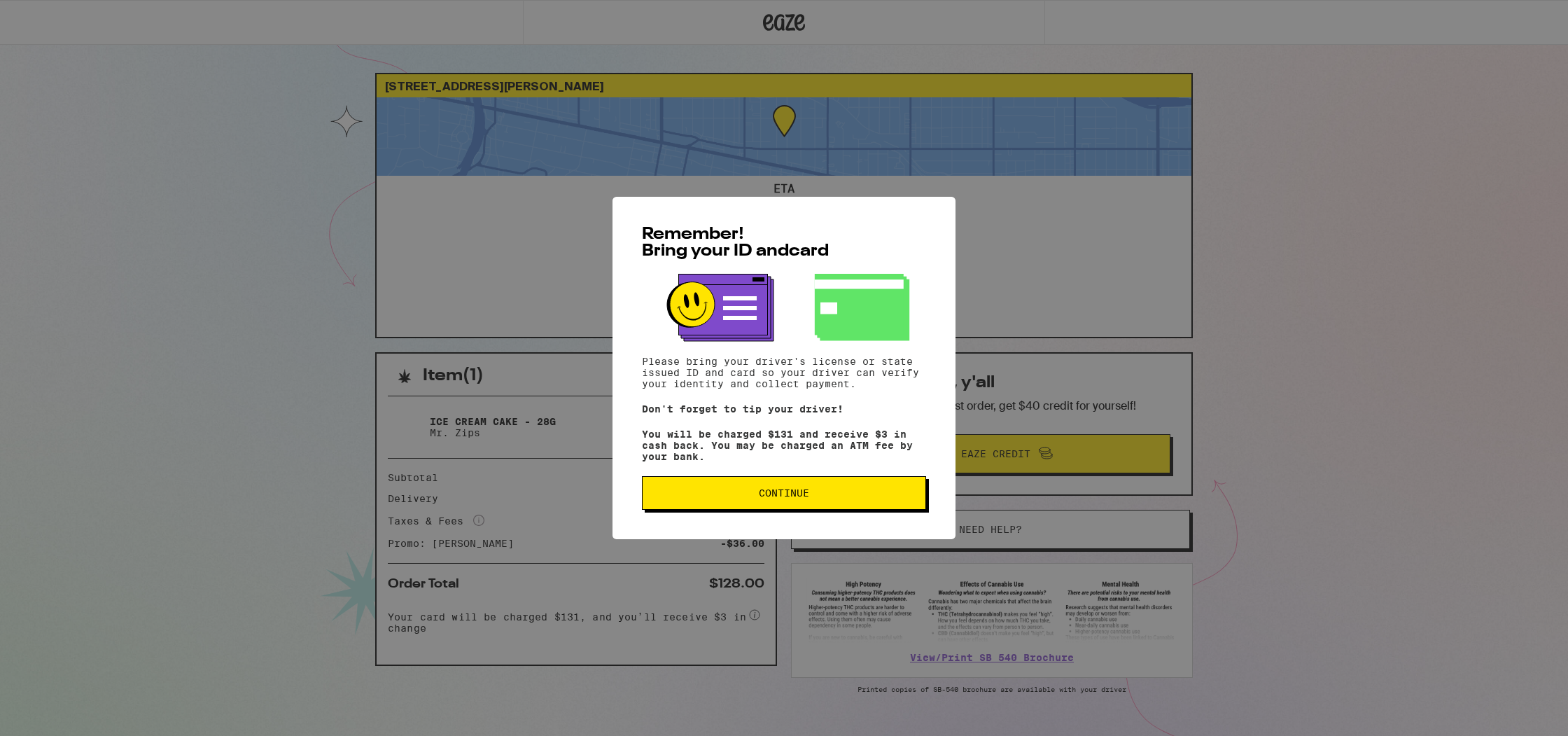
click at [1069, 582] on div "Remember! Bring your ID and card Please bring your driver's license or state is…" at bounding box center [784, 368] width 1568 height 736
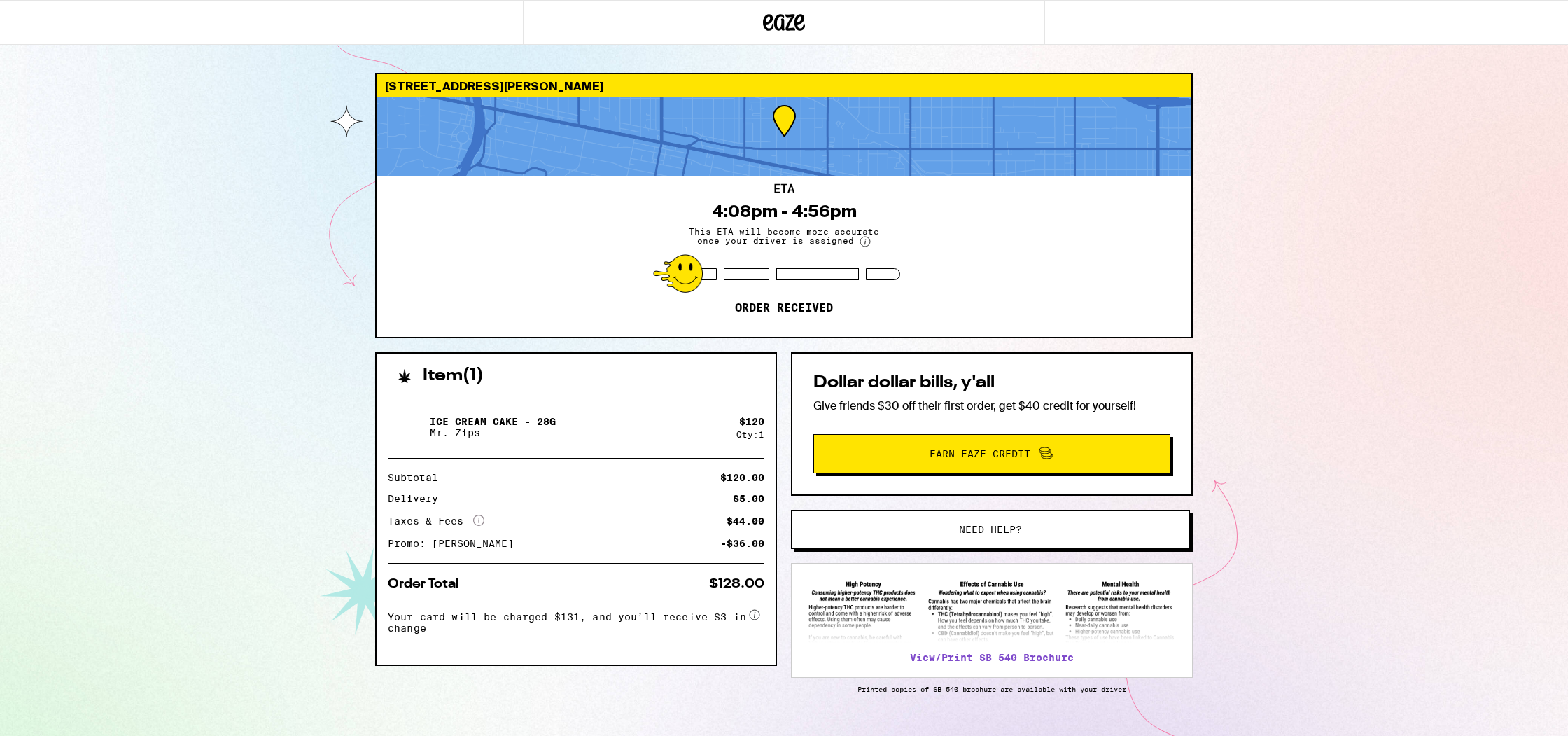
click at [944, 666] on div "View/Print SB 540 Brochure" at bounding box center [991, 620] width 402 height 115
click at [940, 658] on link "View/Print SB 540 Brochure" at bounding box center [992, 657] width 164 height 11
